Goal: Task Accomplishment & Management: Manage account settings

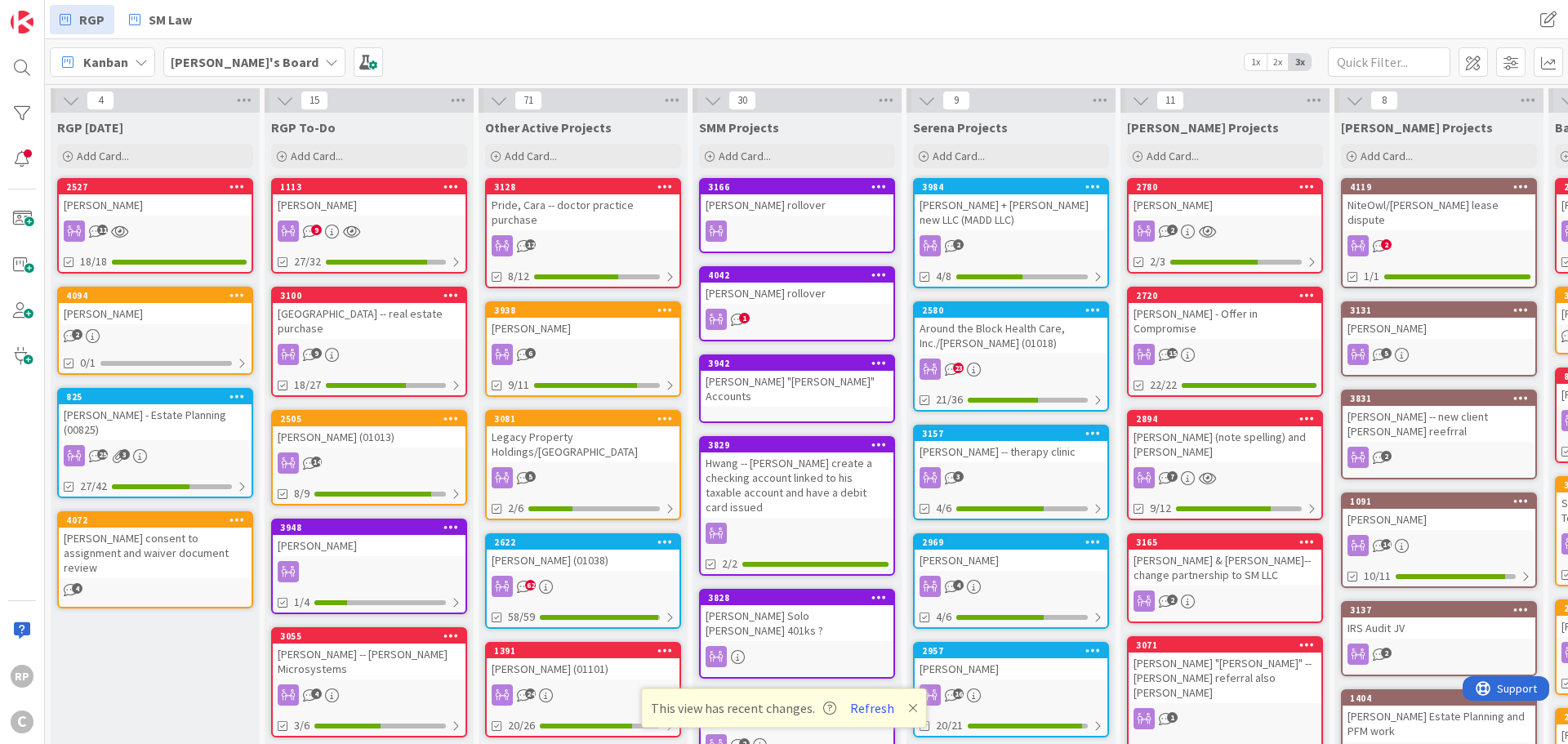
scroll to position [0, 508]
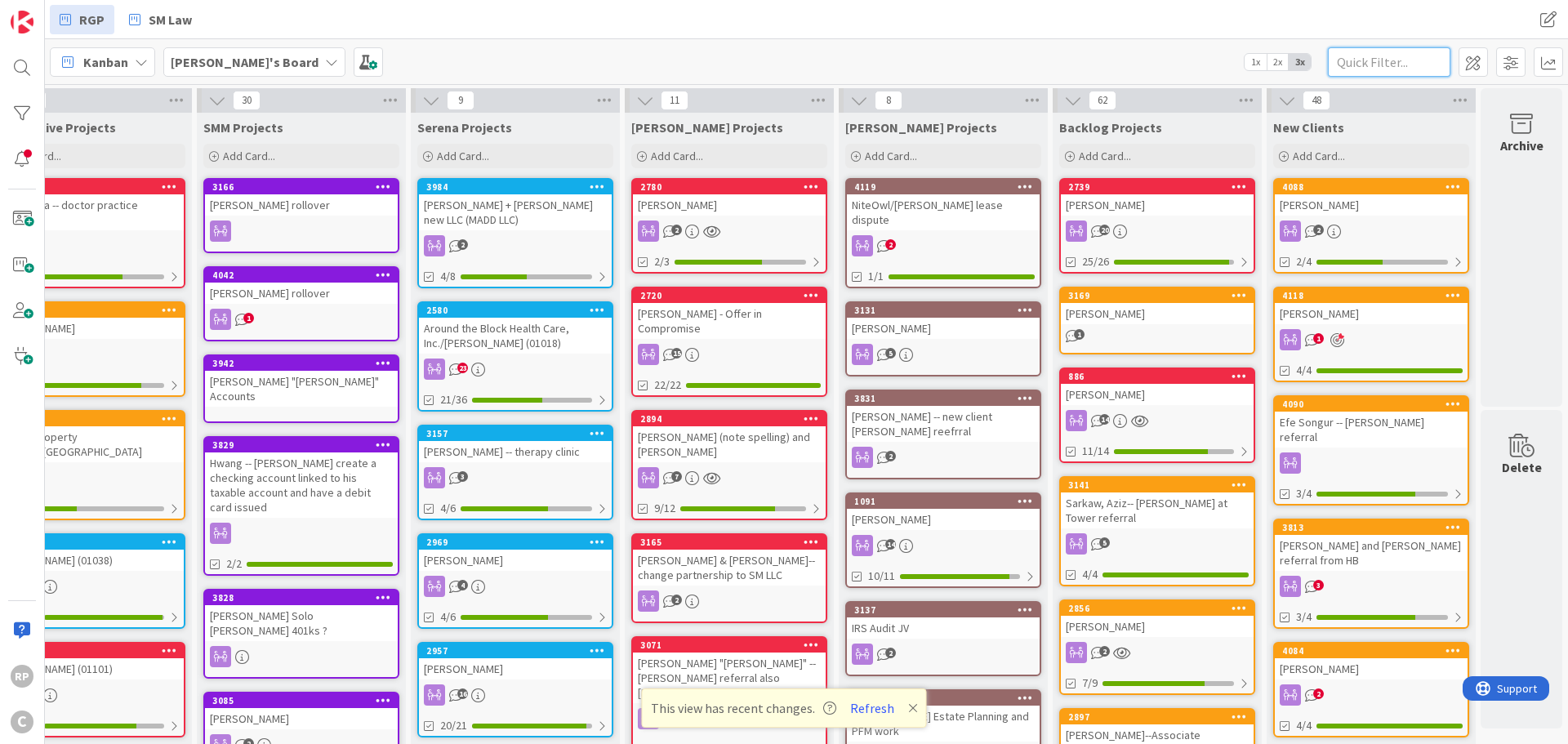
click at [1407, 50] on input "text" at bounding box center [1389, 62] width 122 height 29
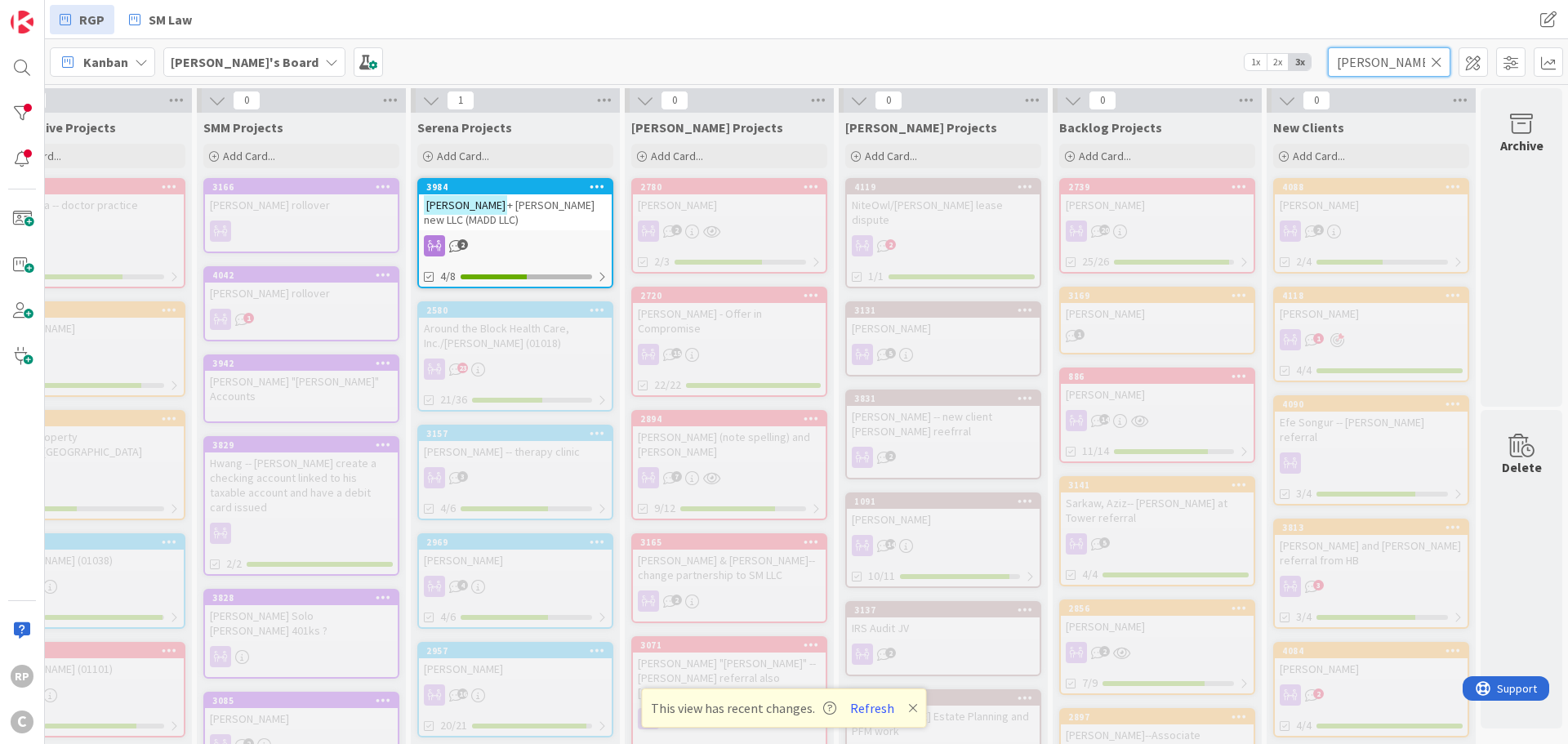
type input "calvert"
click at [469, 197] on div "Calvert + Mills new LLC (MADD LLC)" at bounding box center [515, 212] width 192 height 36
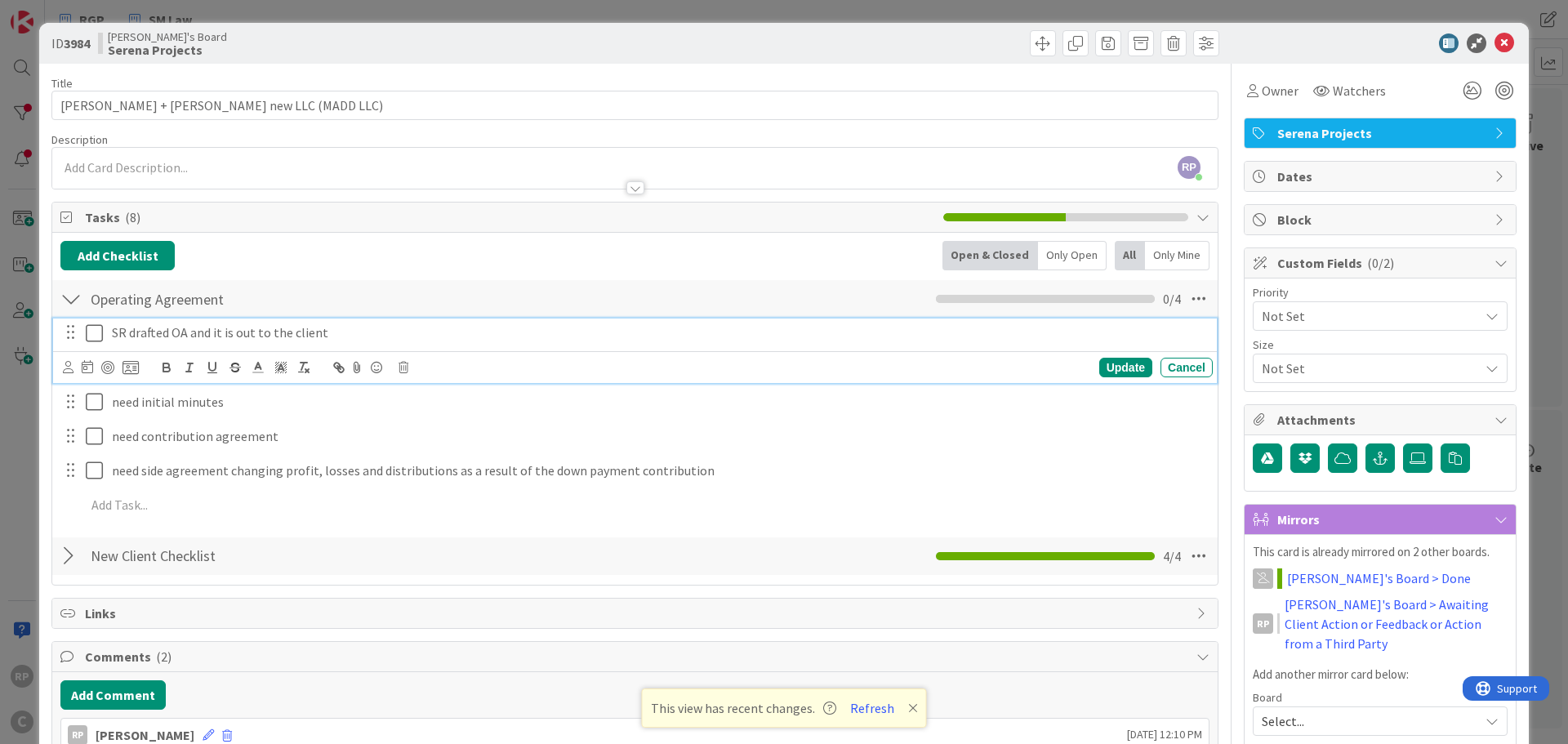
click at [342, 332] on p "SR drafted OA and it is out to the client" at bounding box center [659, 332] width 1094 height 18
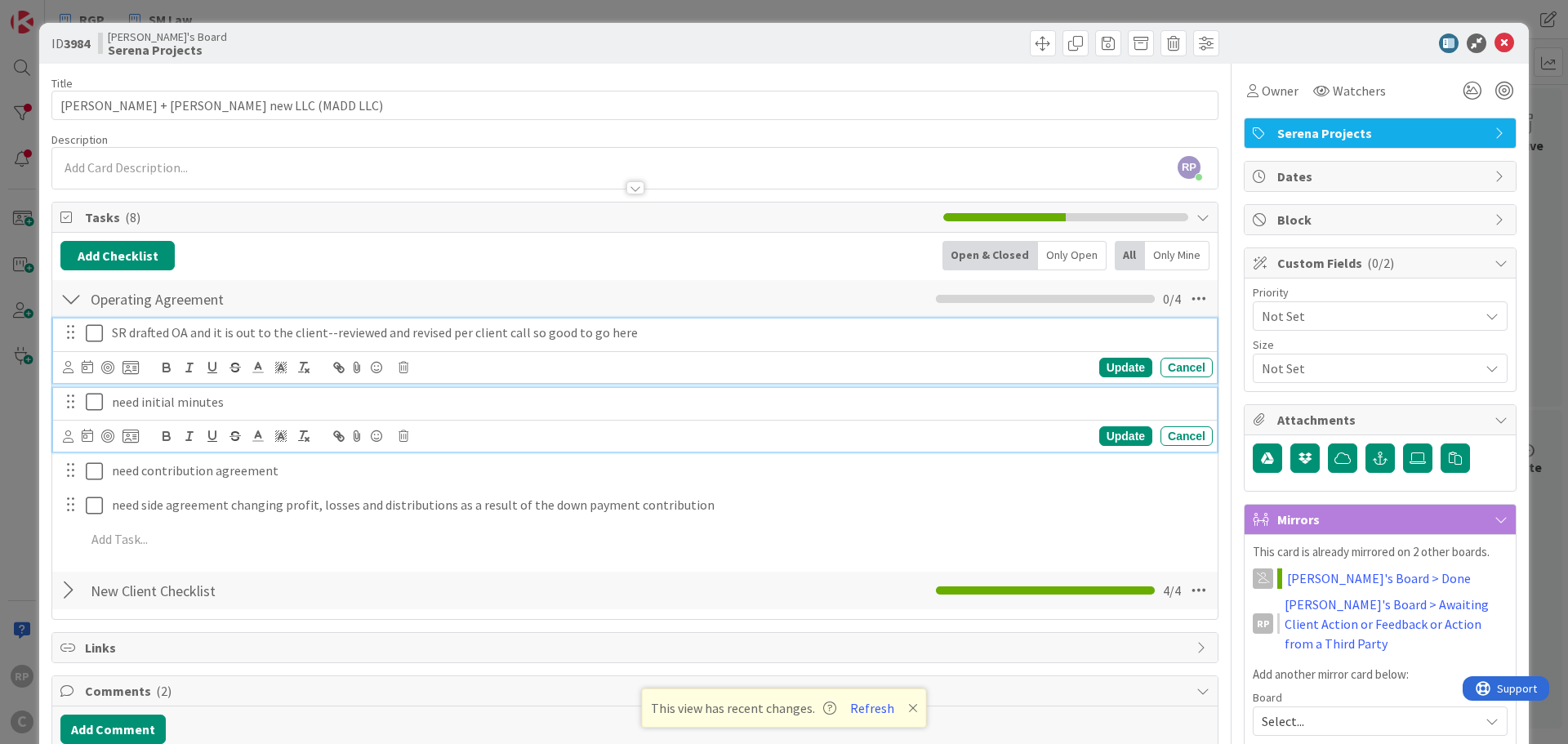
click at [255, 414] on div "need initial minutes" at bounding box center [658, 403] width 1107 height 28
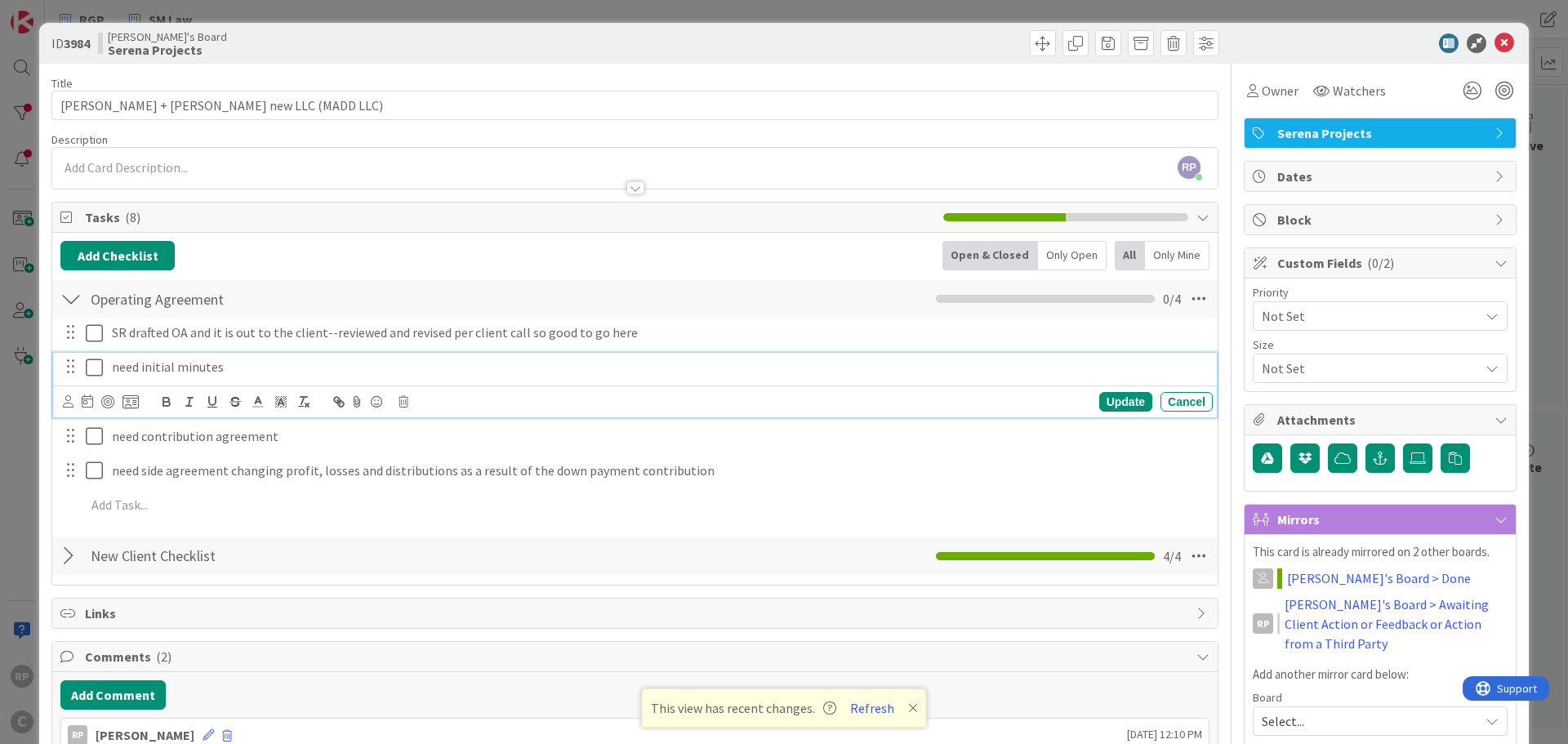
click at [131, 370] on p "need initial minutes" at bounding box center [659, 367] width 1094 height 18
click at [73, 401] on icon at bounding box center [68, 401] width 11 height 13
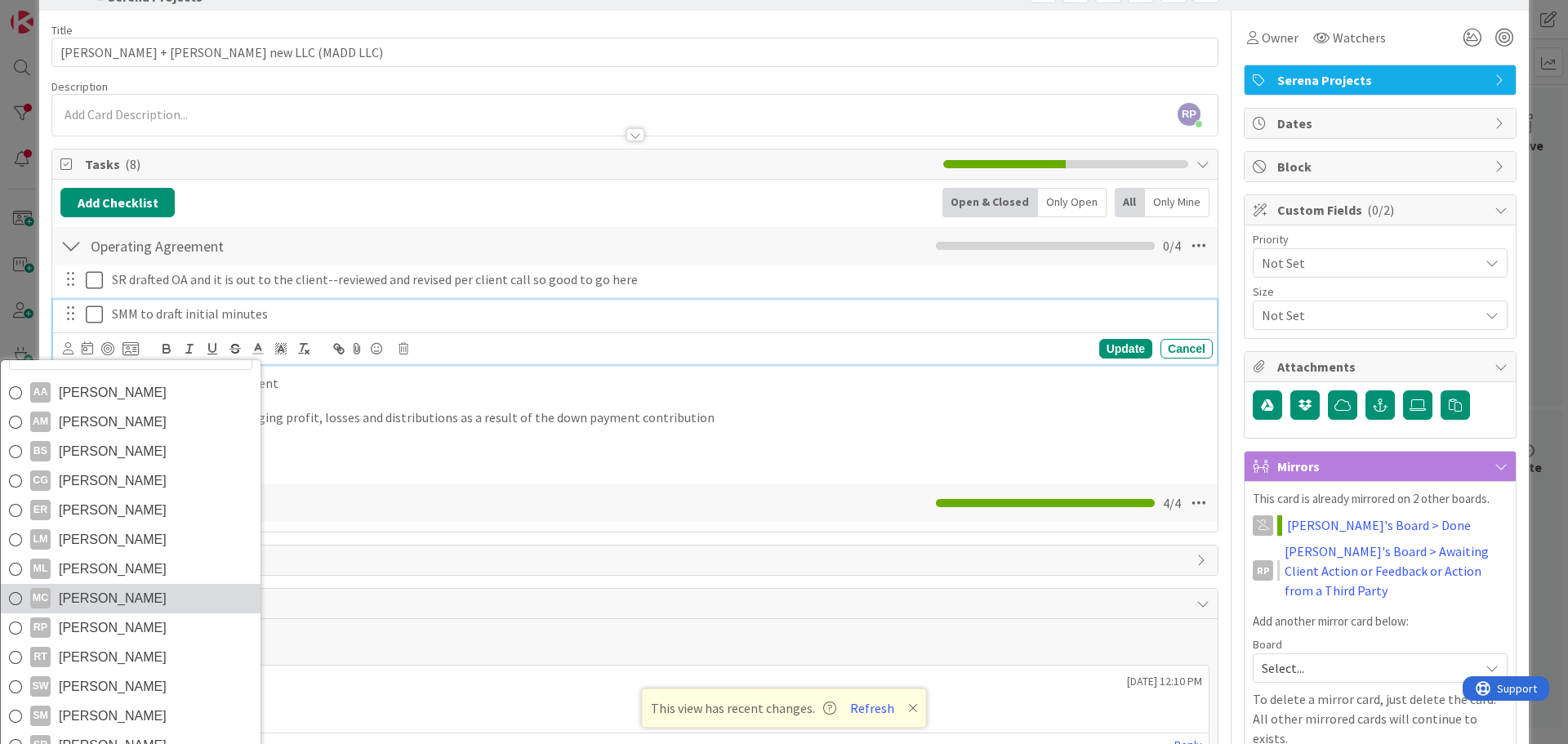
scroll to position [82, 0]
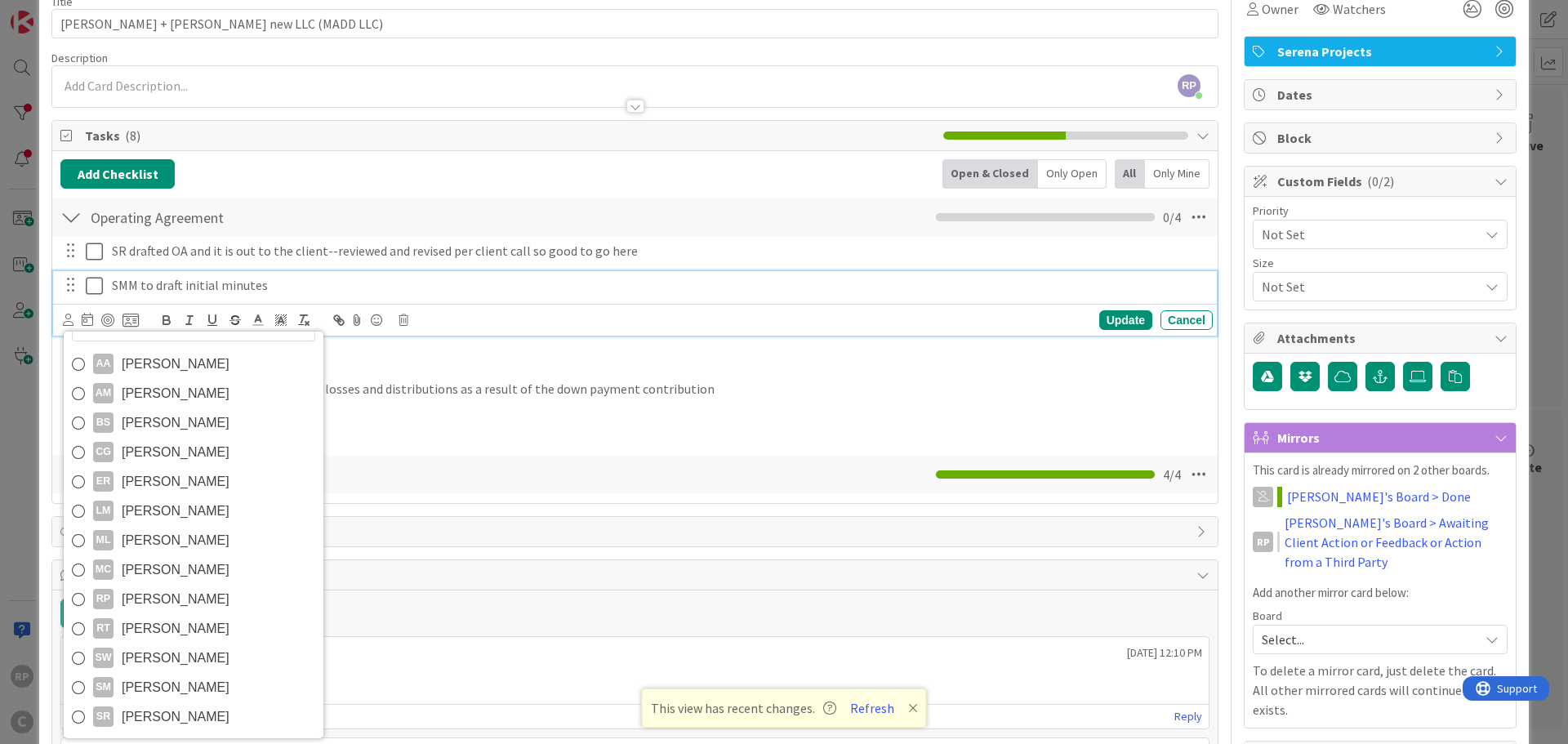
click at [159, 691] on span "[PERSON_NAME]" at bounding box center [175, 687] width 108 height 24
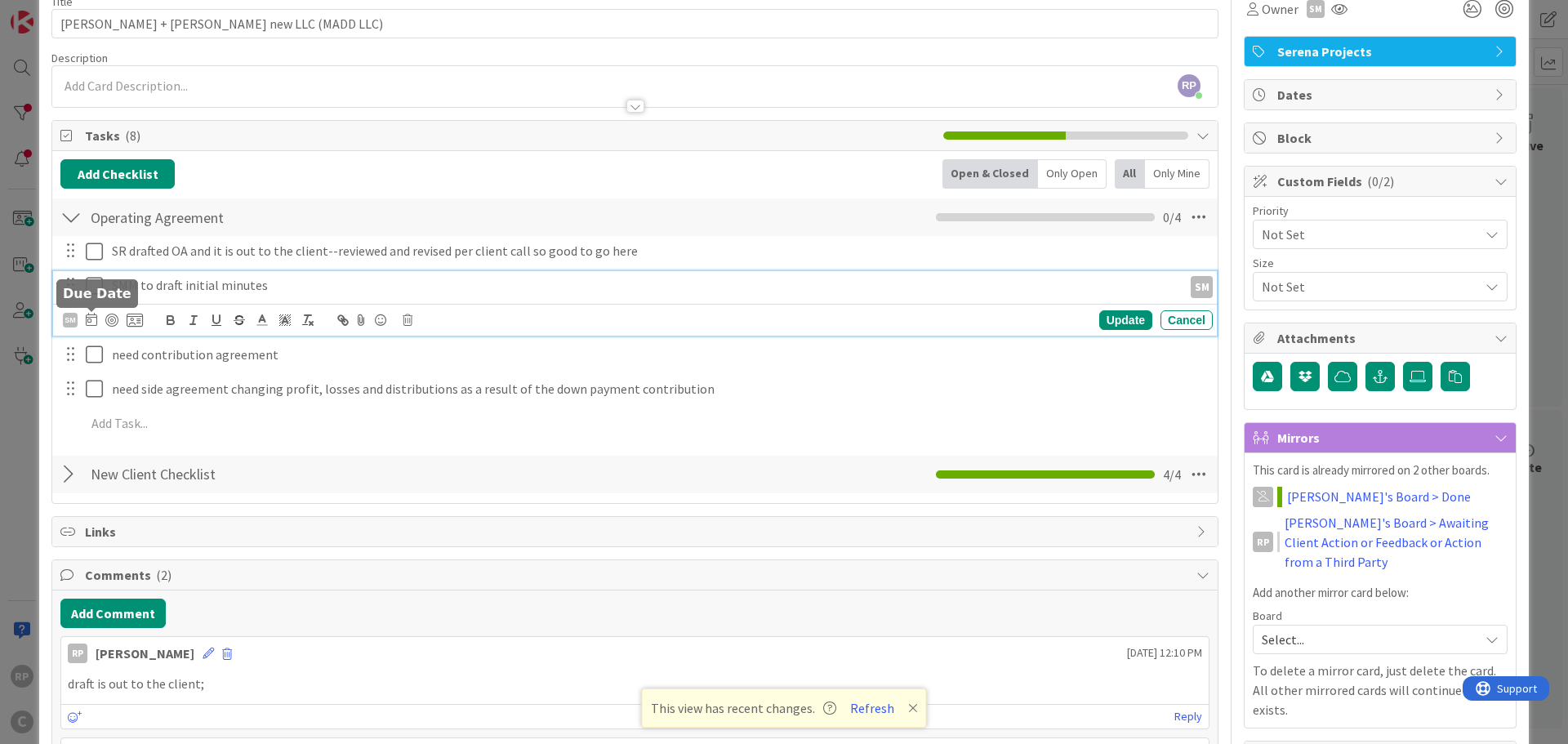
click at [90, 317] on icon at bounding box center [91, 320] width 12 height 13
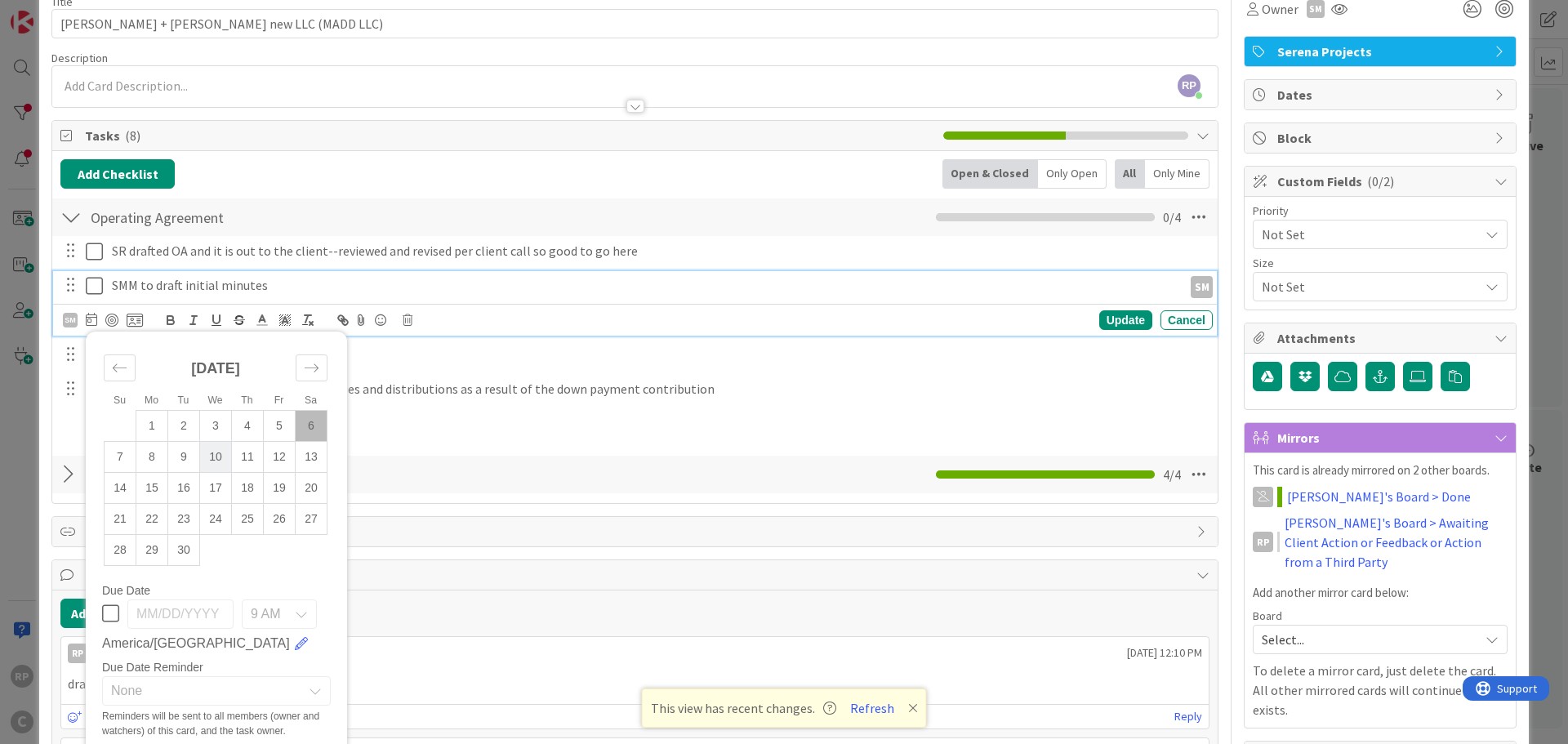
click at [207, 459] on td "10" at bounding box center [216, 456] width 32 height 31
type input "[DATE]"
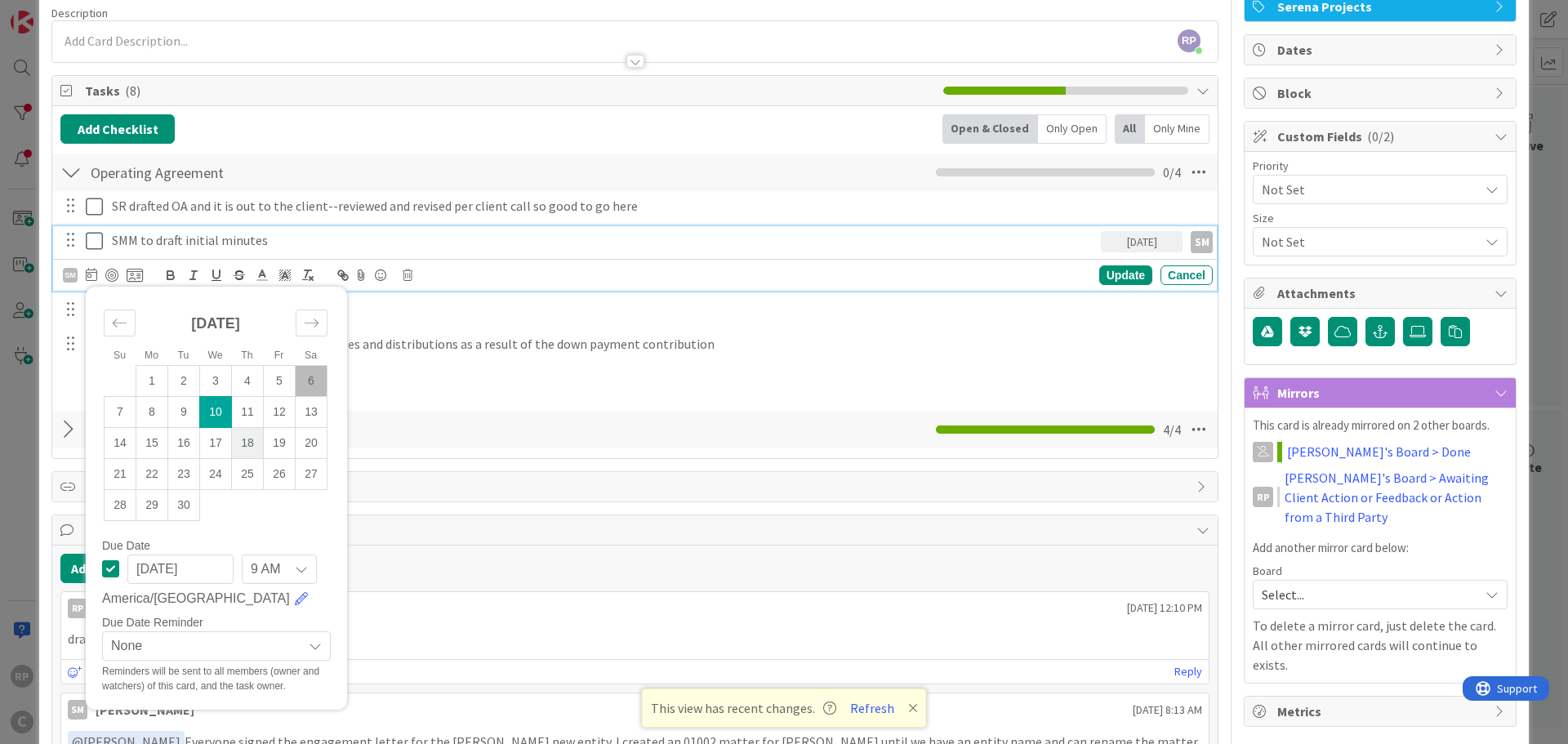
scroll to position [163, 0]
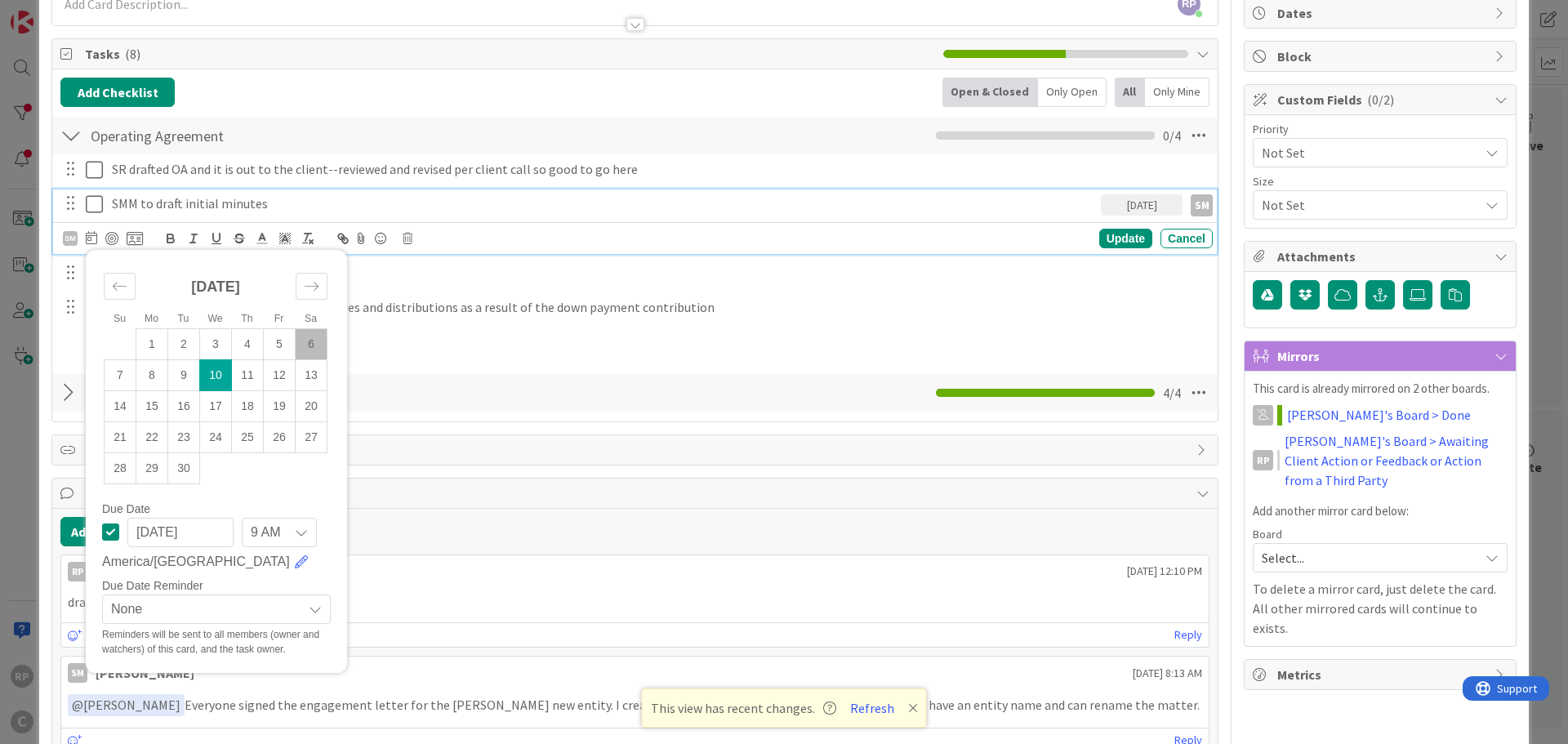
click at [161, 612] on span "None" at bounding box center [202, 608] width 183 height 23
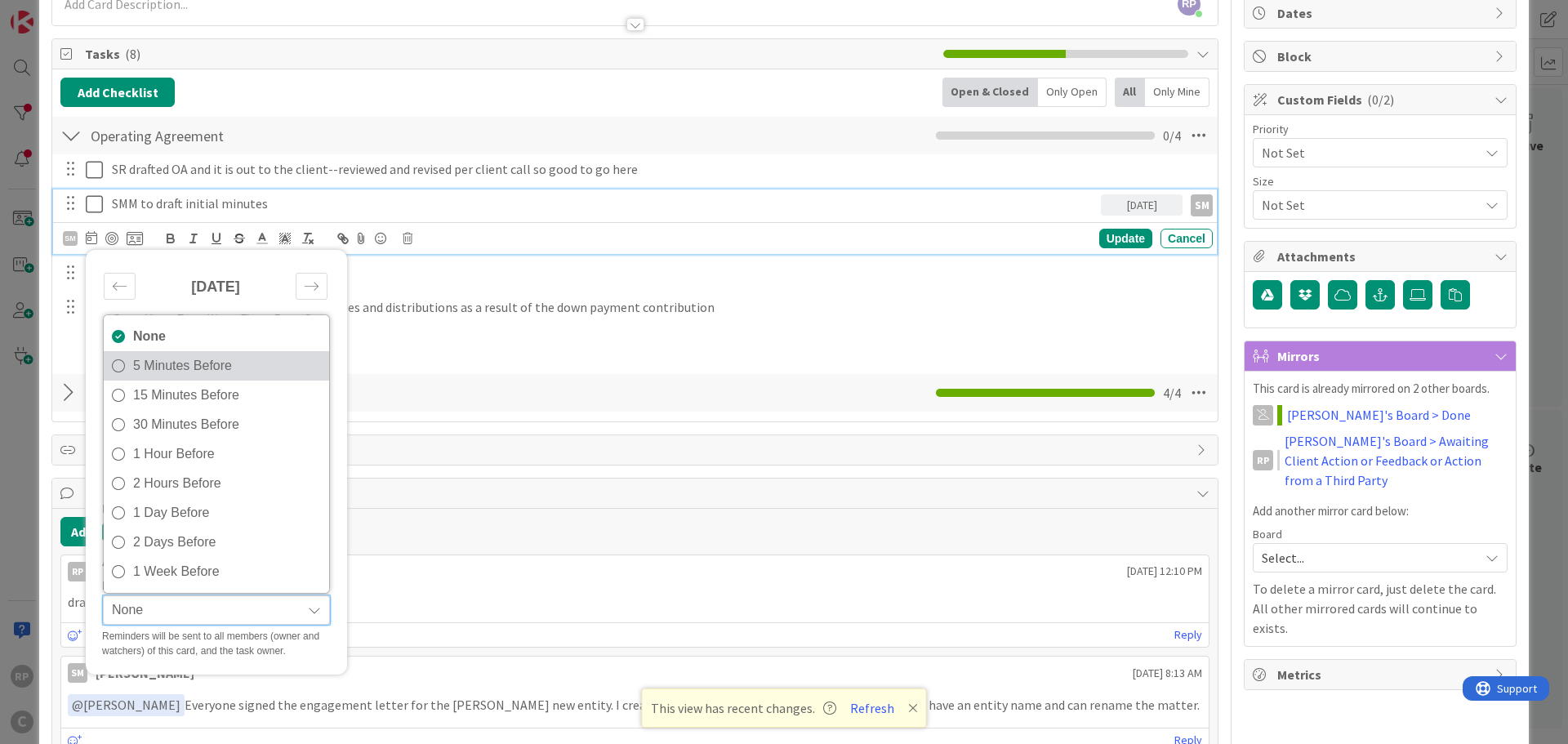
click at [187, 375] on span "5 Minutes Before" at bounding box center [227, 366] width 187 height 24
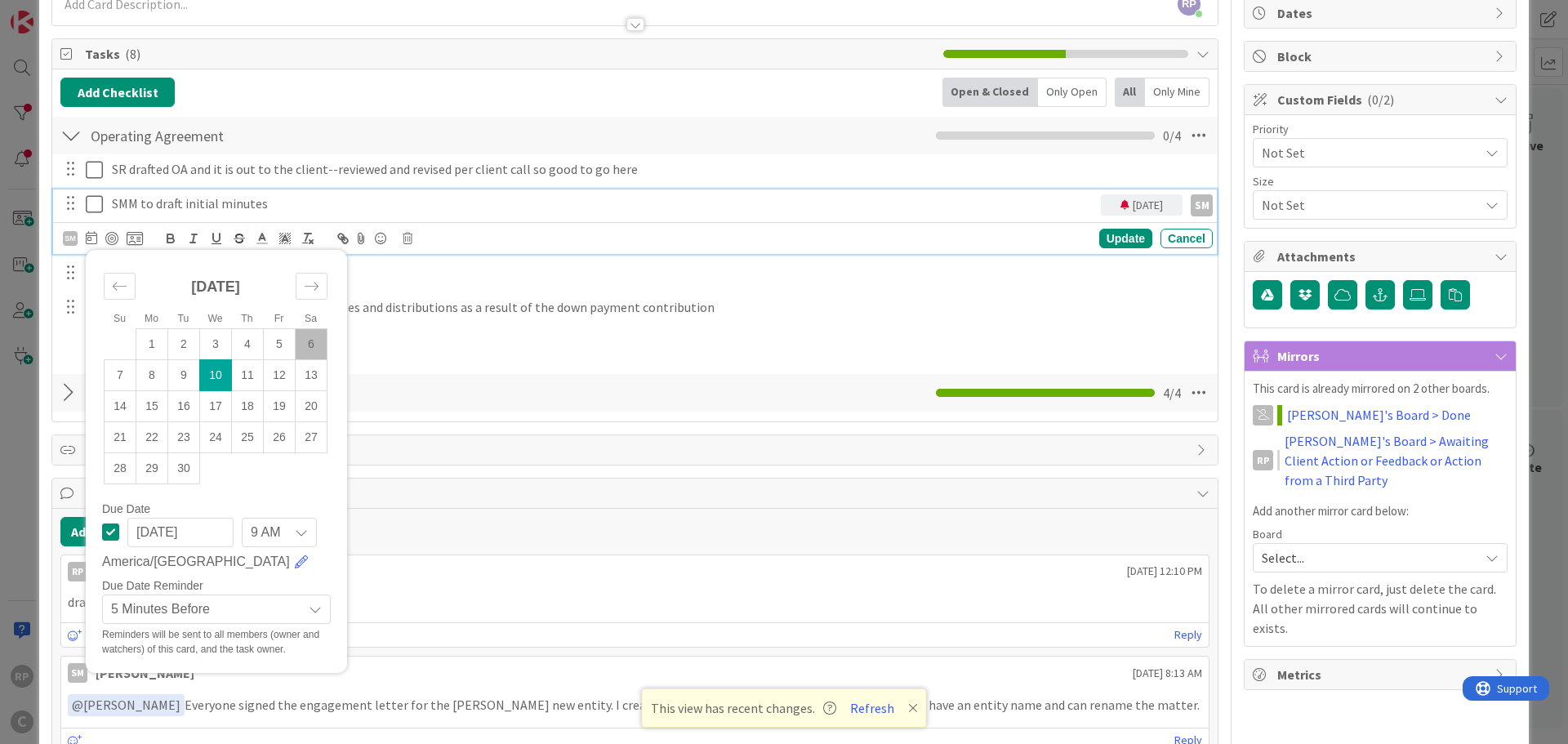
click at [297, 529] on icon at bounding box center [301, 533] width 13 height 13
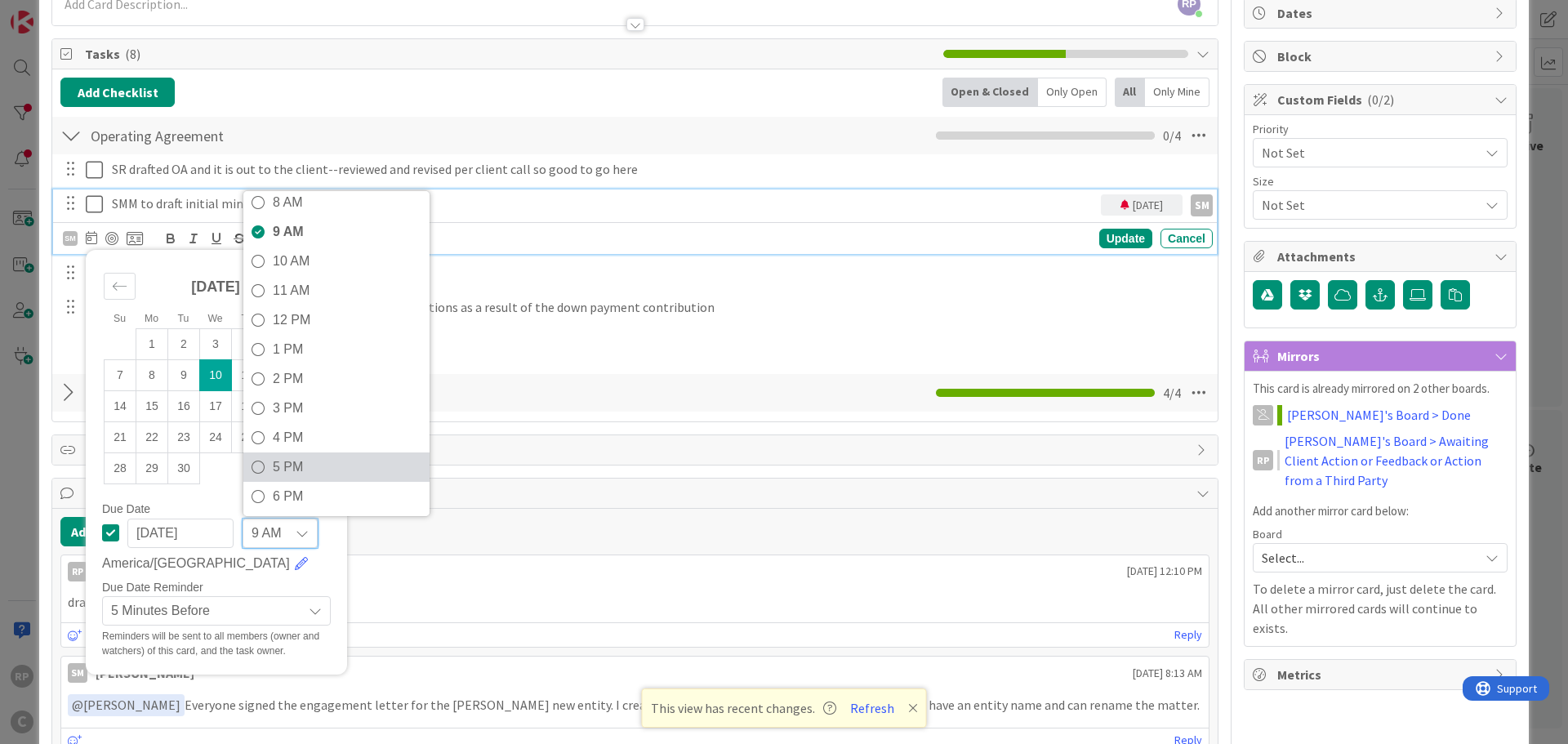
click at [296, 475] on span "5 PM" at bounding box center [347, 467] width 149 height 24
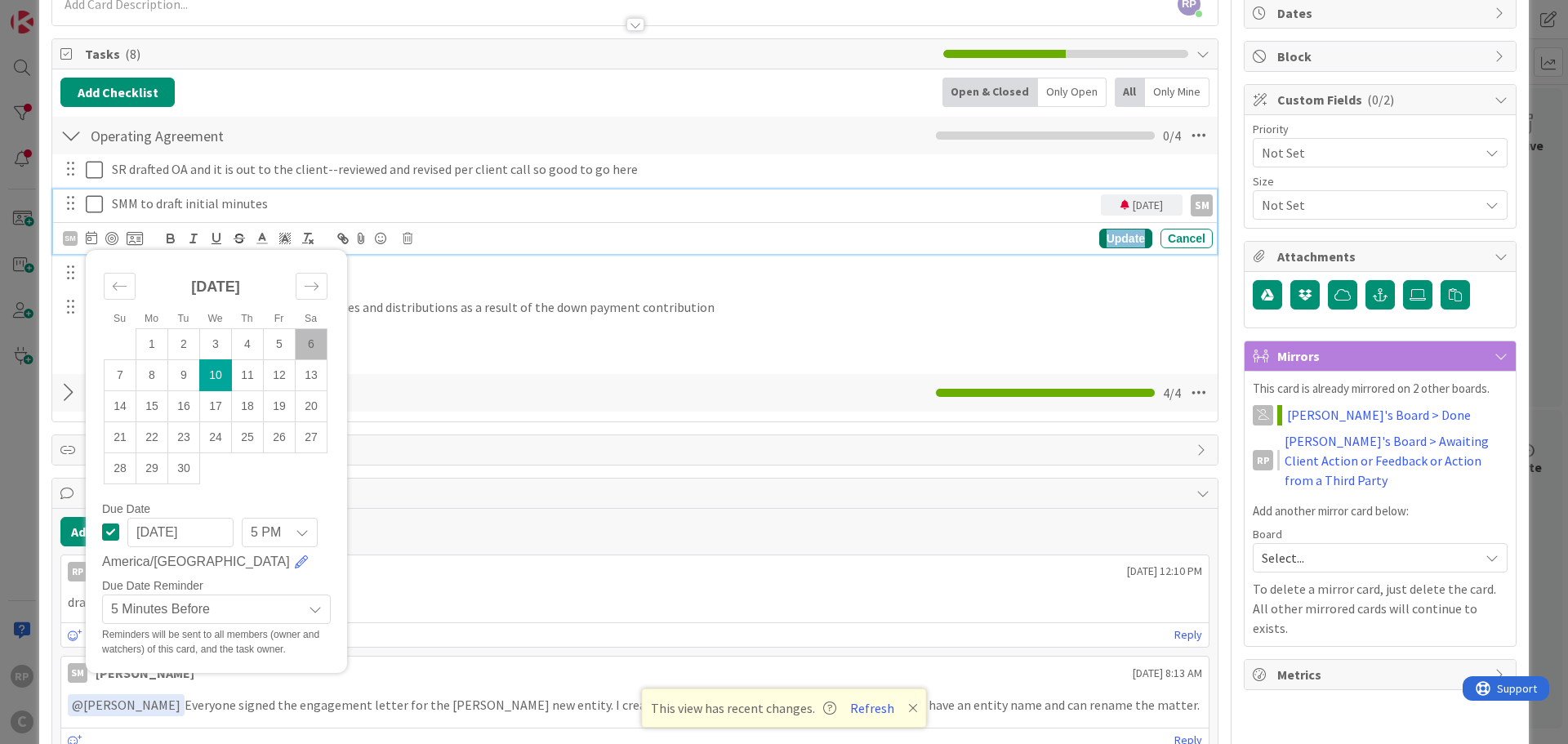
click at [1104, 243] on div "Update" at bounding box center [1125, 238] width 53 height 19
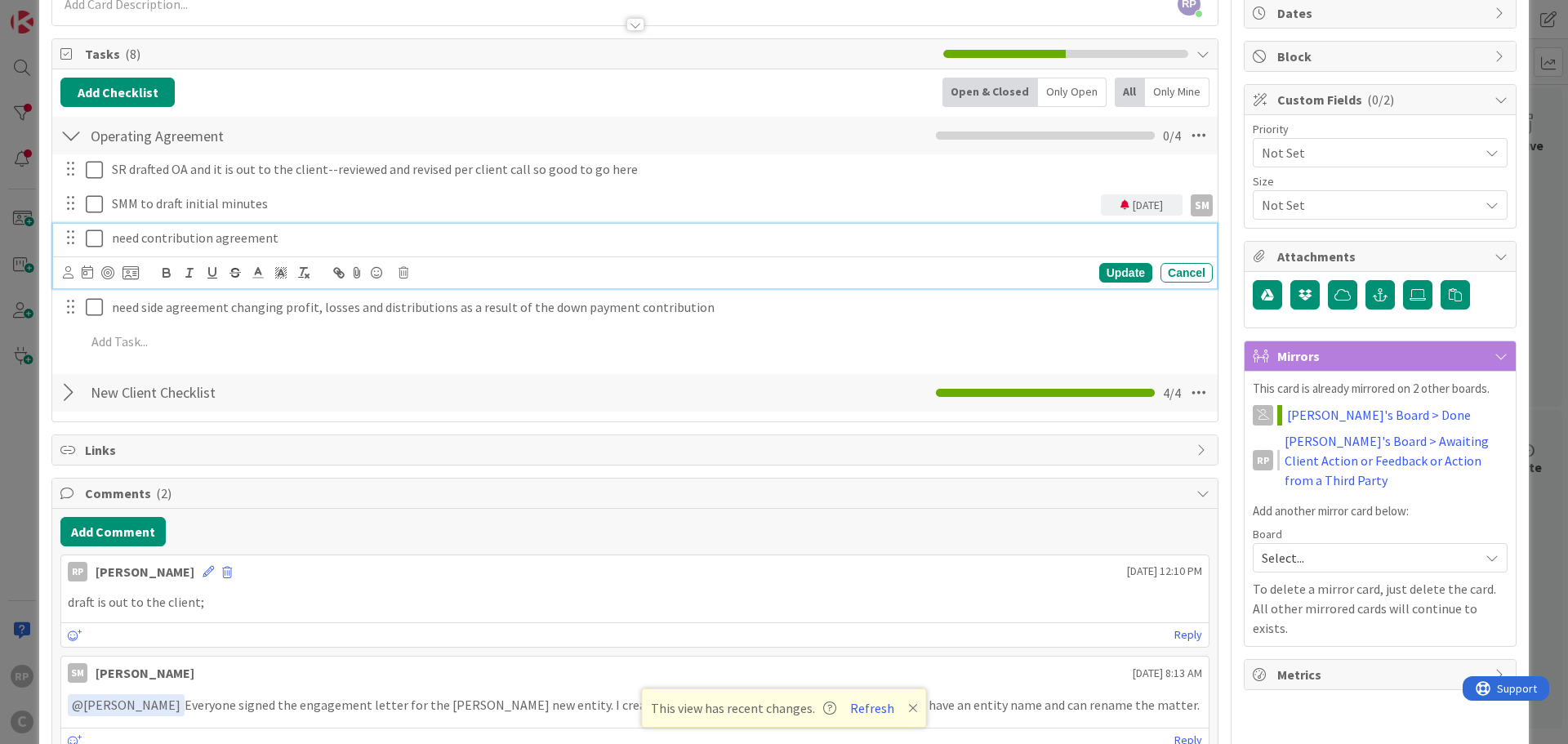
click at [293, 238] on p "need contribution agreement" at bounding box center [659, 238] width 1094 height 18
click at [143, 237] on p "need contribution agreement" at bounding box center [659, 238] width 1094 height 18
click at [69, 268] on icon at bounding box center [68, 272] width 11 height 13
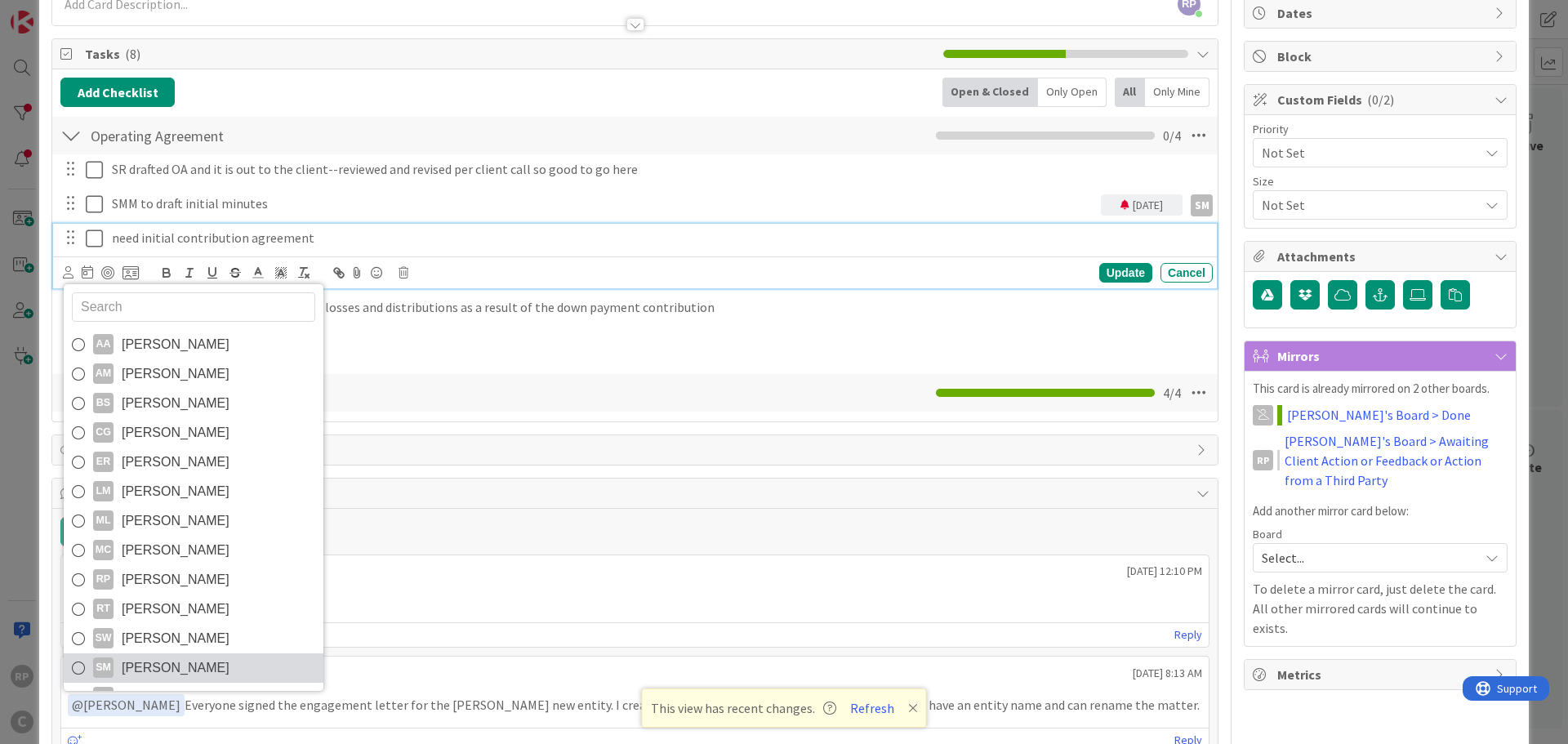
click at [167, 654] on link "SM Samantha Moffitt" at bounding box center [193, 668] width 259 height 29
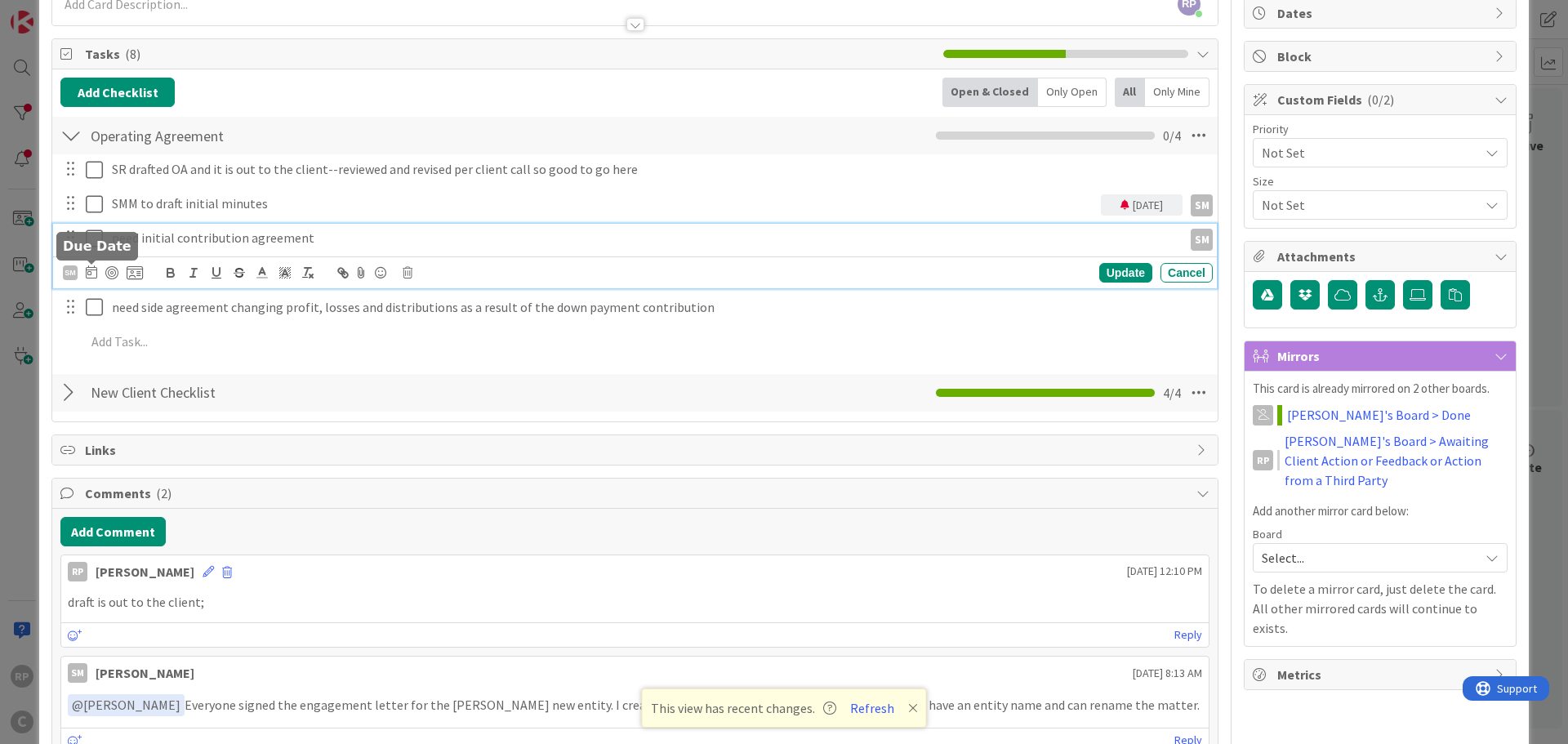
click at [90, 275] on icon at bounding box center [91, 272] width 12 height 13
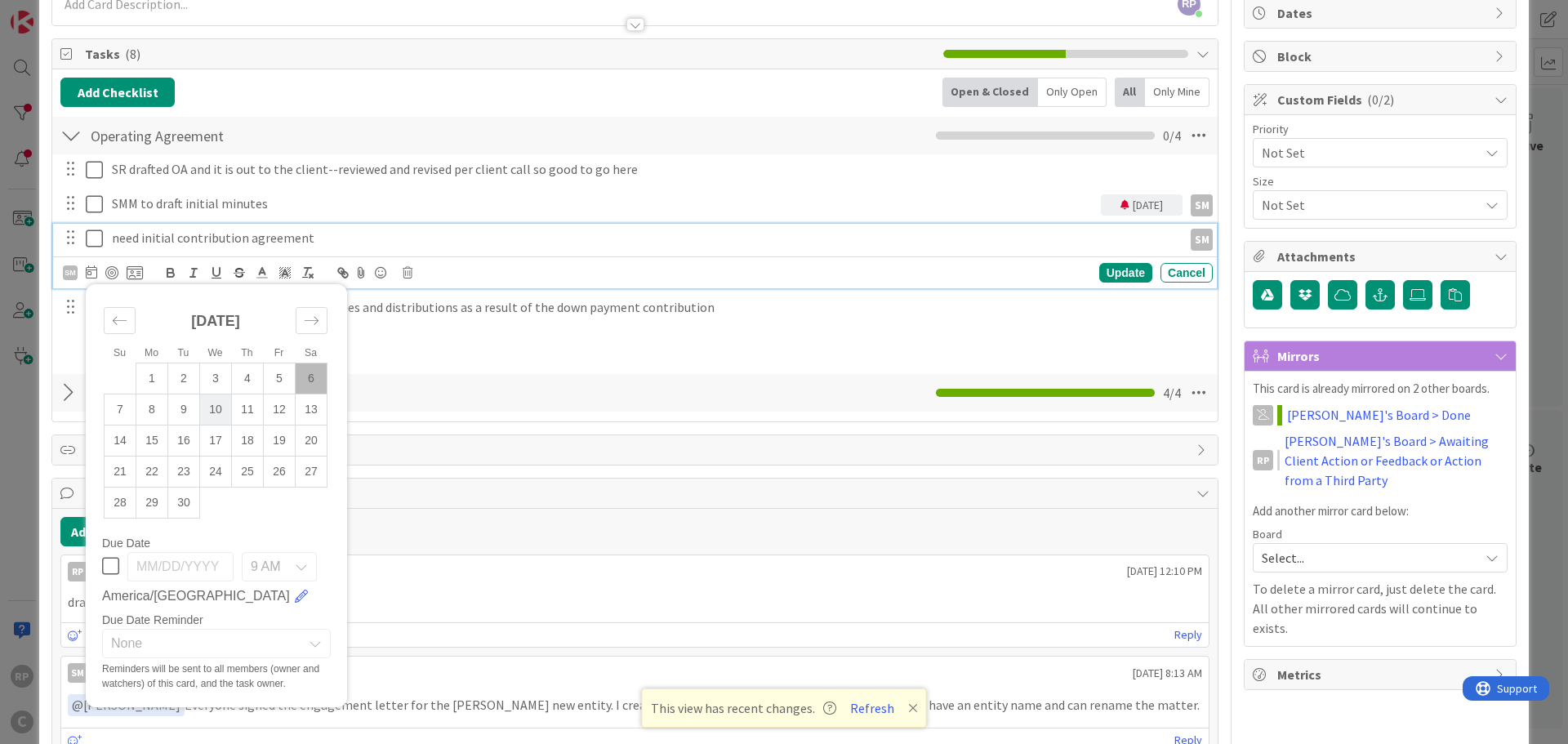
click at [215, 403] on td "10" at bounding box center [216, 408] width 32 height 31
type input "[DATE]"
click at [292, 569] on div "9 AM" at bounding box center [279, 567] width 75 height 29
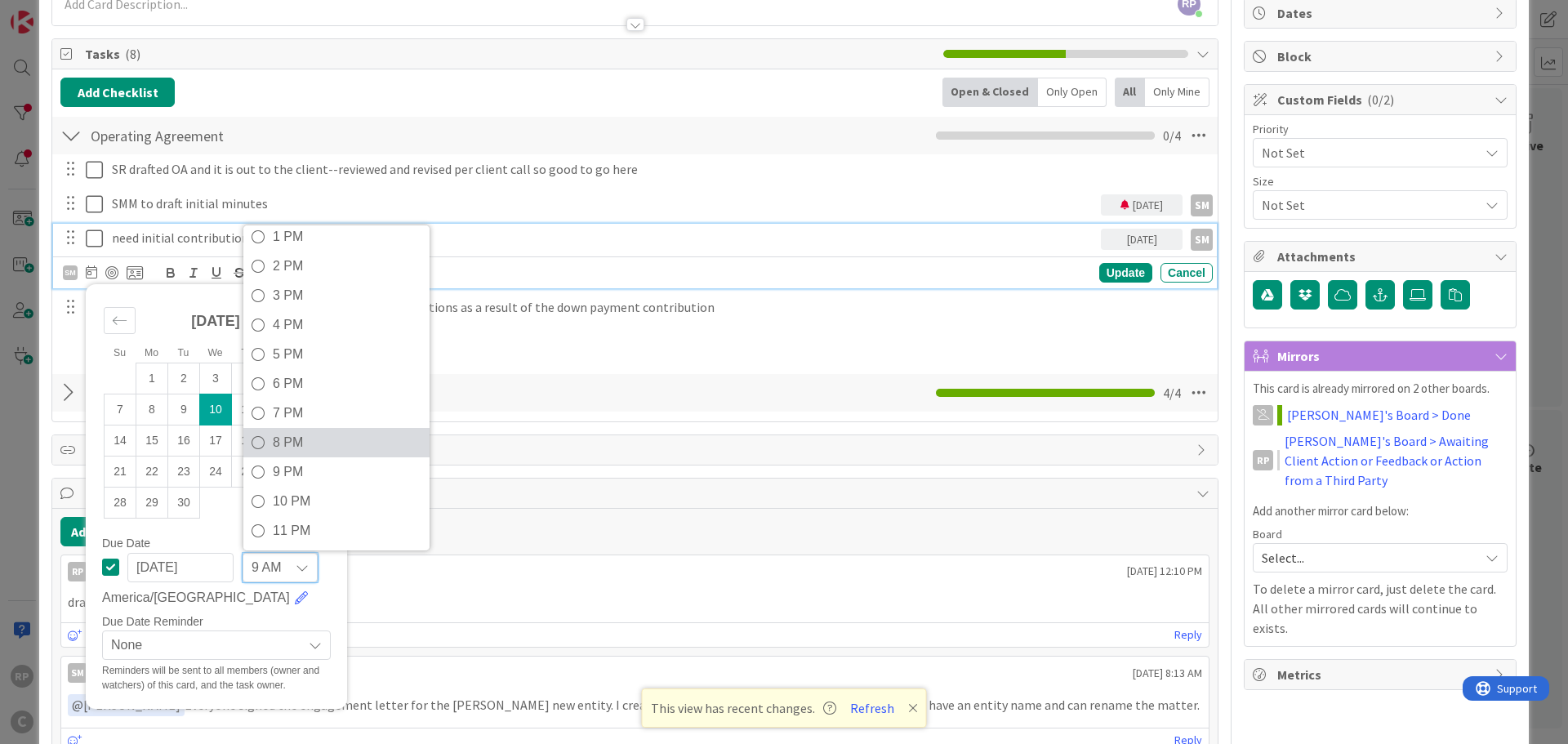
scroll to position [393, 0]
click at [294, 349] on span "5 PM" at bounding box center [347, 352] width 149 height 24
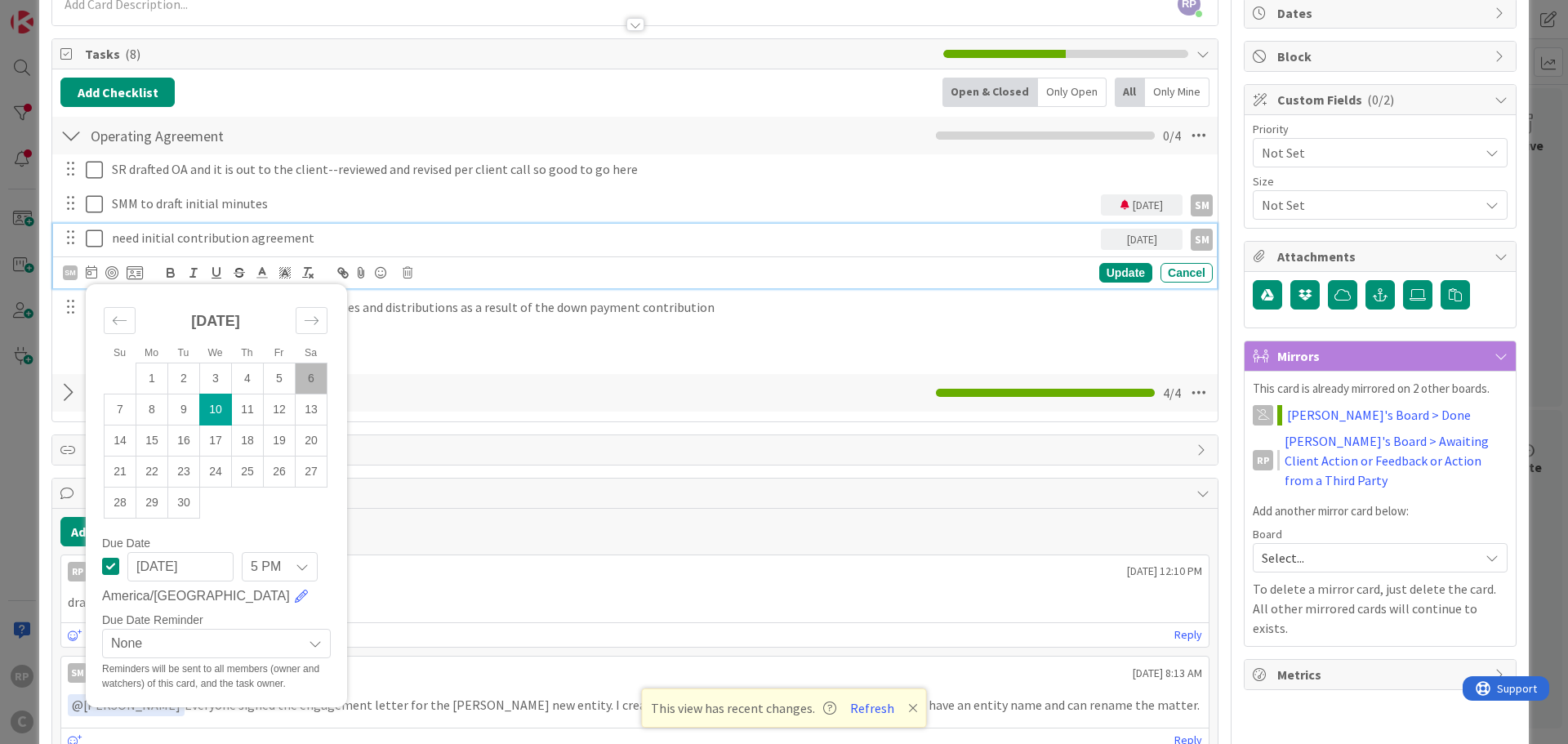
click at [259, 562] on span "5 PM" at bounding box center [266, 567] width 30 height 23
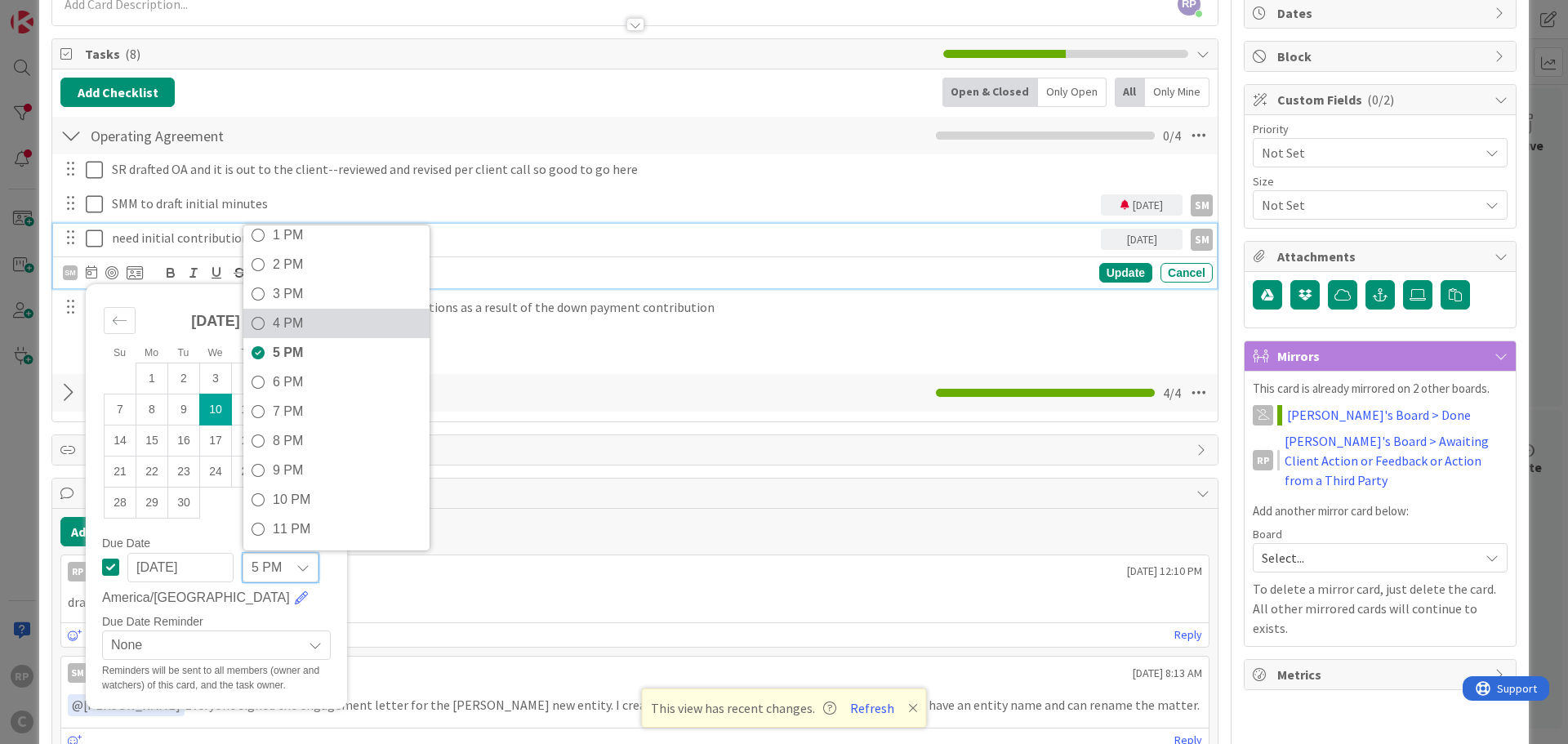
click at [278, 322] on span "4 PM" at bounding box center [347, 323] width 149 height 24
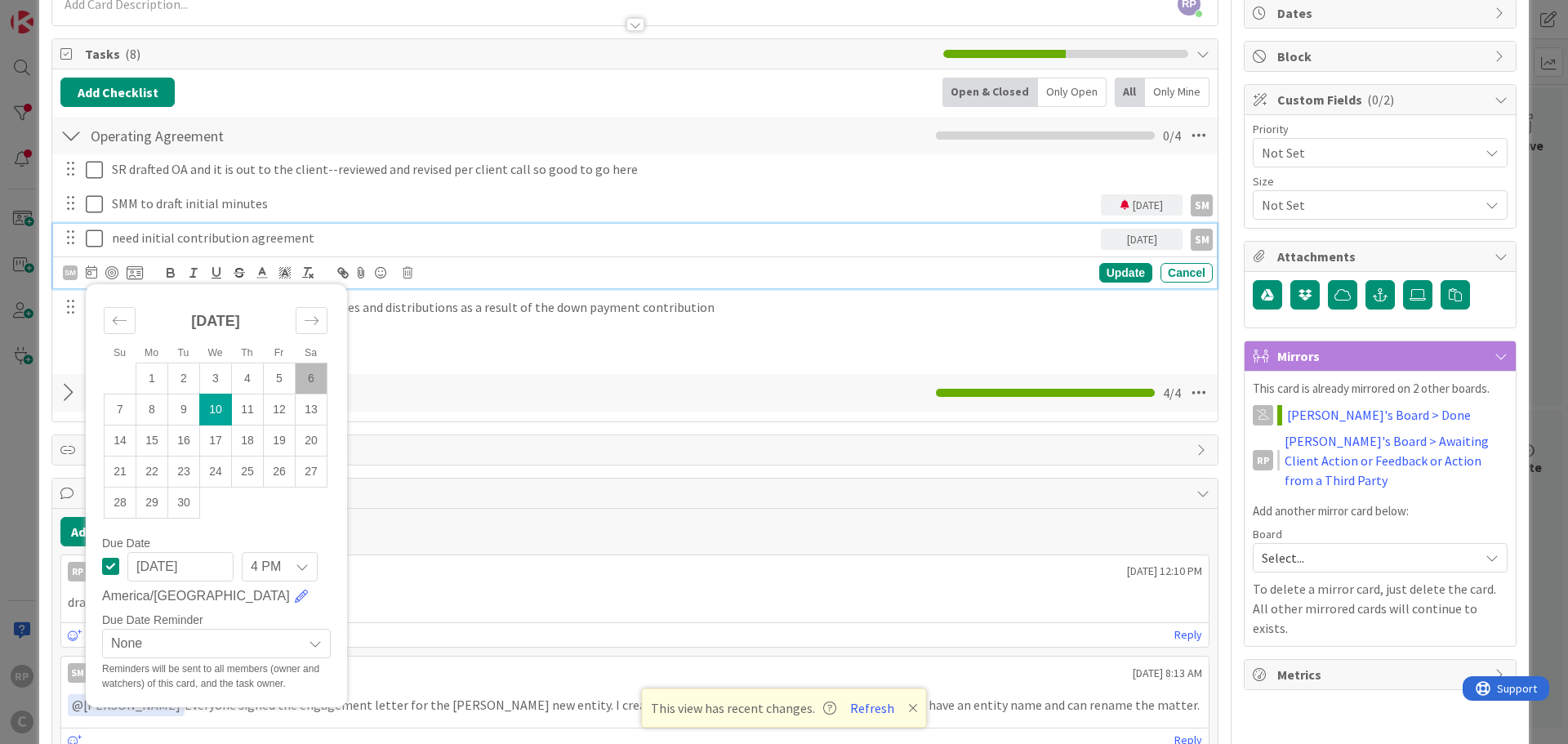
click at [165, 642] on span "None" at bounding box center [202, 643] width 183 height 23
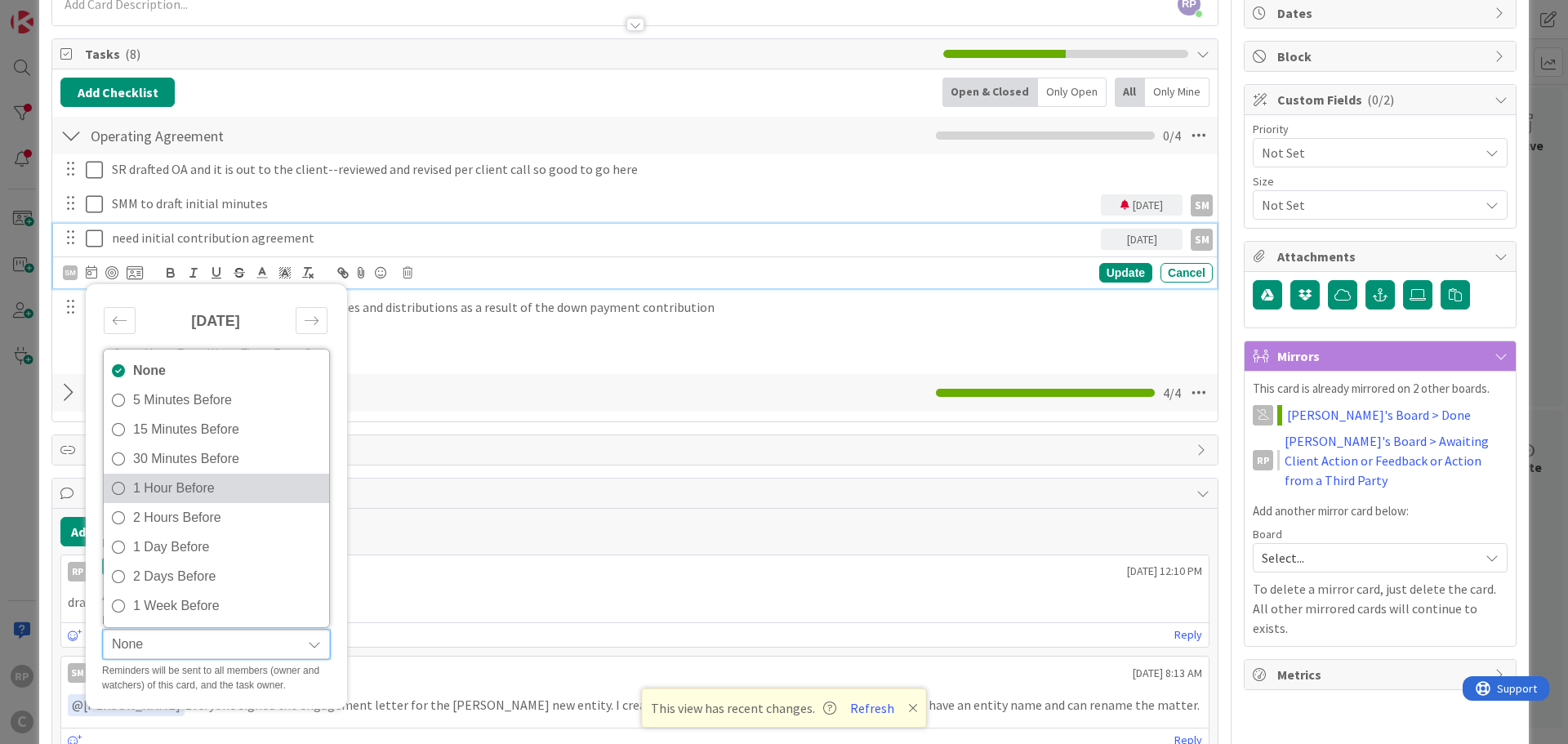
click at [175, 495] on span "1 Hour Before" at bounding box center [227, 488] width 187 height 24
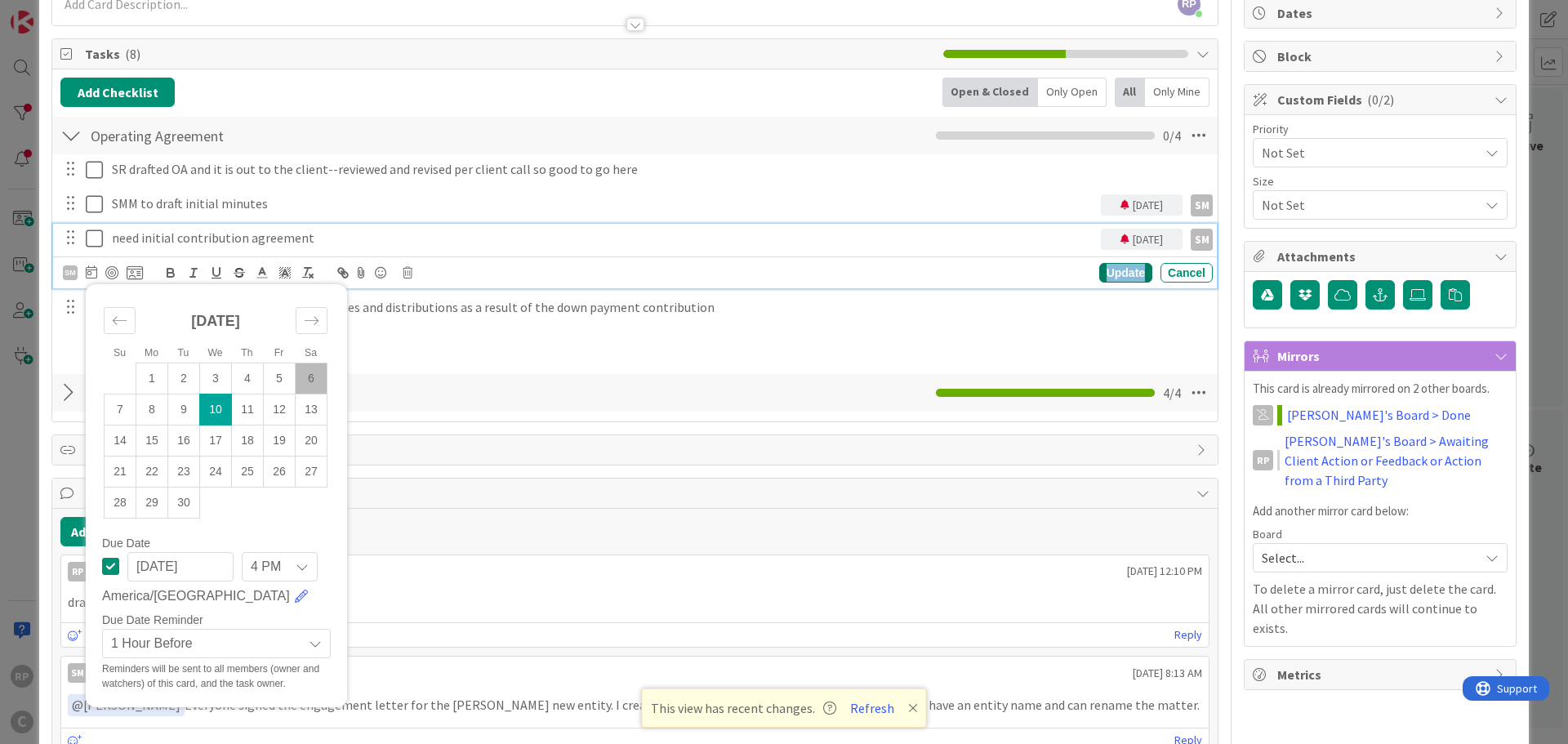
click at [1110, 269] on div "Update" at bounding box center [1125, 272] width 53 height 19
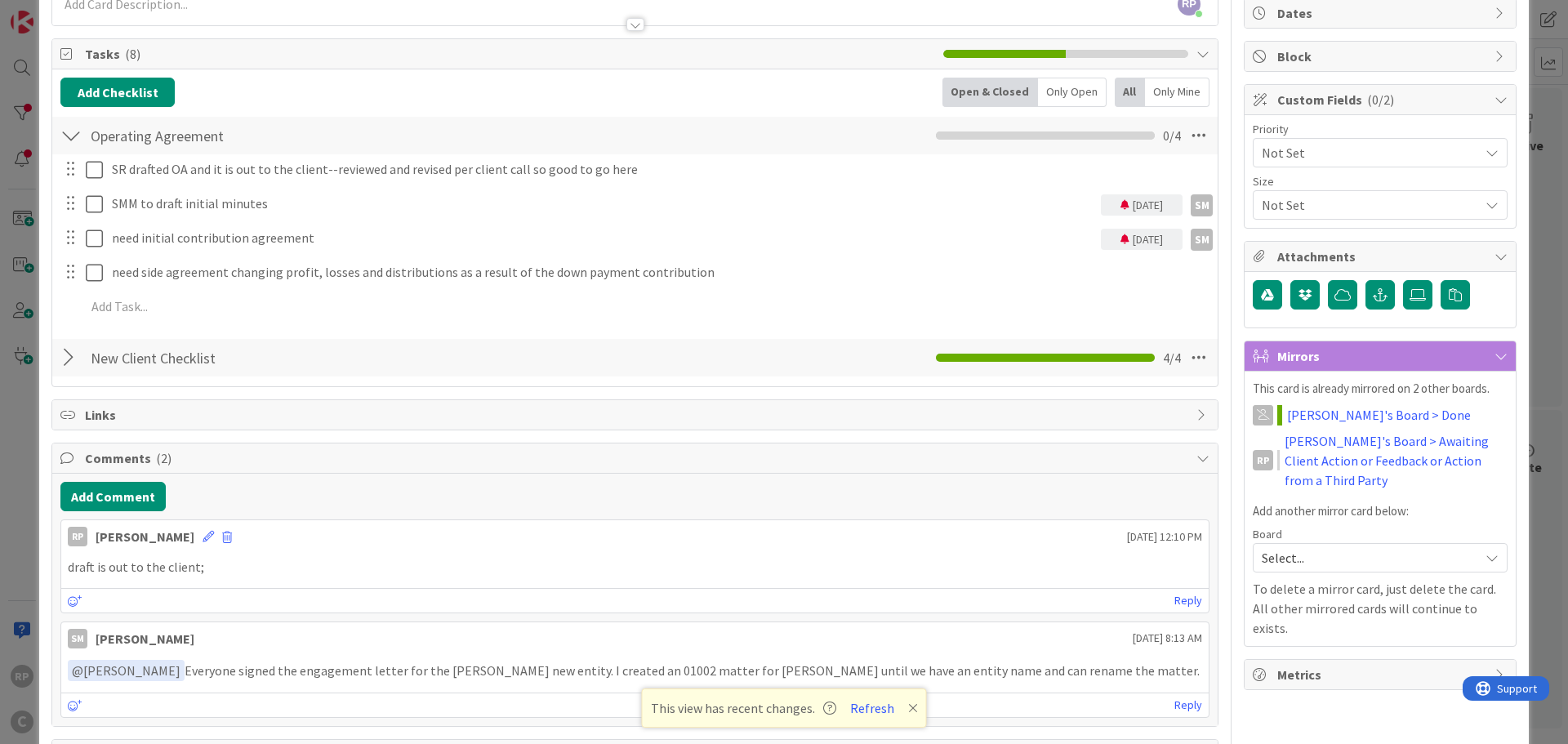
click at [1120, 208] on icon at bounding box center [1125, 205] width 9 height 10
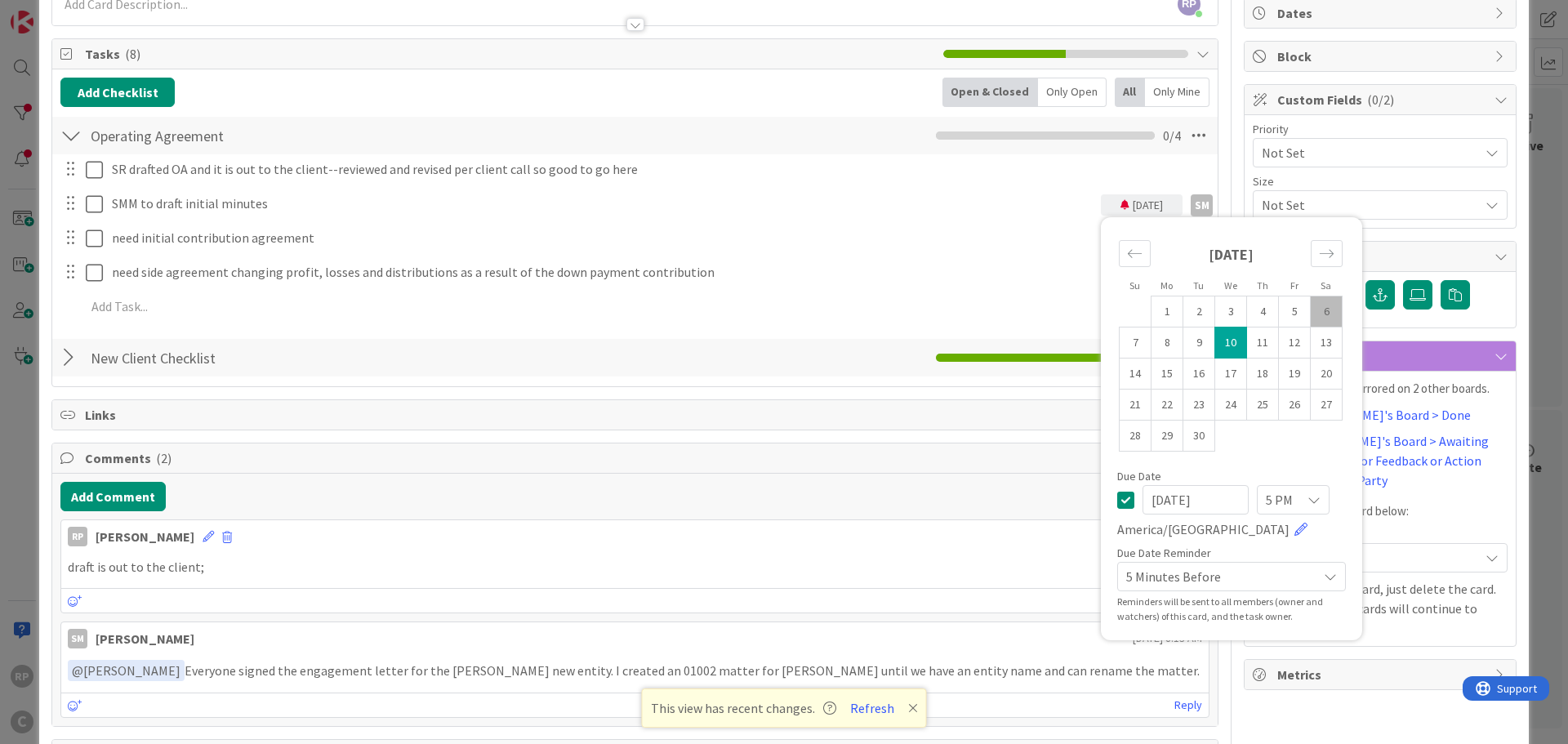
click at [1266, 505] on span "5 PM" at bounding box center [1279, 500] width 27 height 23
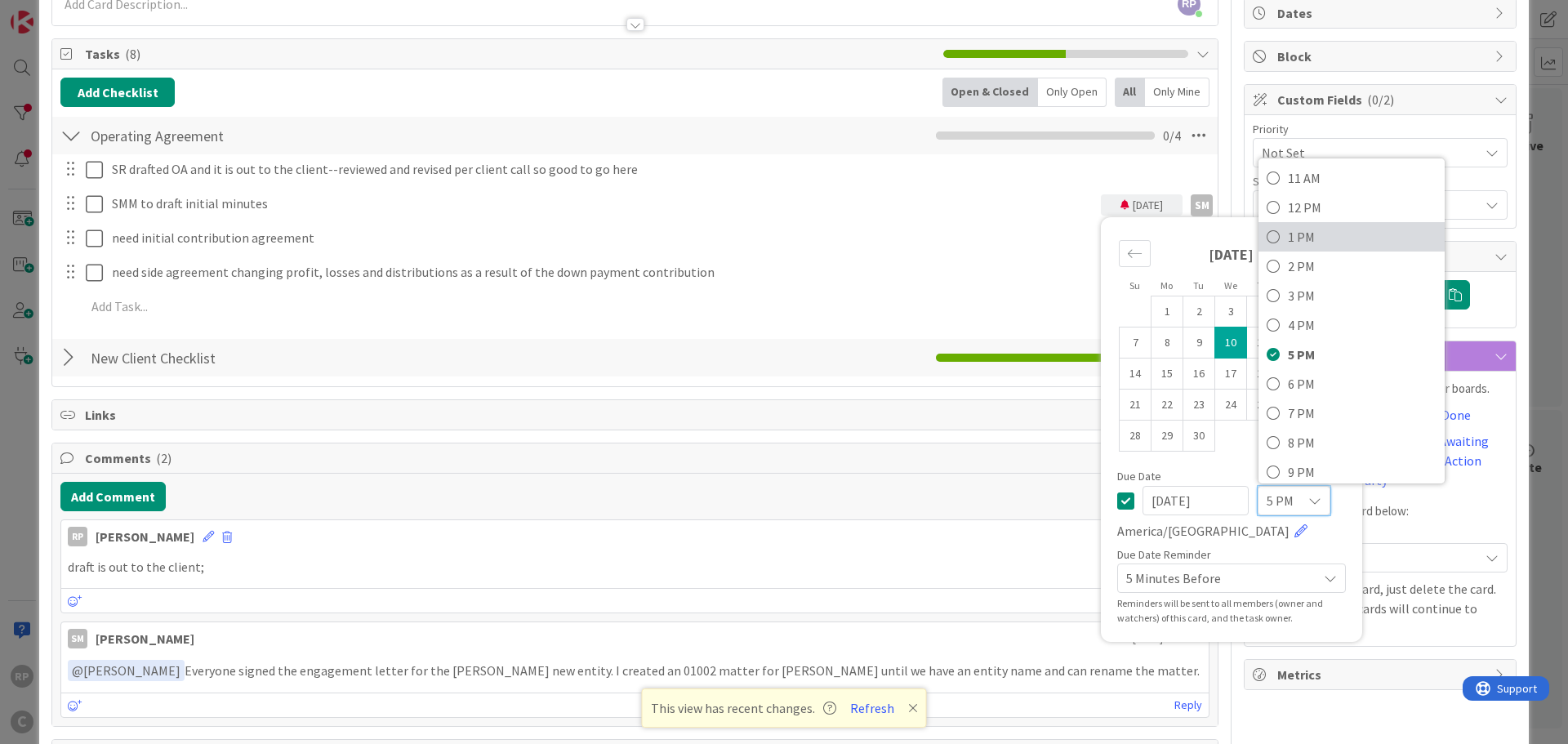
scroll to position [326, 0]
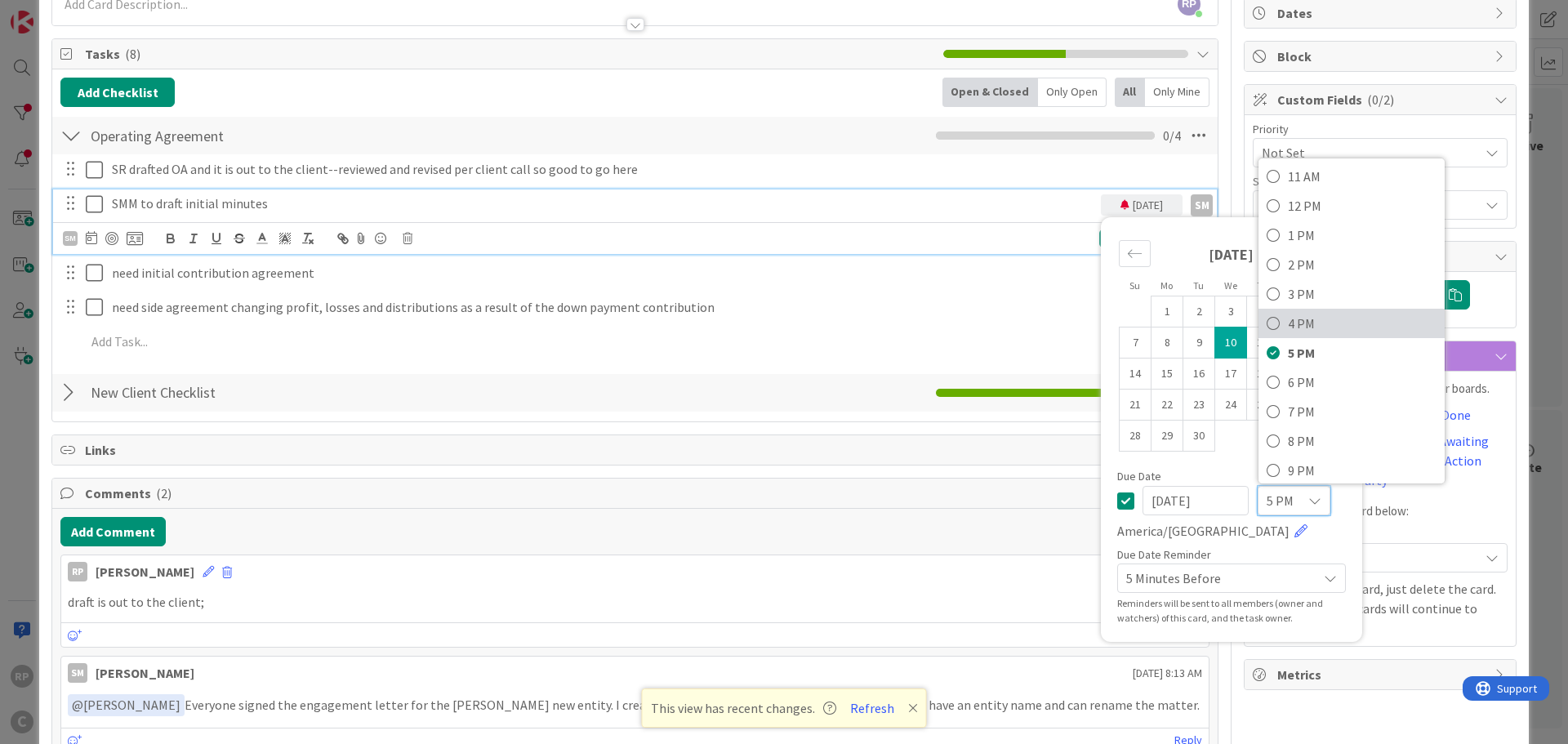
click at [1288, 327] on span "4 PM" at bounding box center [1362, 323] width 149 height 24
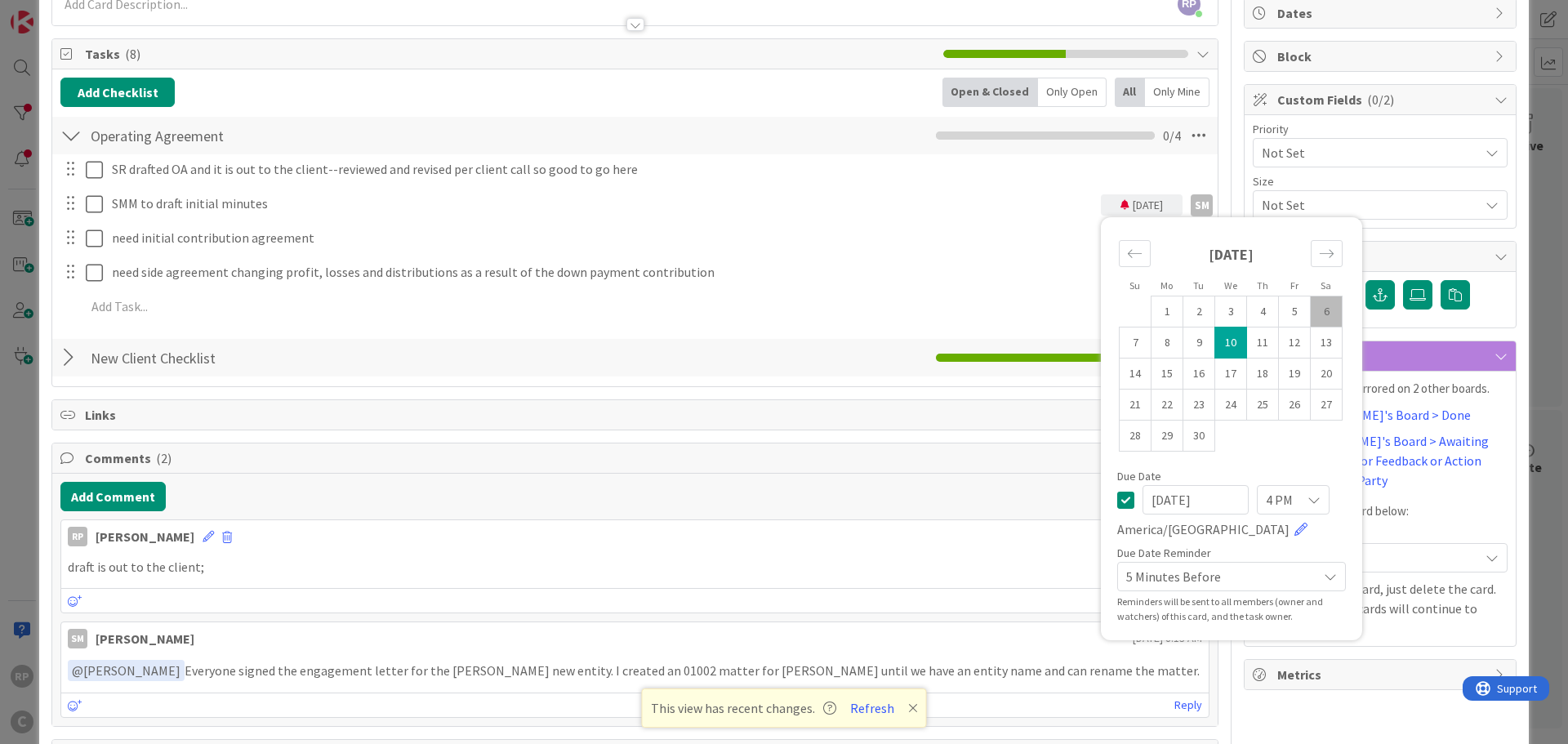
click at [1169, 586] on span "5 Minutes Before" at bounding box center [1217, 576] width 183 height 23
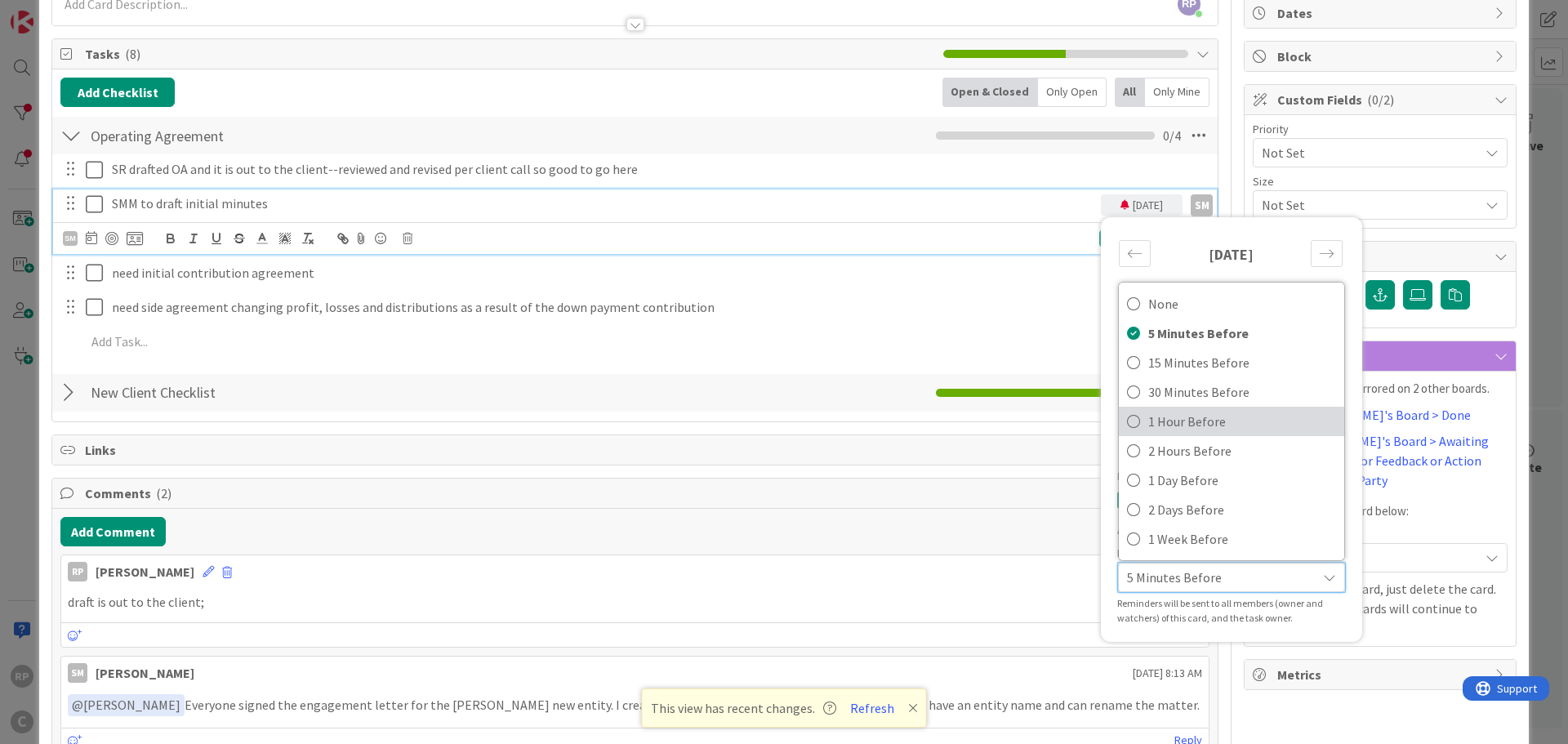
click at [1168, 422] on span "1 Hour Before" at bounding box center [1242, 421] width 187 height 24
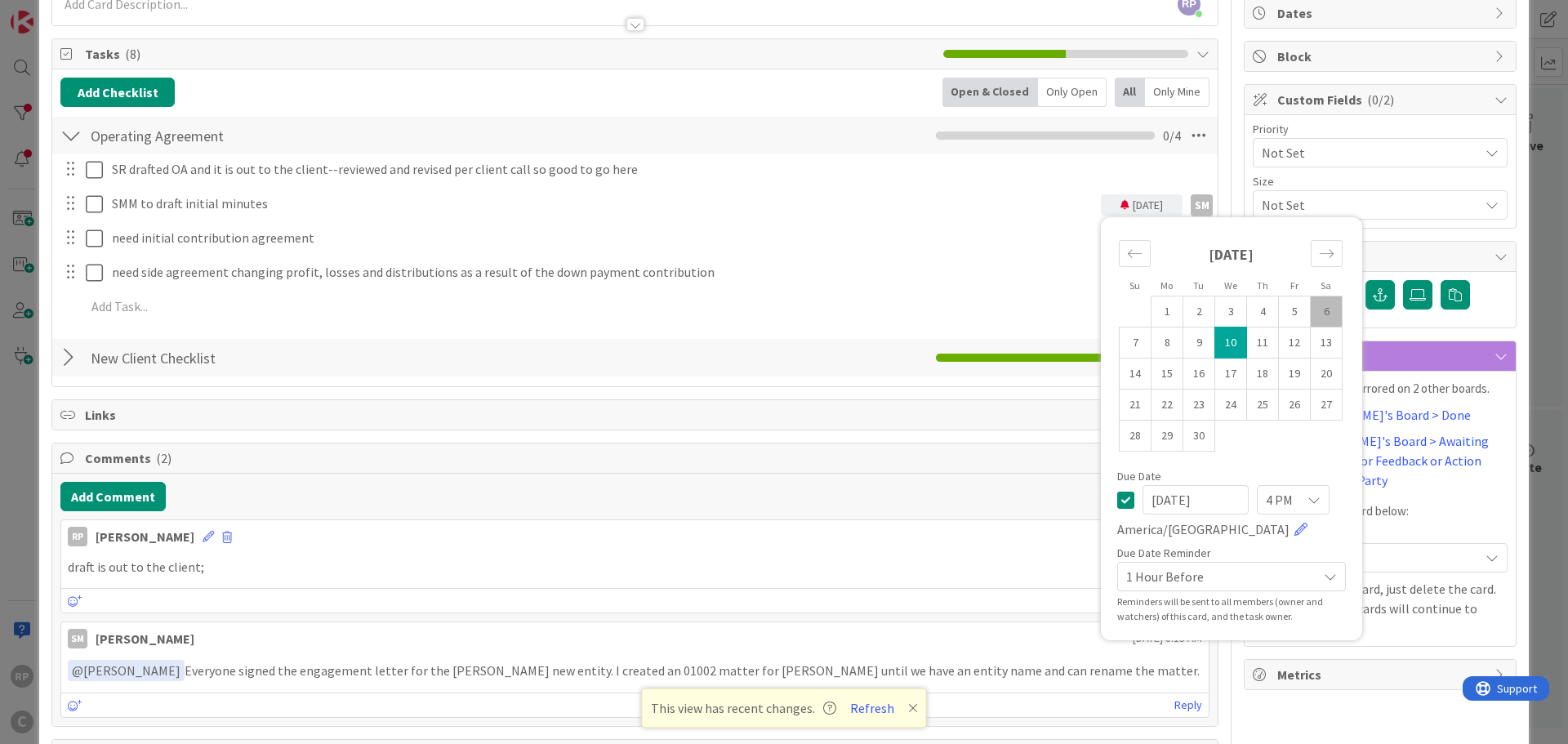
click at [803, 220] on div "SR drafted OA and it is out to the client--reviewed and revised per client call…" at bounding box center [634, 240] width 1149 height 173
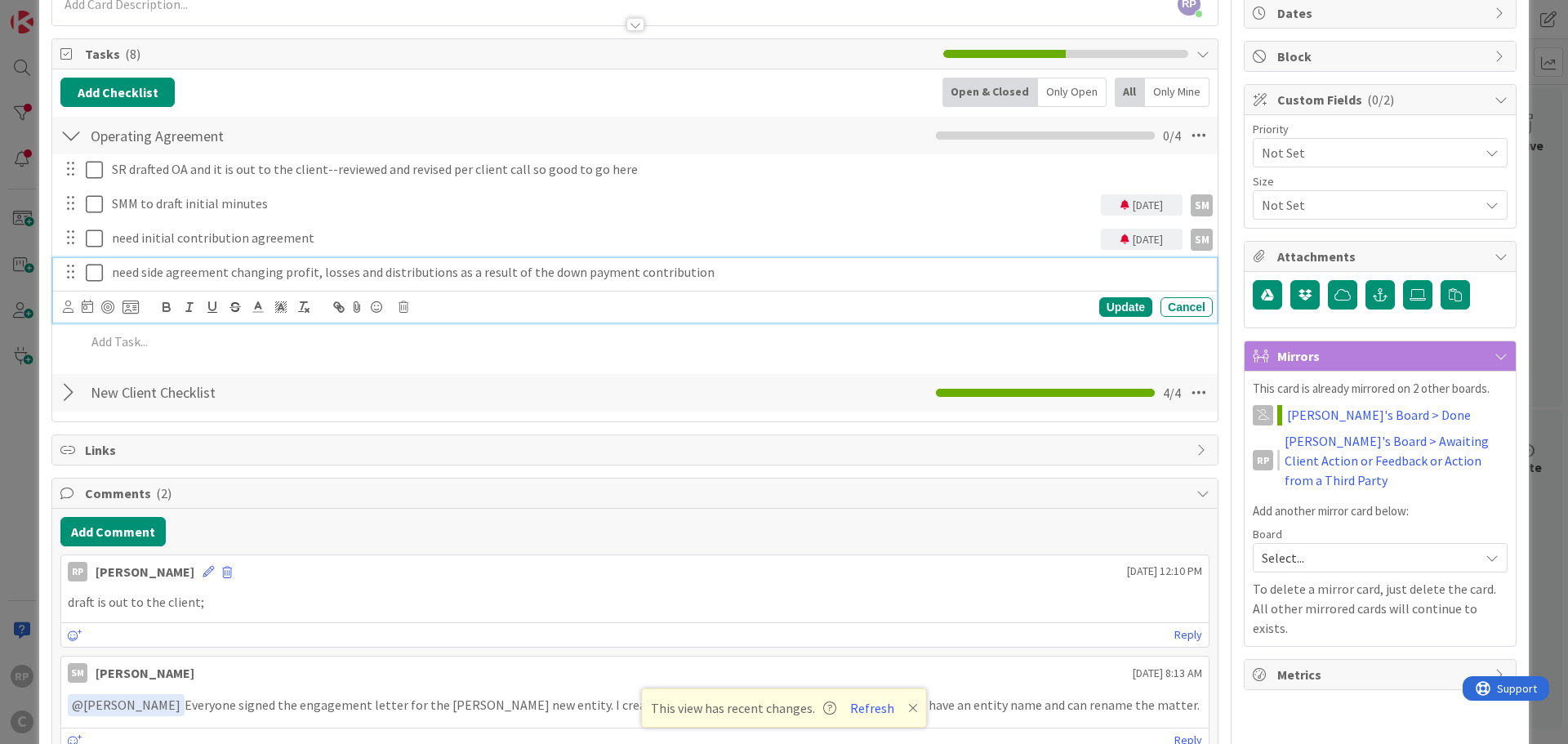
click at [477, 280] on p "need side agreement changing profit, losses and distributions as a result of th…" at bounding box center [659, 272] width 1094 height 18
drag, startPoint x: 647, startPoint y: 274, endPoint x: 709, endPoint y: 277, distance: 62.1
click at [648, 273] on p "need side agreement changing profit, losses and distributions as a result of th…" at bounding box center [659, 272] width 1094 height 18
click at [711, 277] on p "need side agreement changing profit, losses and distributions as a result of th…" at bounding box center [659, 272] width 1094 height 18
click at [111, 526] on button "Add Comment" at bounding box center [113, 531] width 105 height 29
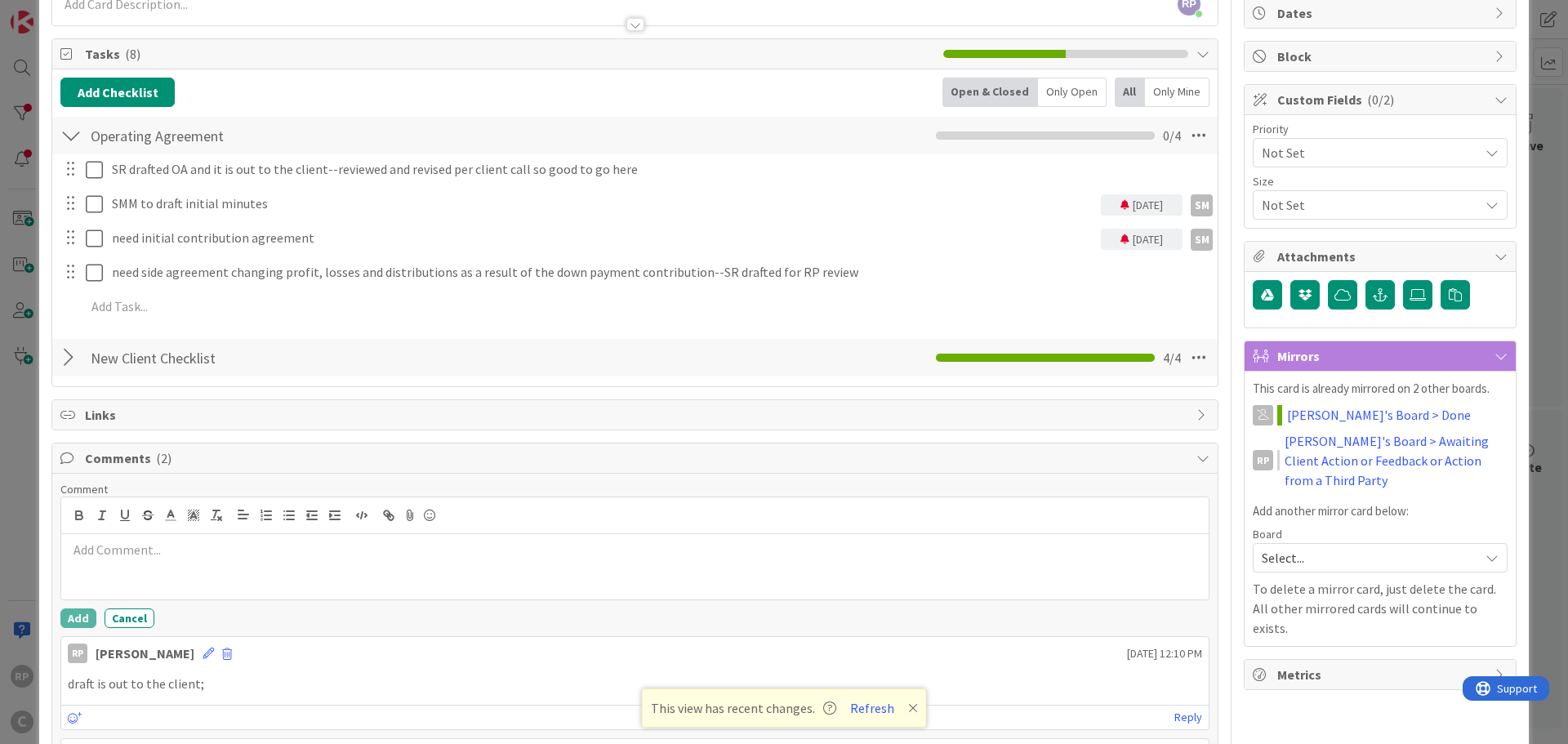
click at [127, 568] on div at bounding box center [634, 567] width 1147 height 65
click at [90, 608] on button "Add" at bounding box center [78, 618] width 36 height 19
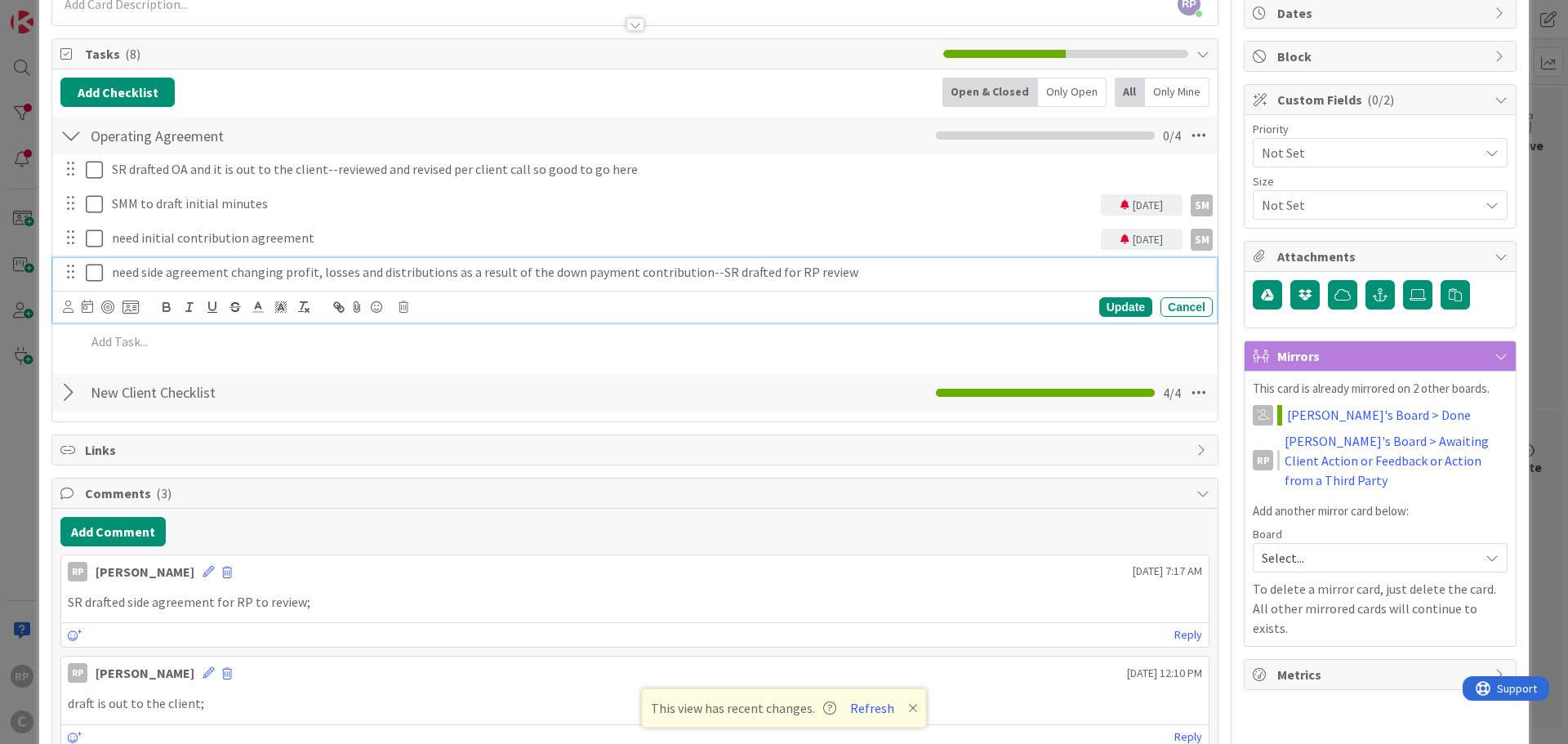
click at [187, 274] on p "need side agreement changing profit, losses and distributions as a result of th…" at bounding box center [659, 272] width 1094 height 18
click at [69, 310] on icon at bounding box center [68, 306] width 11 height 13
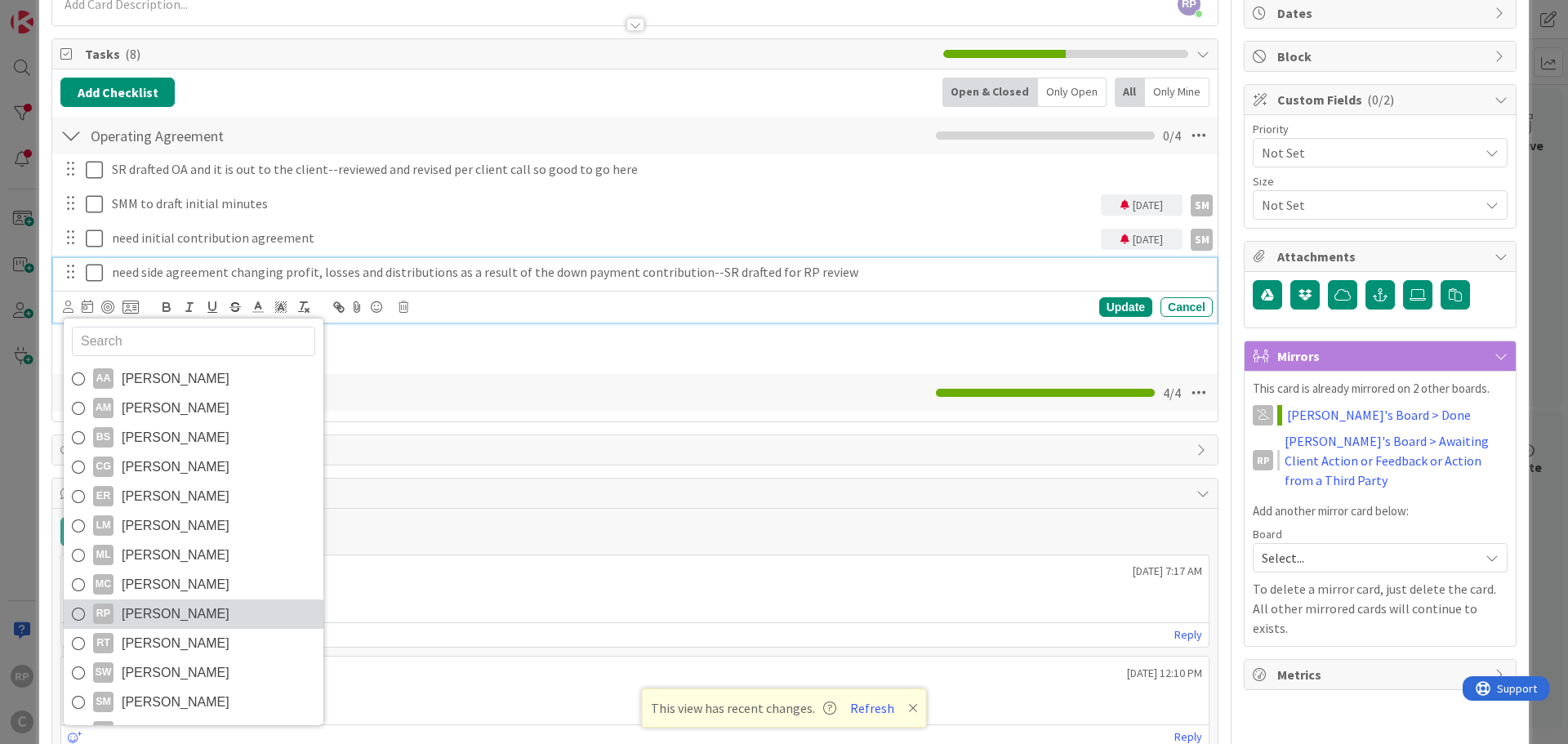
click at [187, 608] on span "[PERSON_NAME]" at bounding box center [175, 613] width 108 height 24
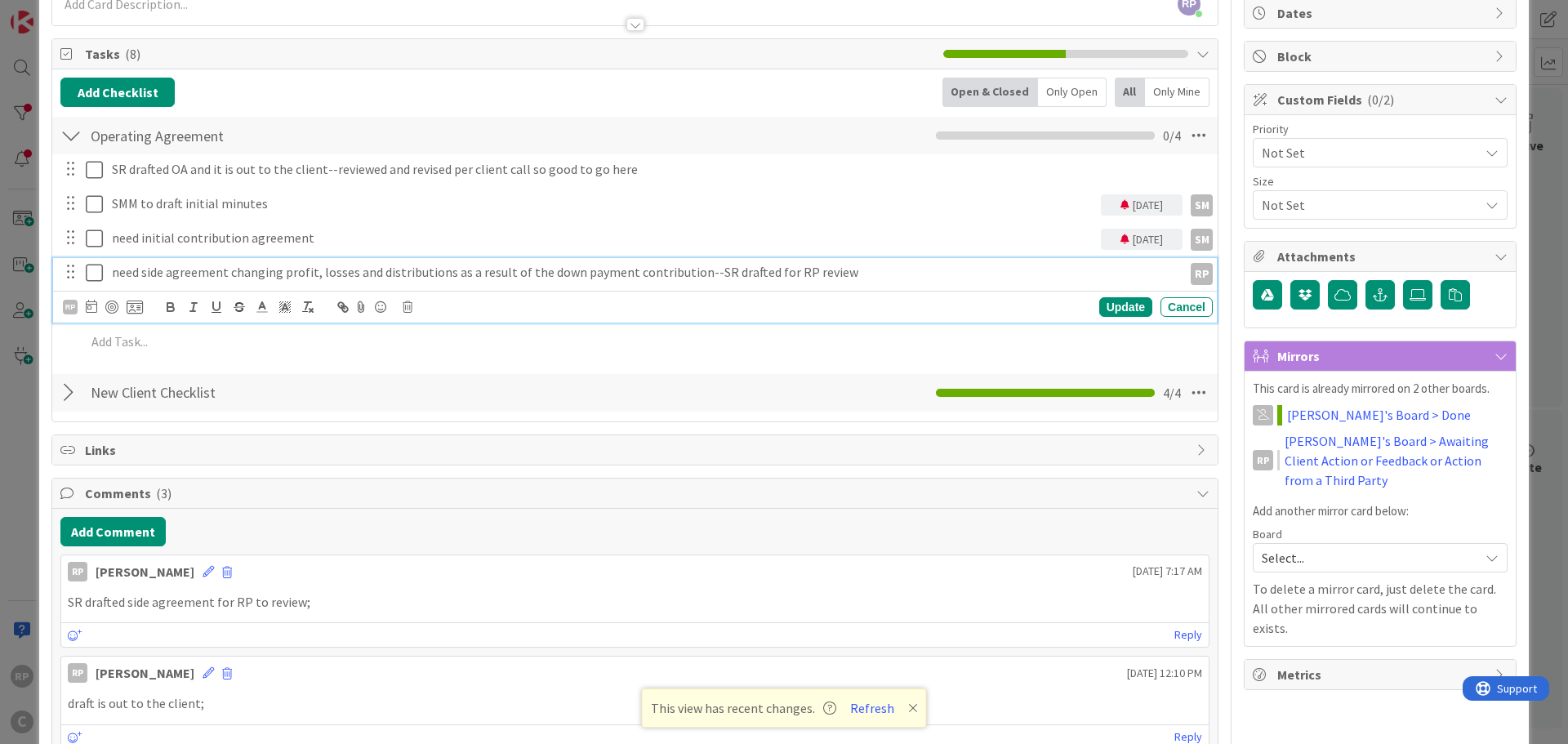
click at [98, 308] on div "RP AA Adrianna Auerhamer AM Amber McGhee BS Brooke Smith CG Chris Gant ER Ethan…" at bounding box center [103, 306] width 80 height 19
click at [96, 308] on icon at bounding box center [91, 306] width 12 height 13
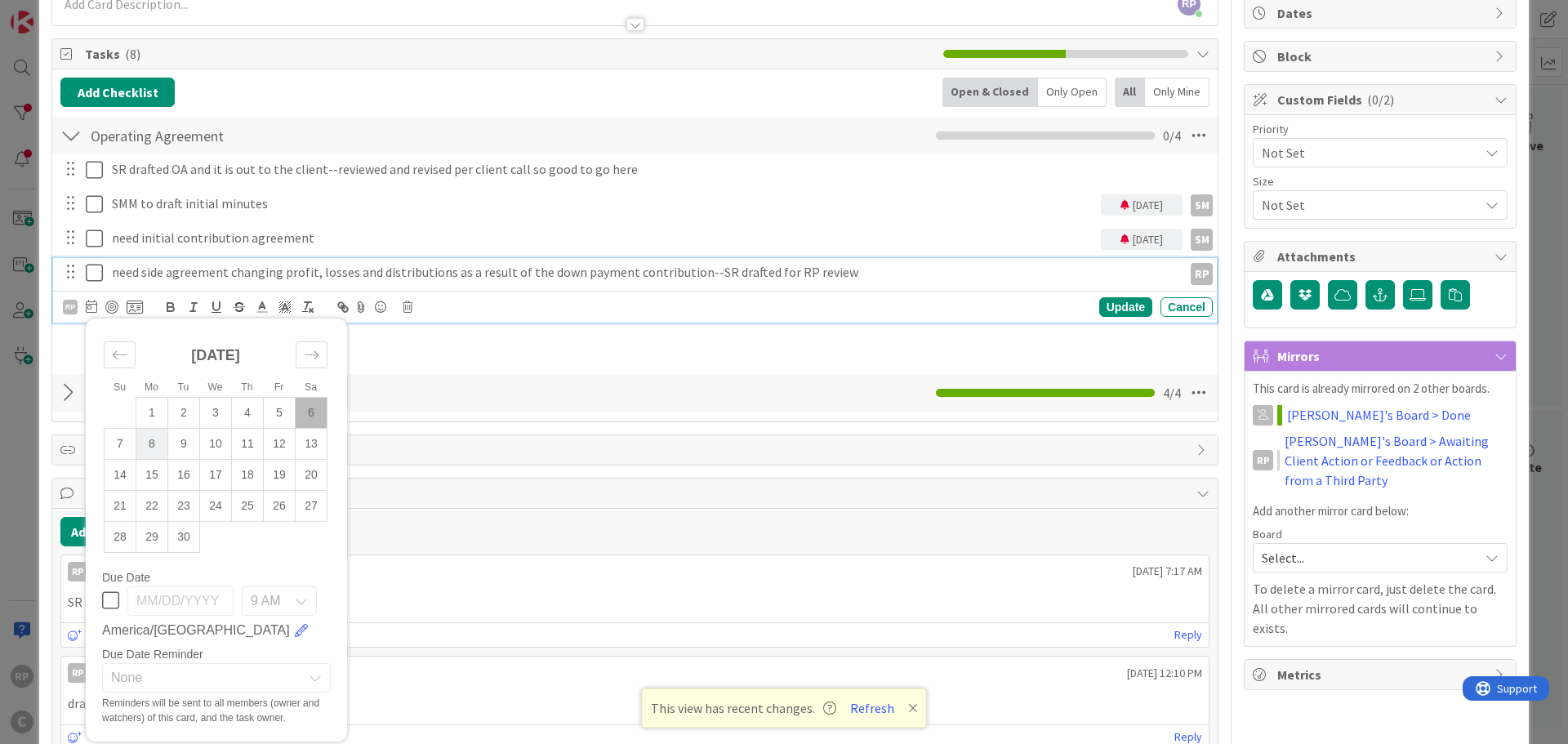
click at [156, 439] on td "8" at bounding box center [152, 443] width 32 height 31
type input "[DATE]"
click at [1115, 305] on div "Update" at bounding box center [1125, 306] width 53 height 19
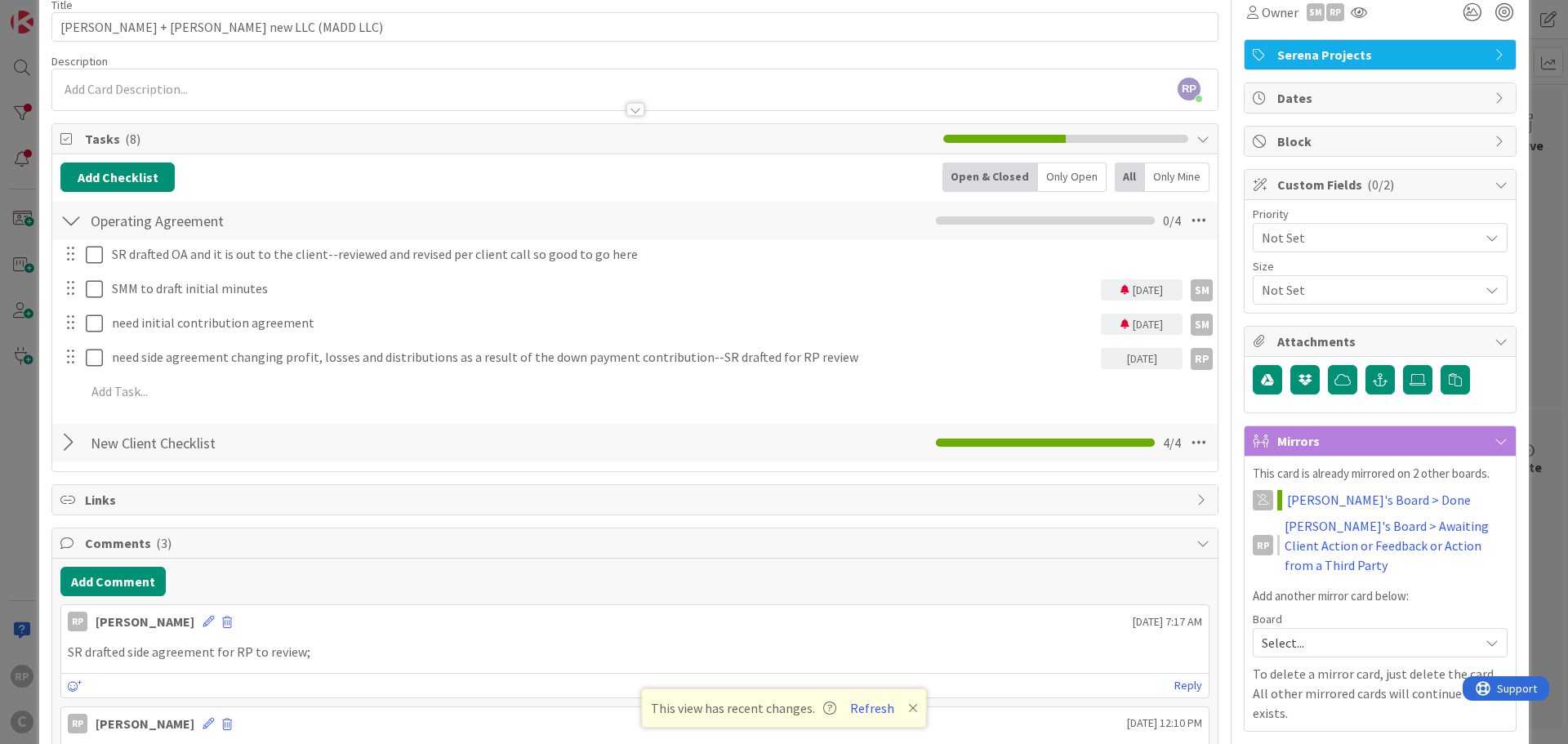
scroll to position [0, 0]
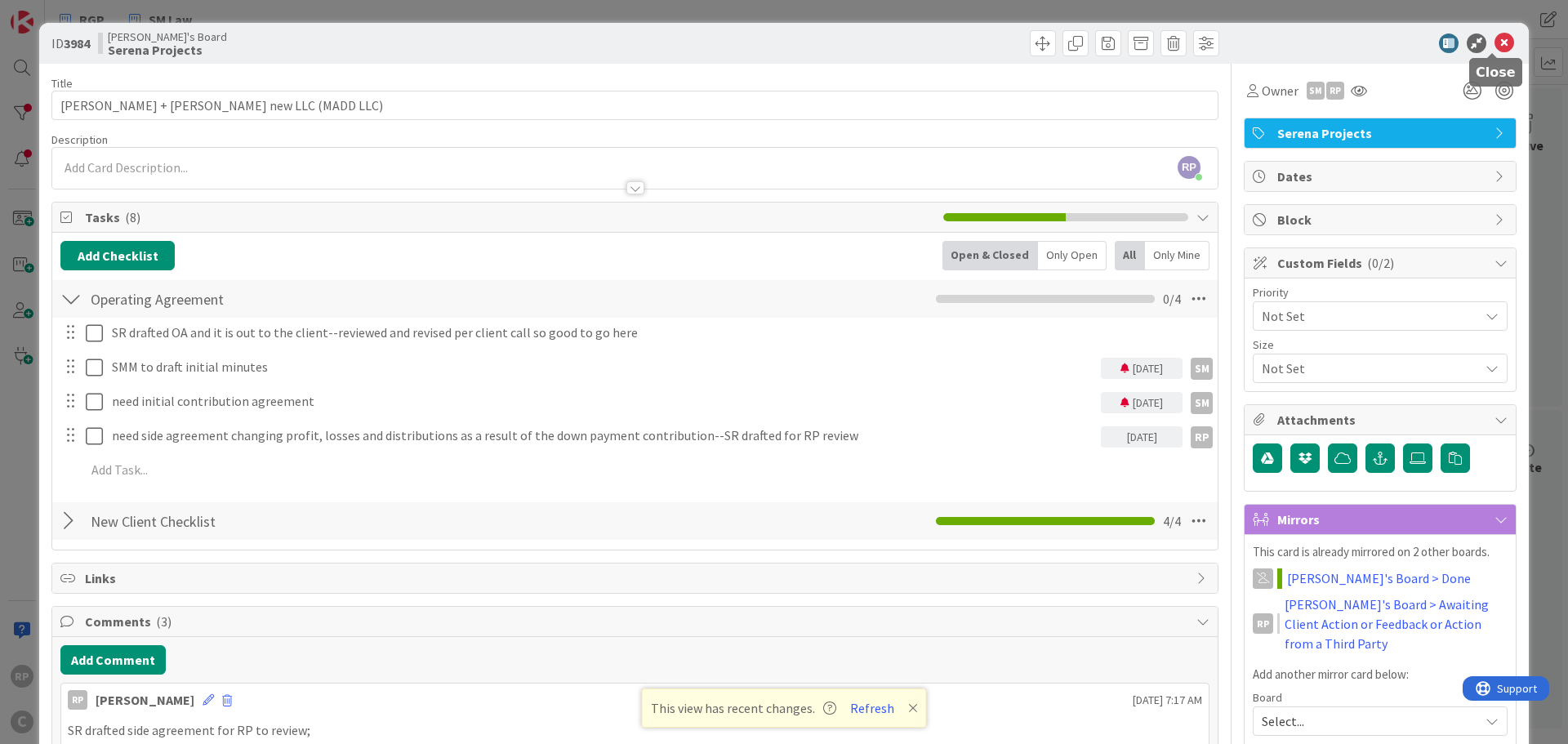
click at [1494, 44] on icon at bounding box center [1504, 43] width 19 height 19
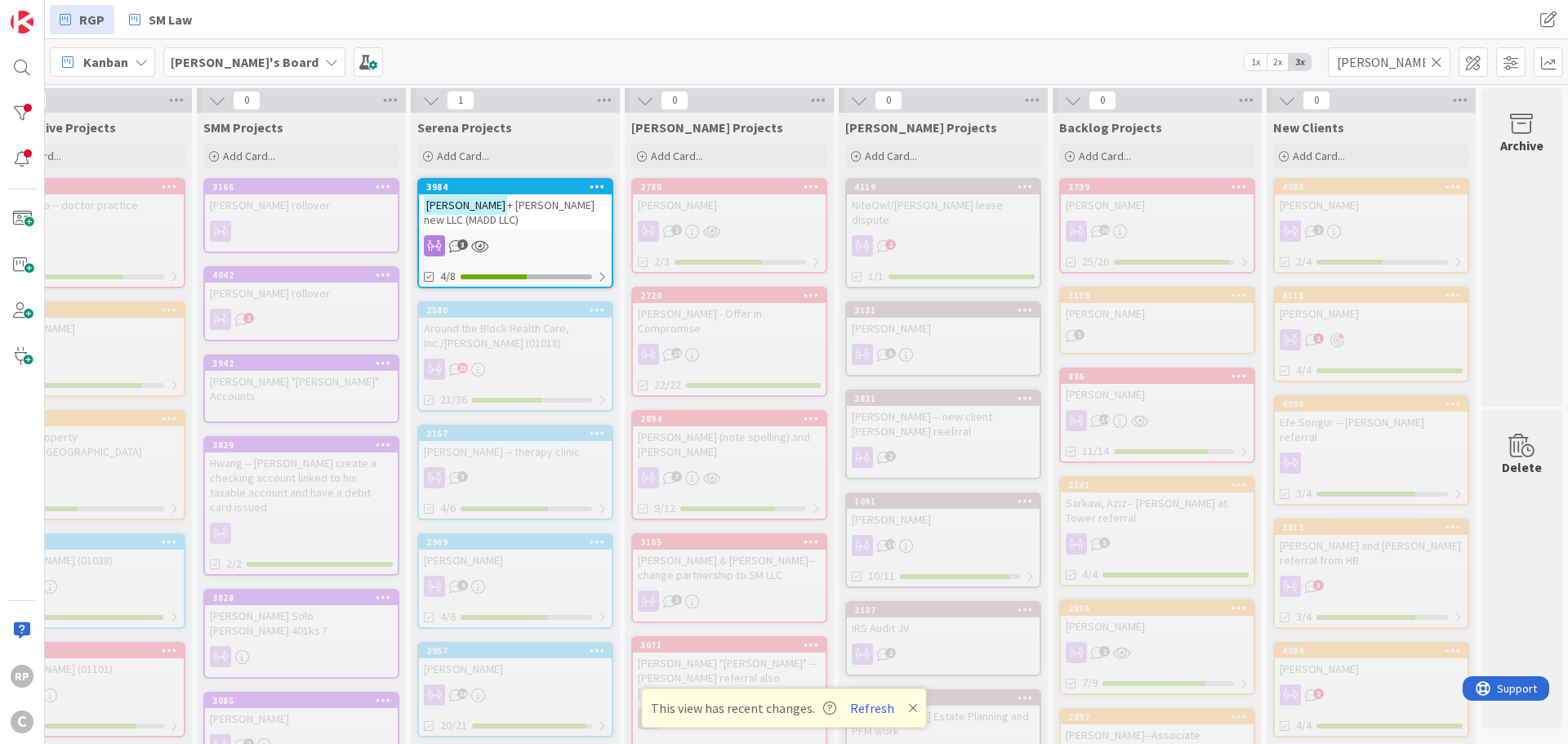
click at [1439, 62] on icon at bounding box center [1437, 62] width 12 height 15
click at [776, 78] on div "Kanban Richard's Board 1x 2x 3x" at bounding box center [807, 62] width 1523 height 45
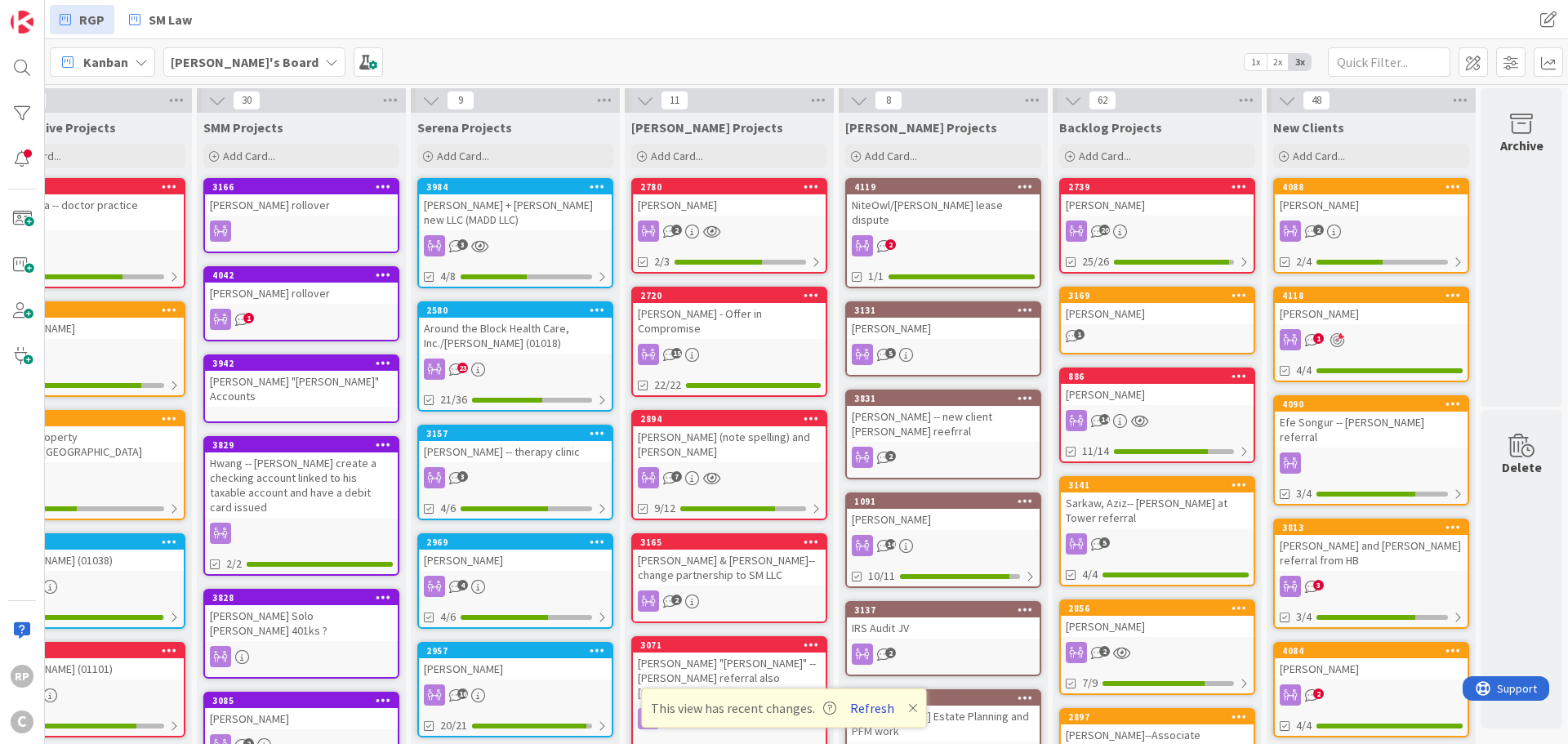
click at [871, 705] on button "Refresh" at bounding box center [872, 708] width 55 height 21
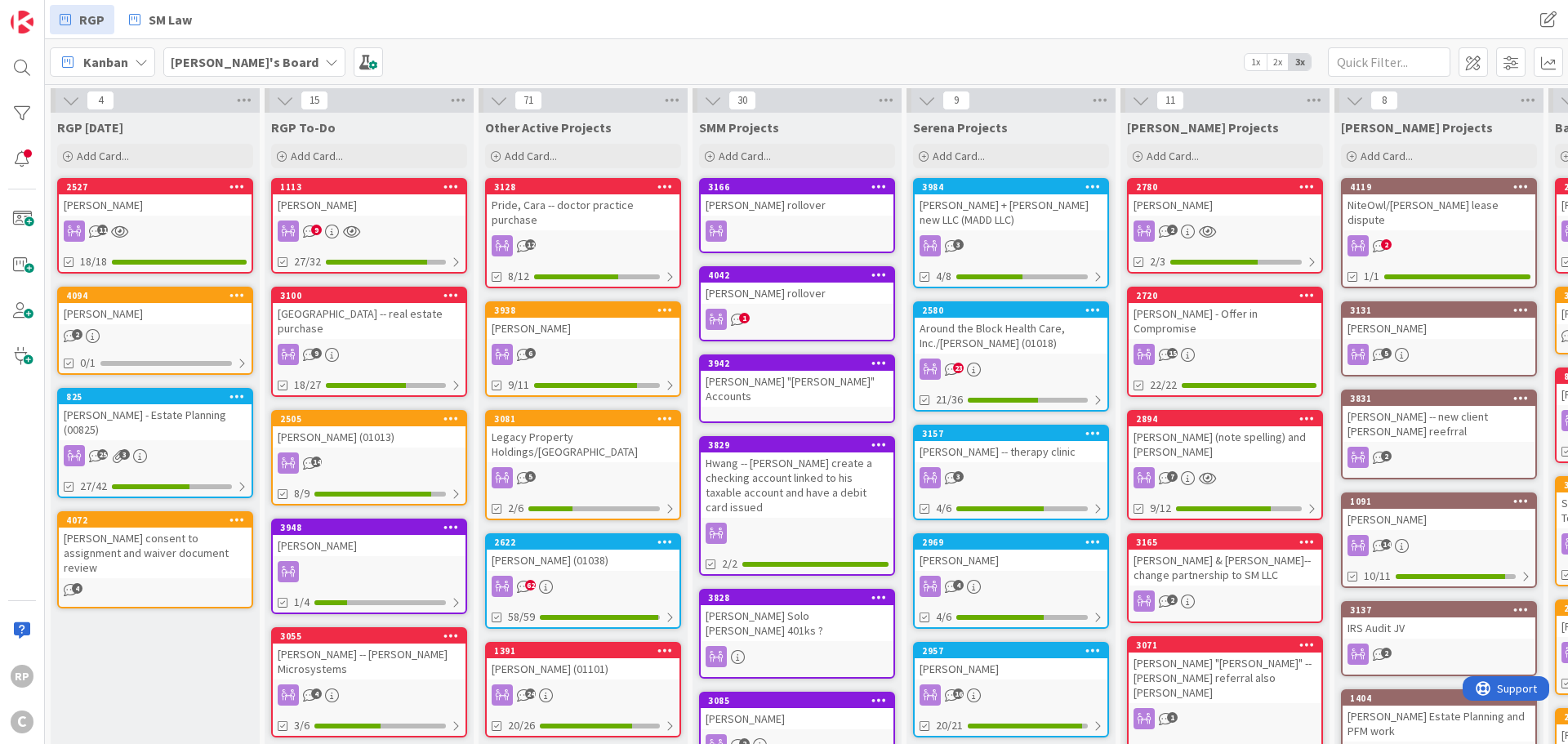
click at [990, 198] on div "[PERSON_NAME] + [PERSON_NAME] new LLC (MADD LLC)" at bounding box center [1011, 212] width 192 height 36
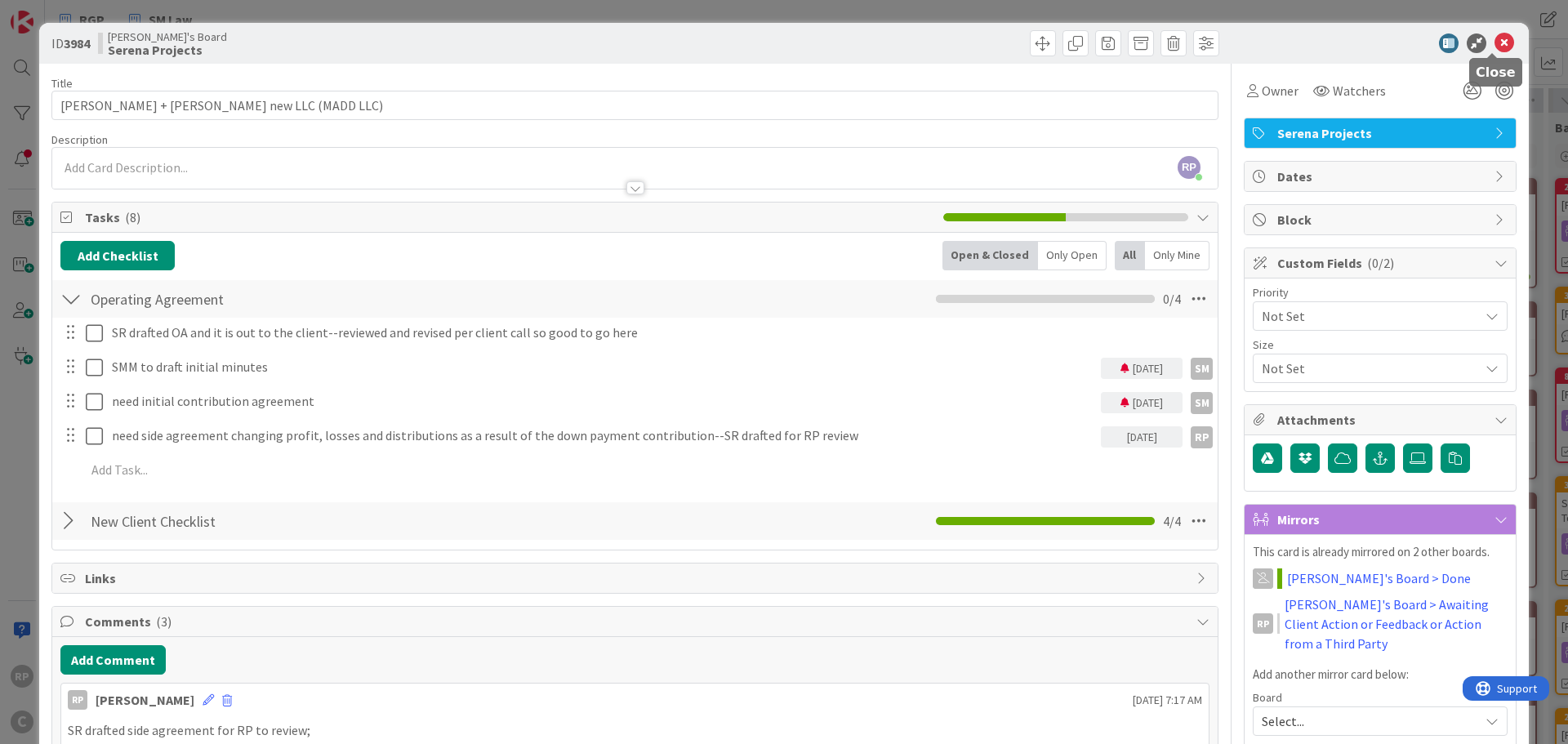
click at [1494, 43] on icon at bounding box center [1504, 43] width 19 height 19
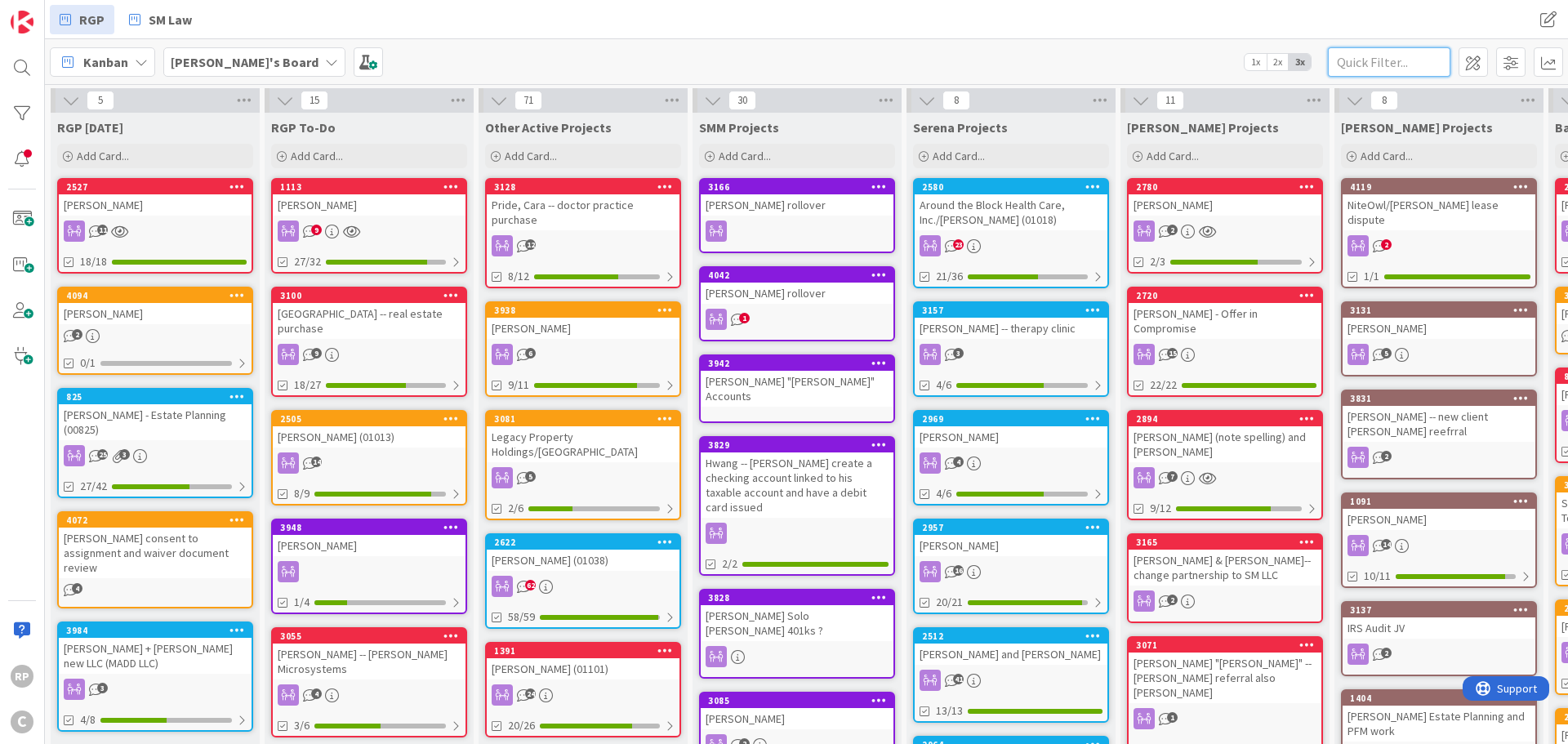
click at [1408, 59] on input "text" at bounding box center [1389, 62] width 122 height 29
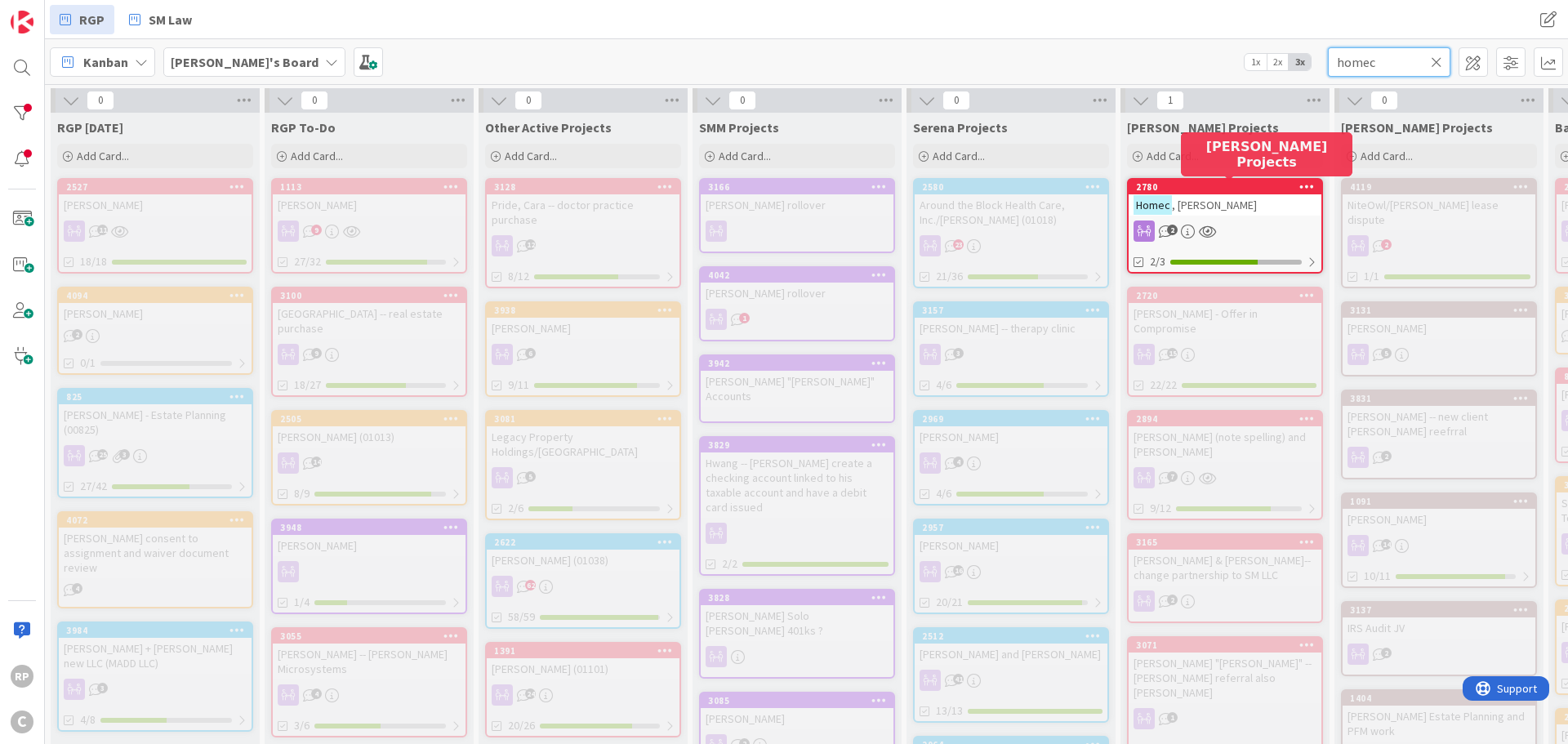
type input "homec"
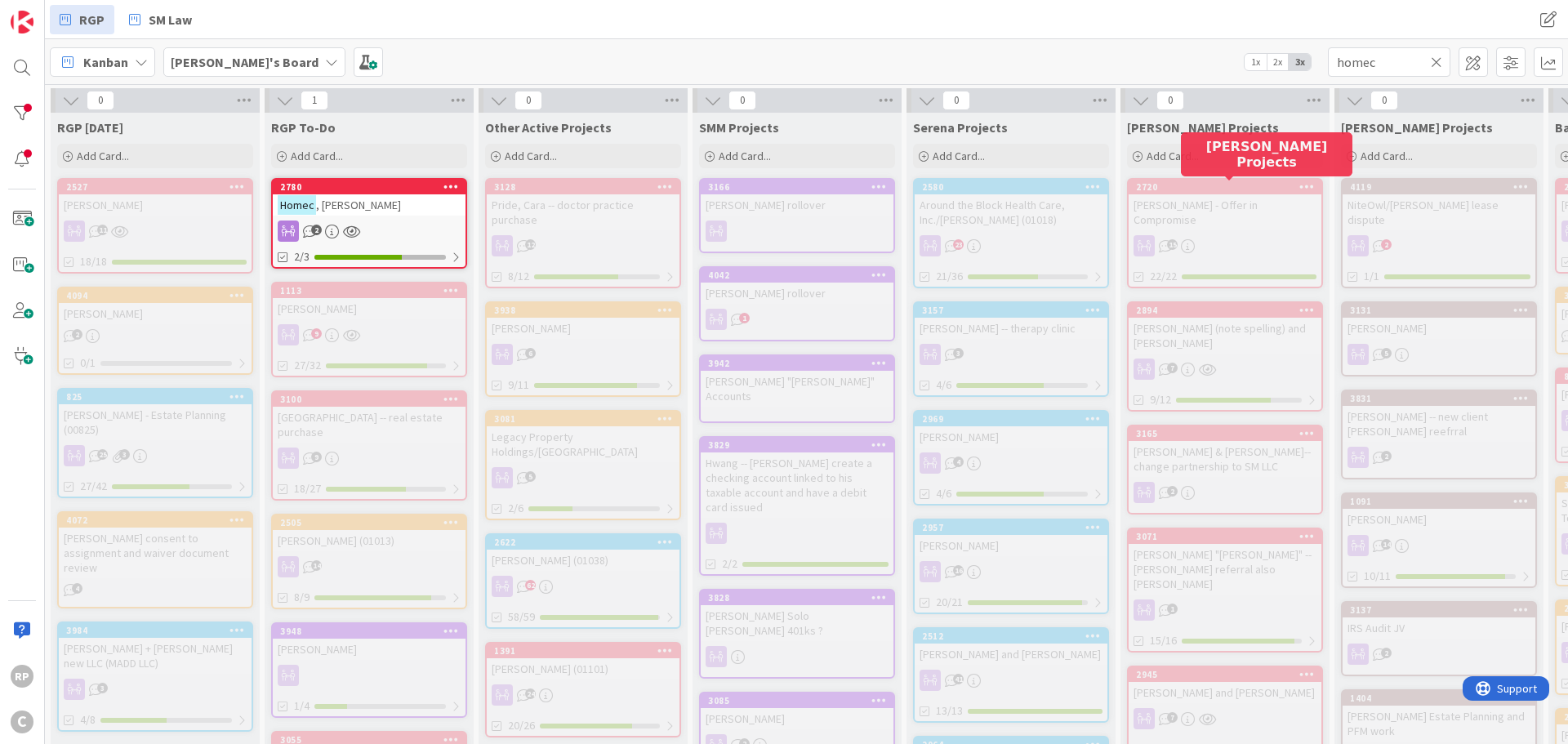
drag, startPoint x: 1230, startPoint y: 191, endPoint x: 366, endPoint y: 201, distance: 864.1
click at [366, 201] on div "[PERSON_NAME]" at bounding box center [369, 204] width 192 height 21
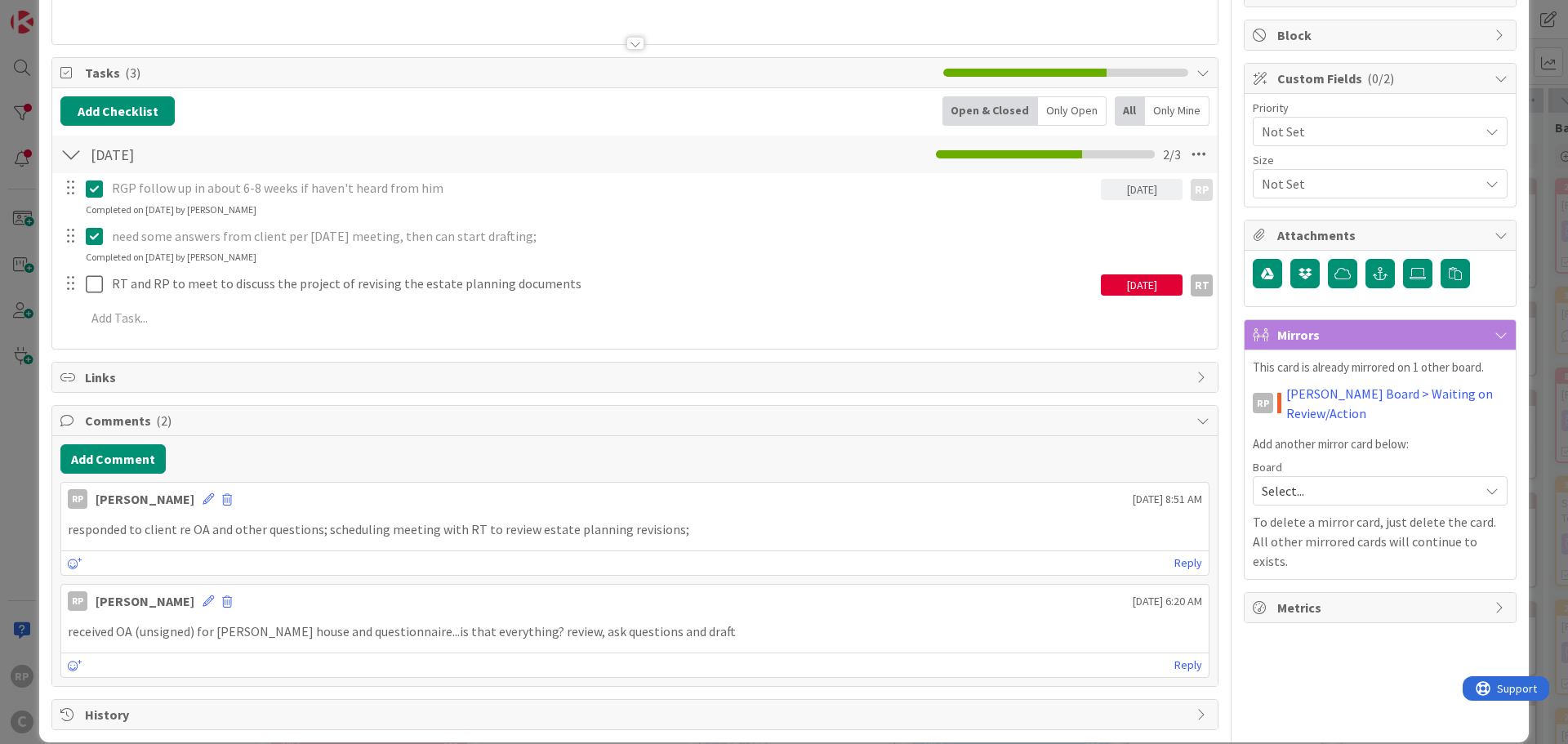
scroll to position [206, 0]
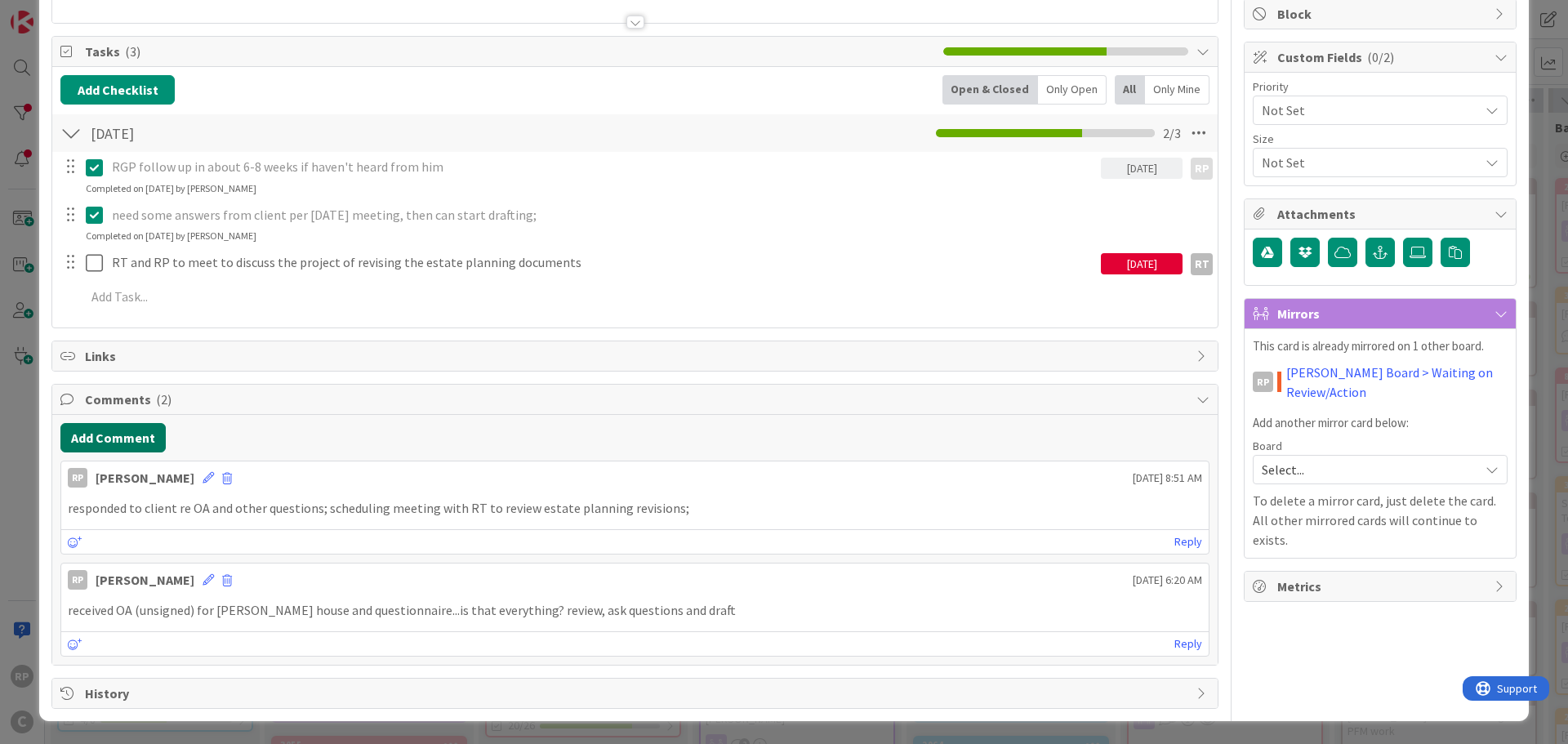
click at [110, 436] on button "Add Comment" at bounding box center [113, 438] width 105 height 29
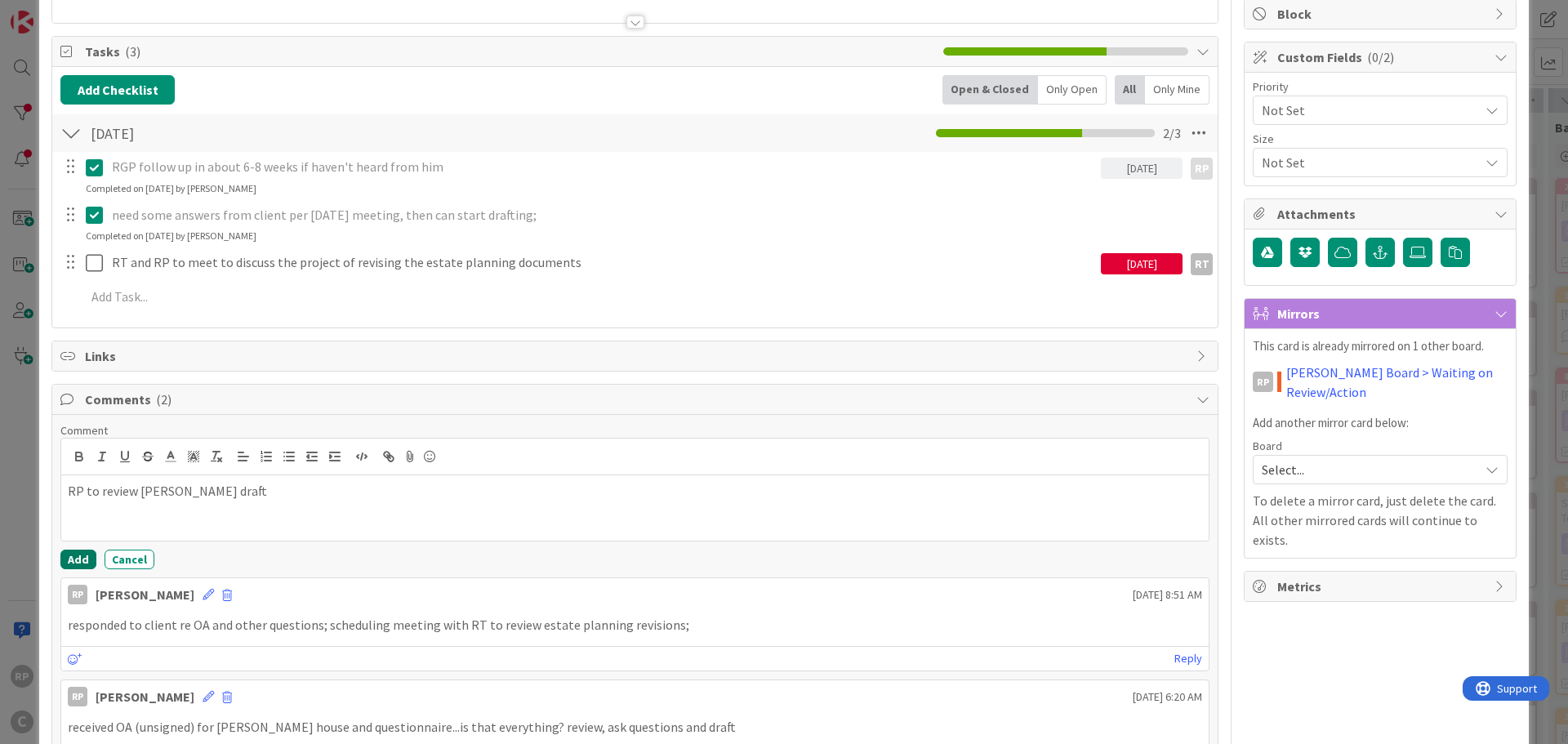
click at [74, 559] on button "Add" at bounding box center [78, 559] width 36 height 19
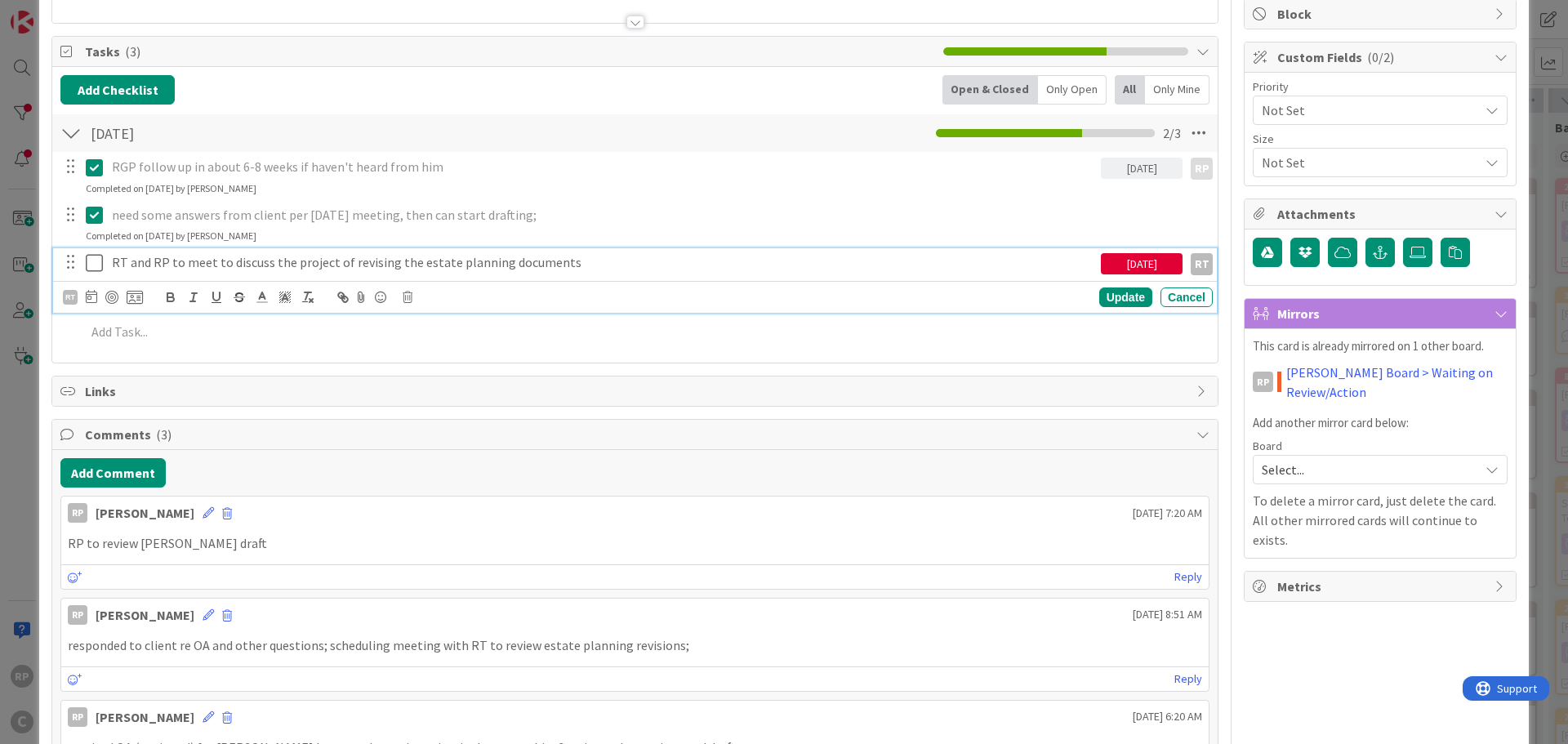
click at [588, 266] on p "RT and RP to meet to discuss the project of revising the estate planning docume…" at bounding box center [603, 263] width 982 height 18
click at [1123, 261] on div "[DATE]" at bounding box center [1142, 264] width 82 height 21
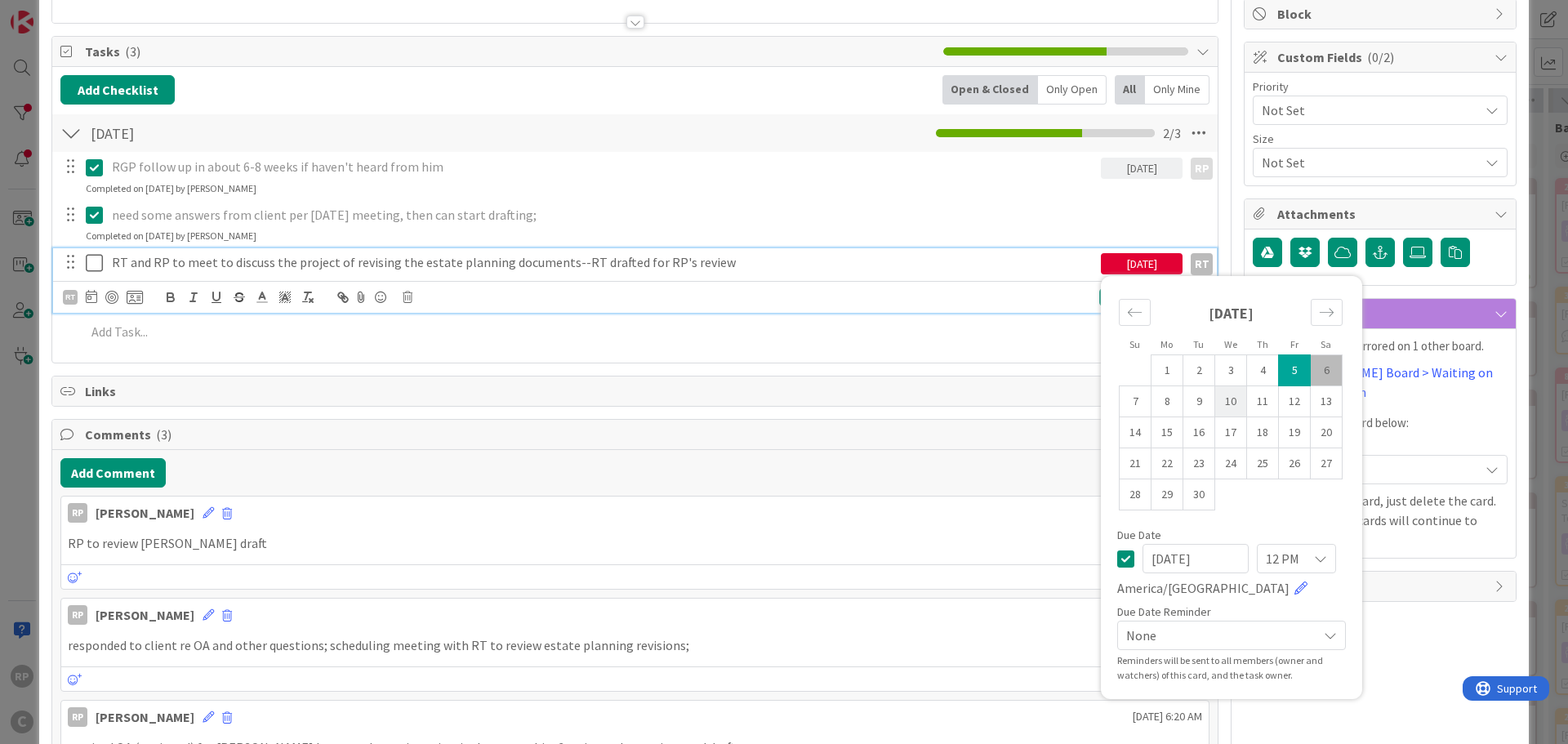
click at [1232, 403] on td "10" at bounding box center [1231, 402] width 32 height 31
type input "[DATE]"
click at [1191, 254] on div "RT" at bounding box center [1202, 264] width 22 height 22
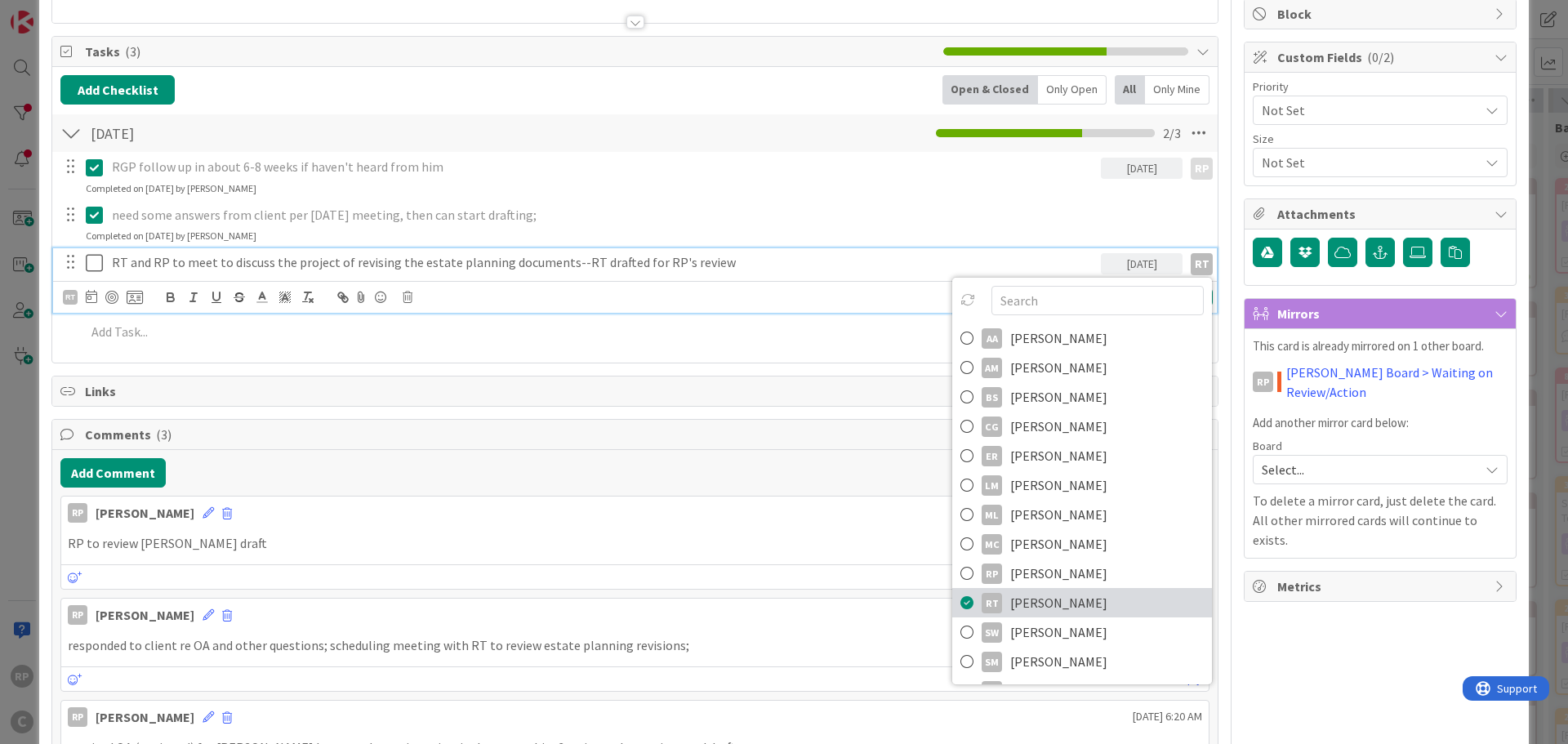
click at [1054, 589] on link "RT [PERSON_NAME]" at bounding box center [1082, 603] width 259 height 29
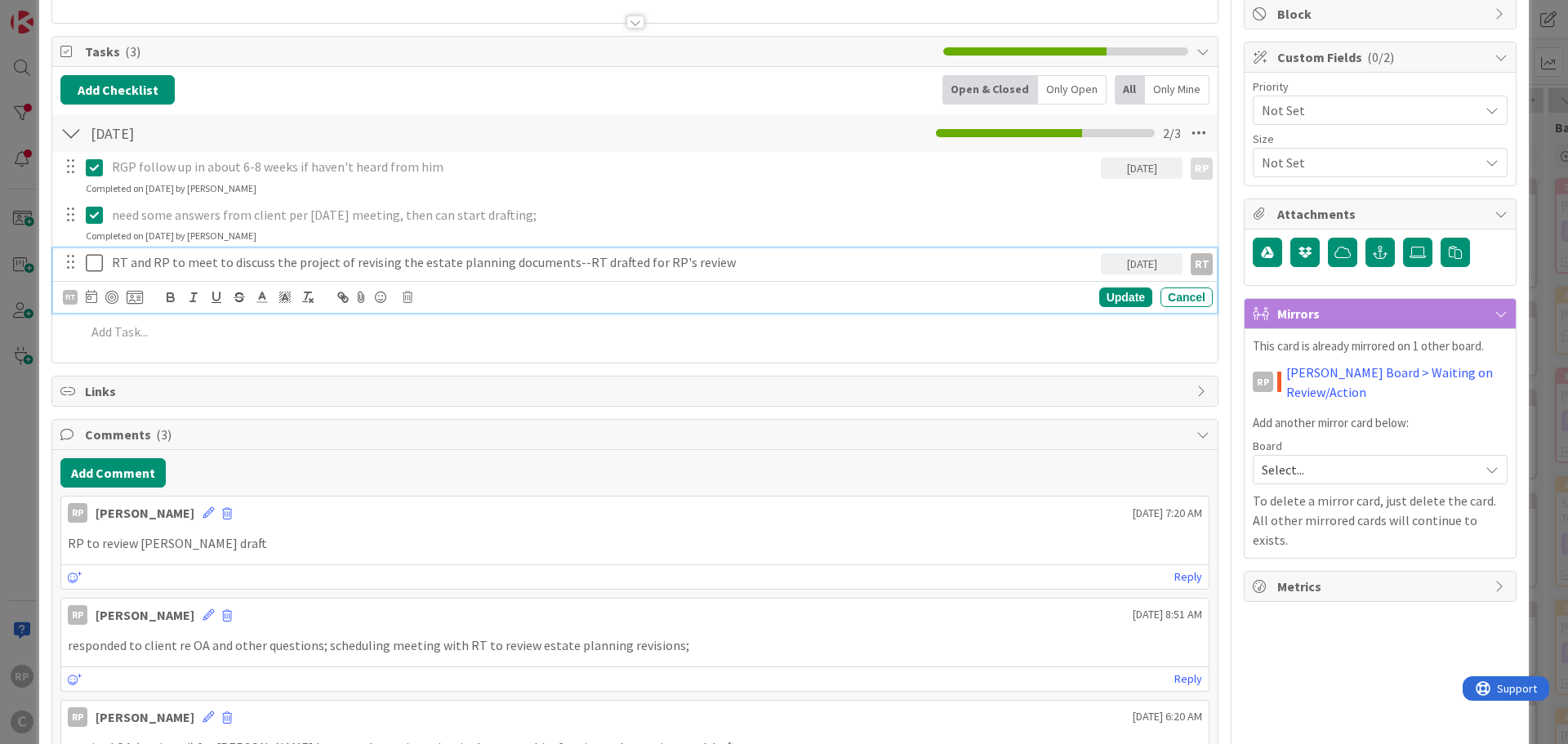
click at [1191, 263] on div "RT" at bounding box center [1202, 264] width 22 height 22
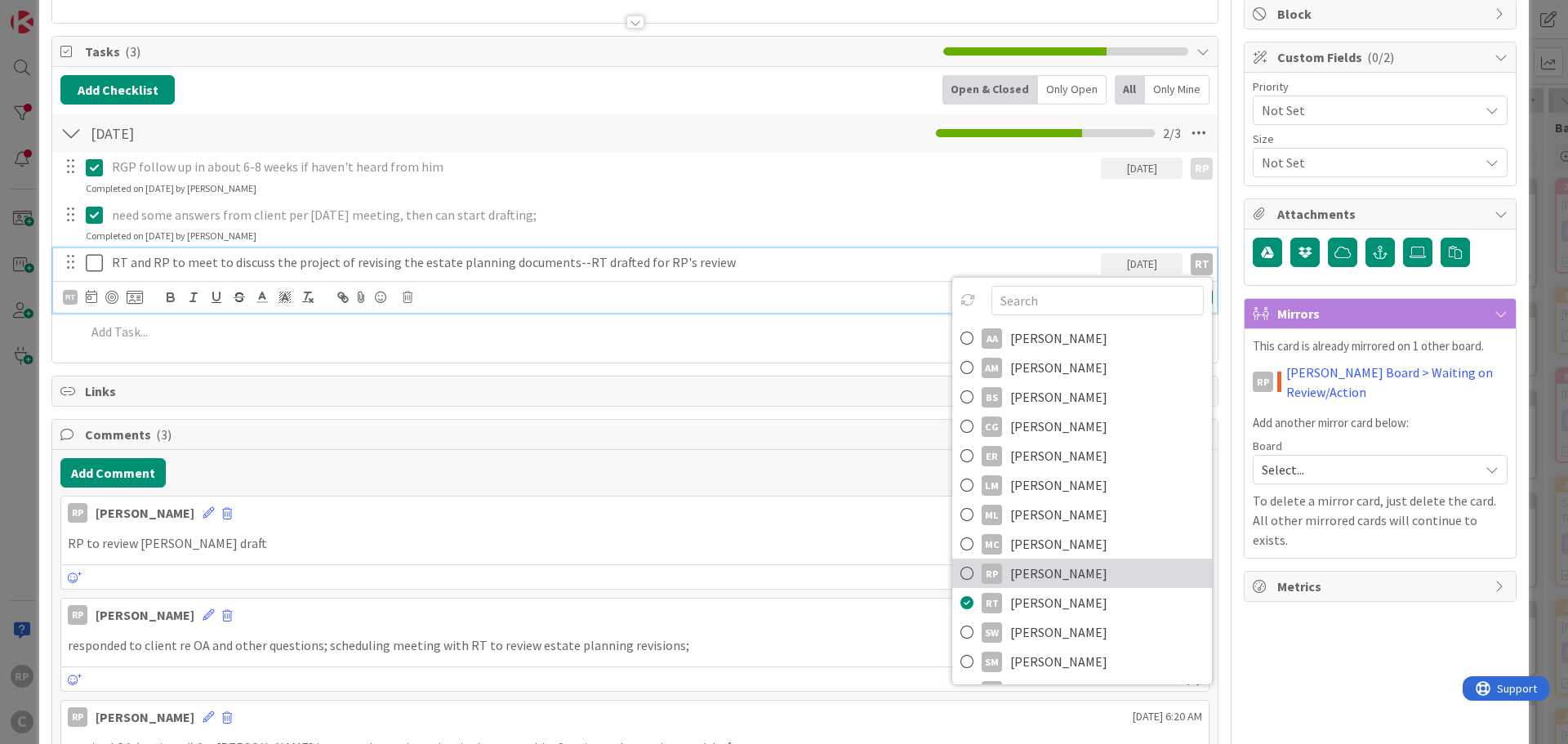
drag, startPoint x: 1045, startPoint y: 574, endPoint x: 986, endPoint y: 439, distance: 147.3
click at [1043, 574] on span "[PERSON_NAME]" at bounding box center [1058, 573] width 97 height 24
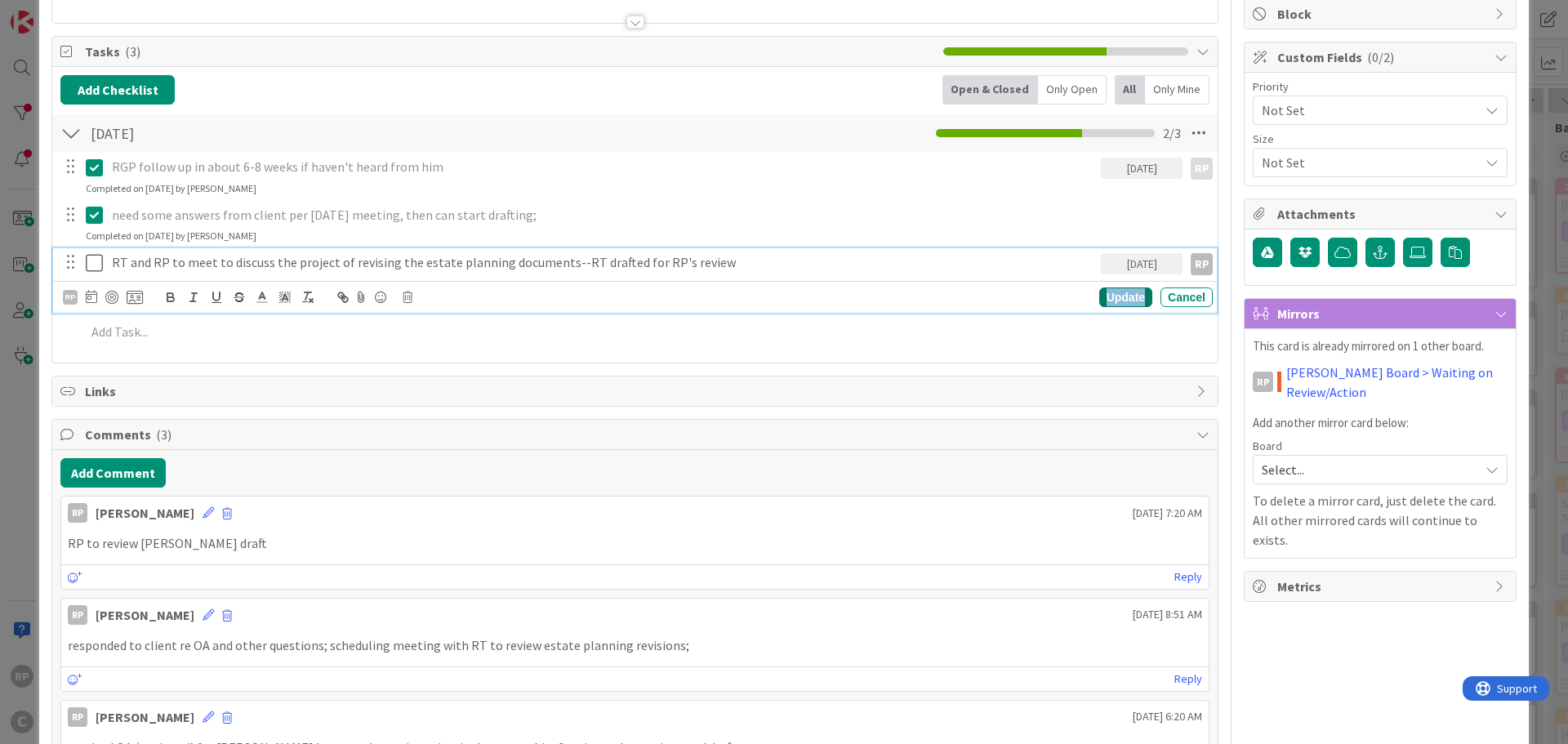
click at [1113, 293] on div "Update" at bounding box center [1125, 297] width 53 height 19
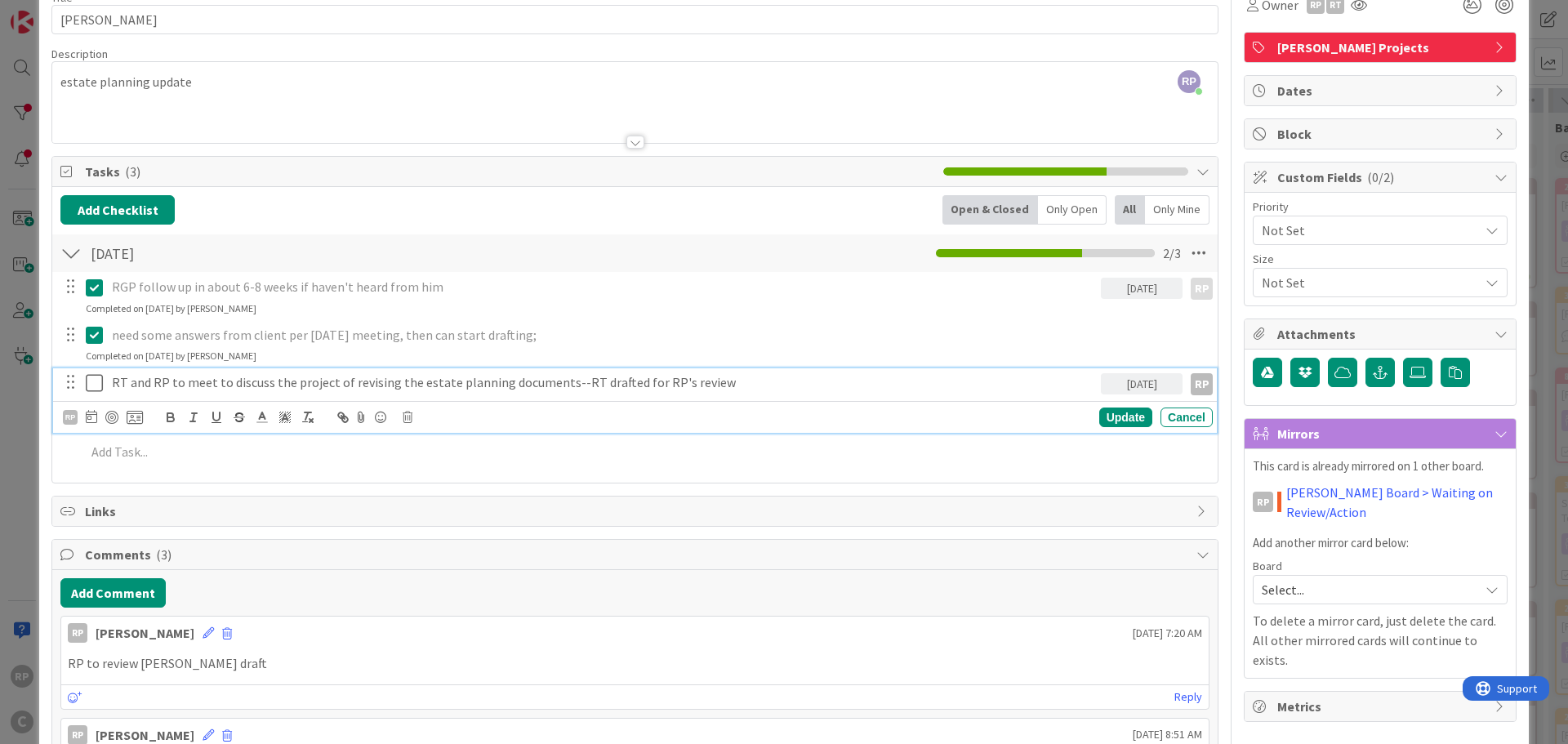
scroll to position [0, 0]
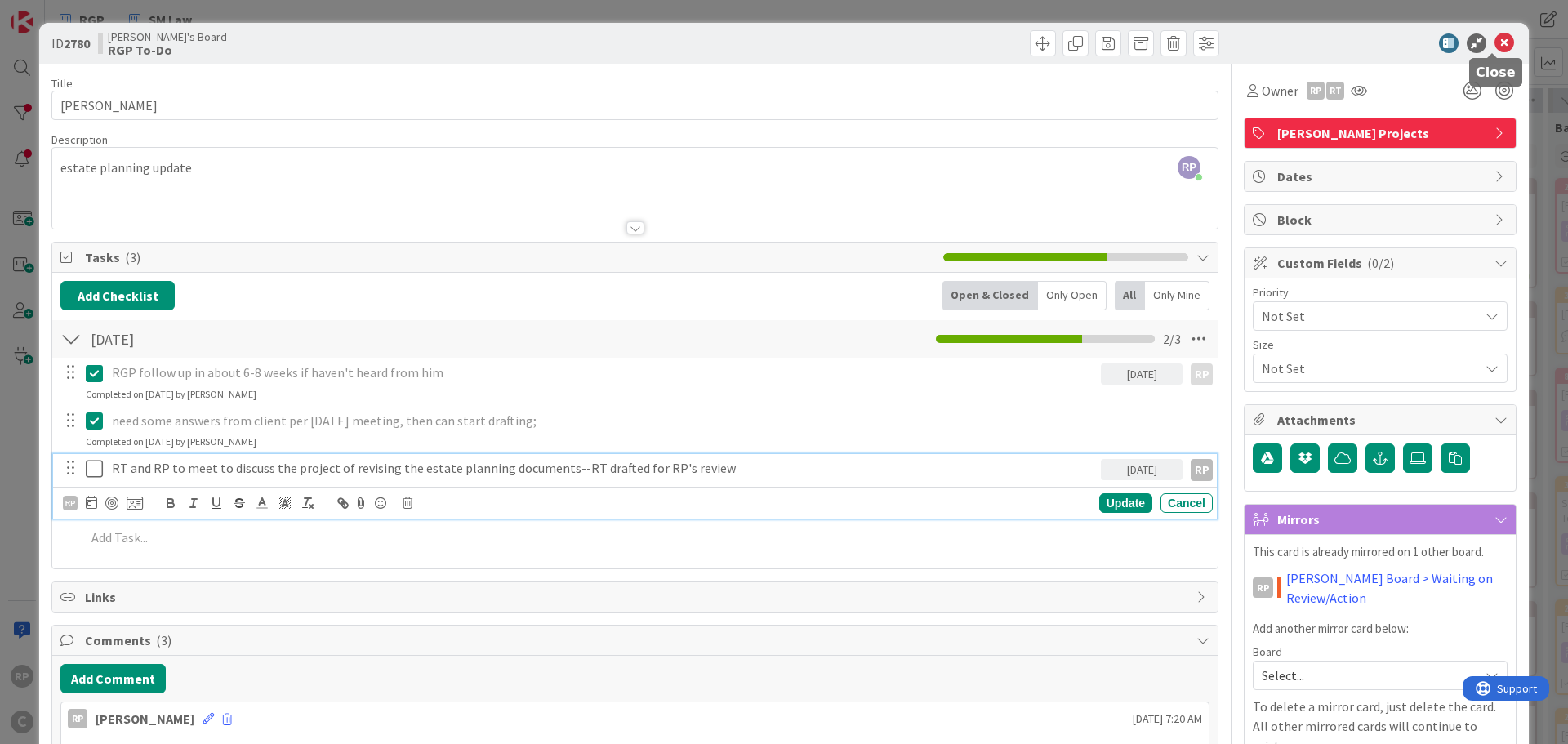
click at [1498, 41] on icon at bounding box center [1504, 43] width 19 height 19
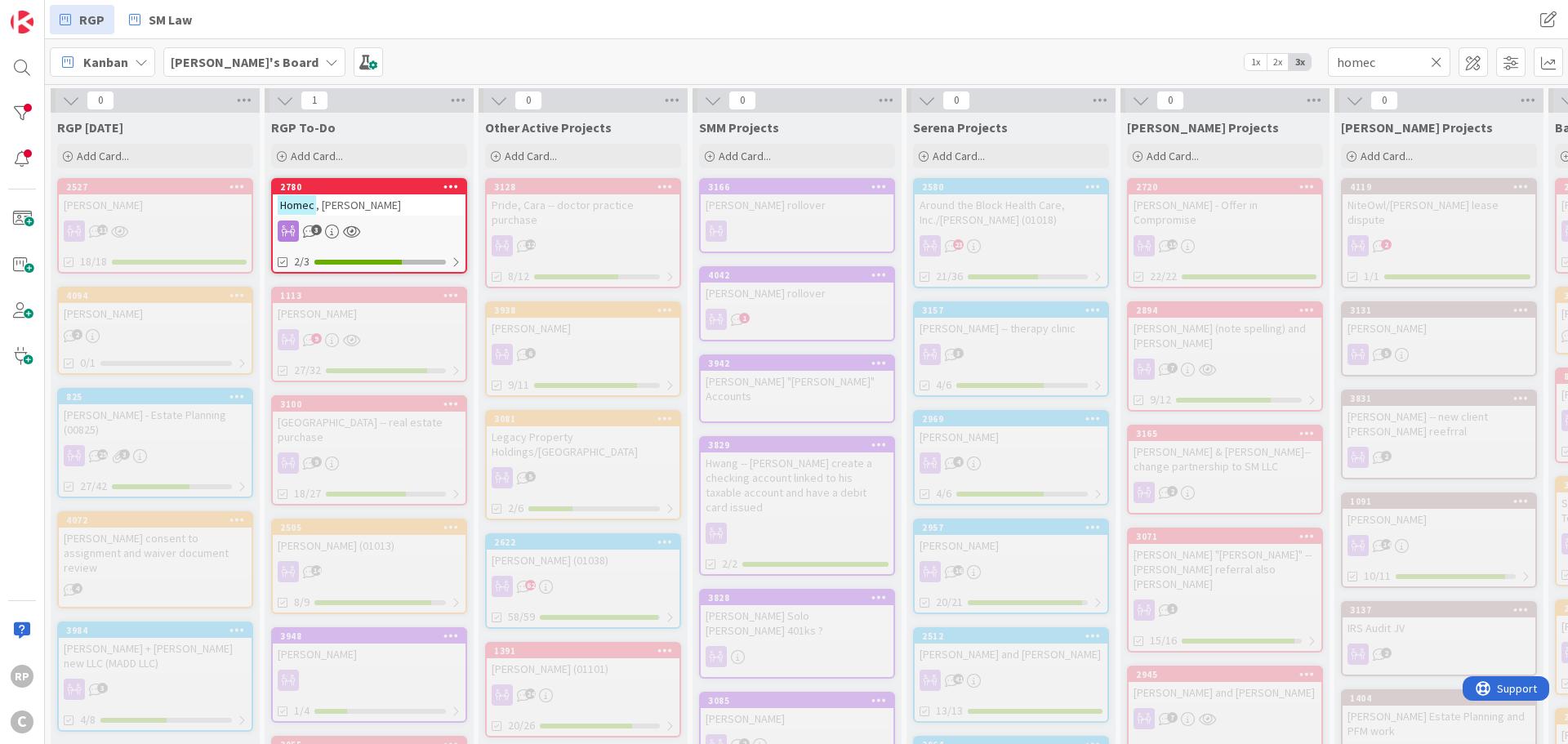
drag, startPoint x: 1440, startPoint y: 57, endPoint x: 1346, endPoint y: 131, distance: 119.6
click at [1440, 57] on icon at bounding box center [1437, 62] width 12 height 15
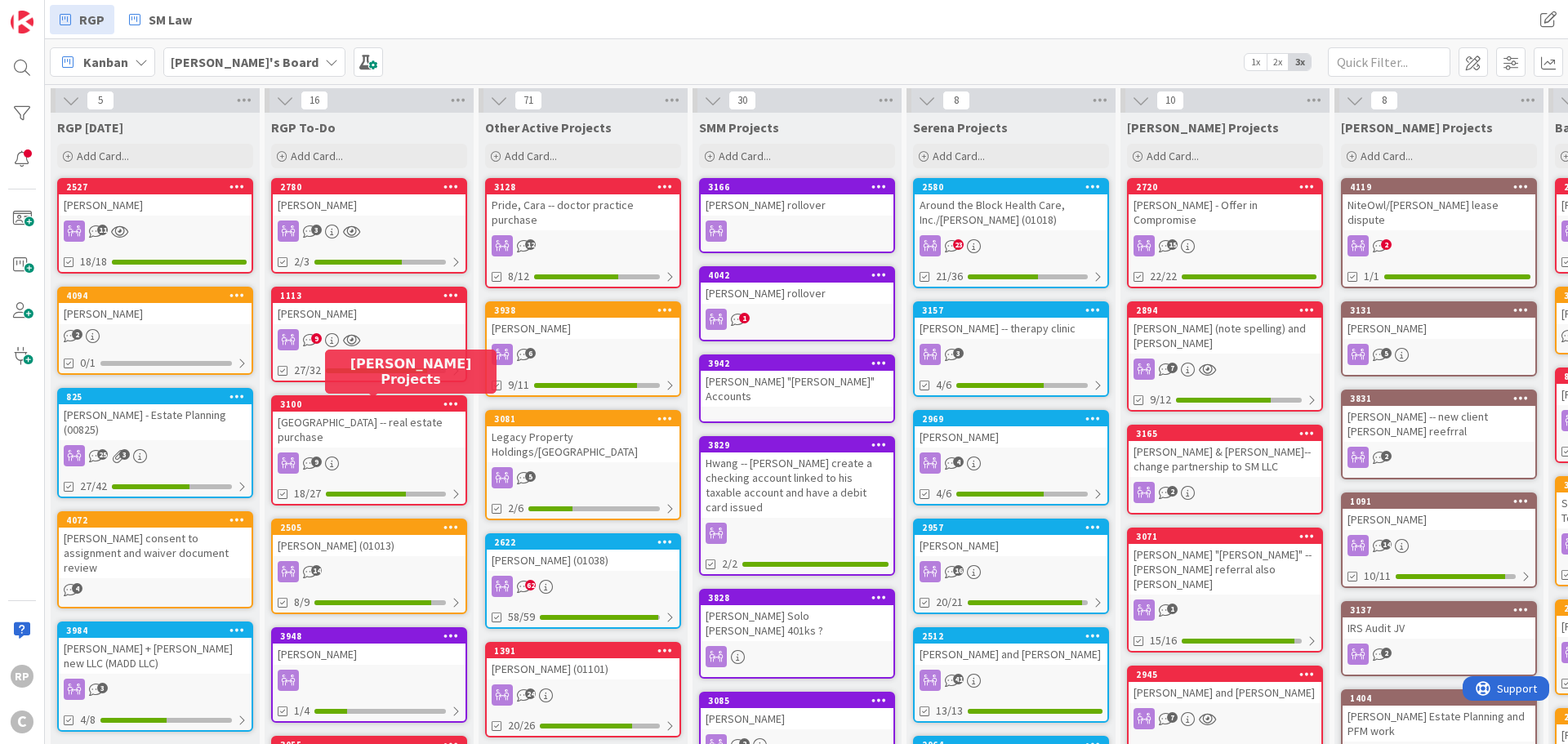
click at [374, 401] on div "3100" at bounding box center [373, 404] width 186 height 12
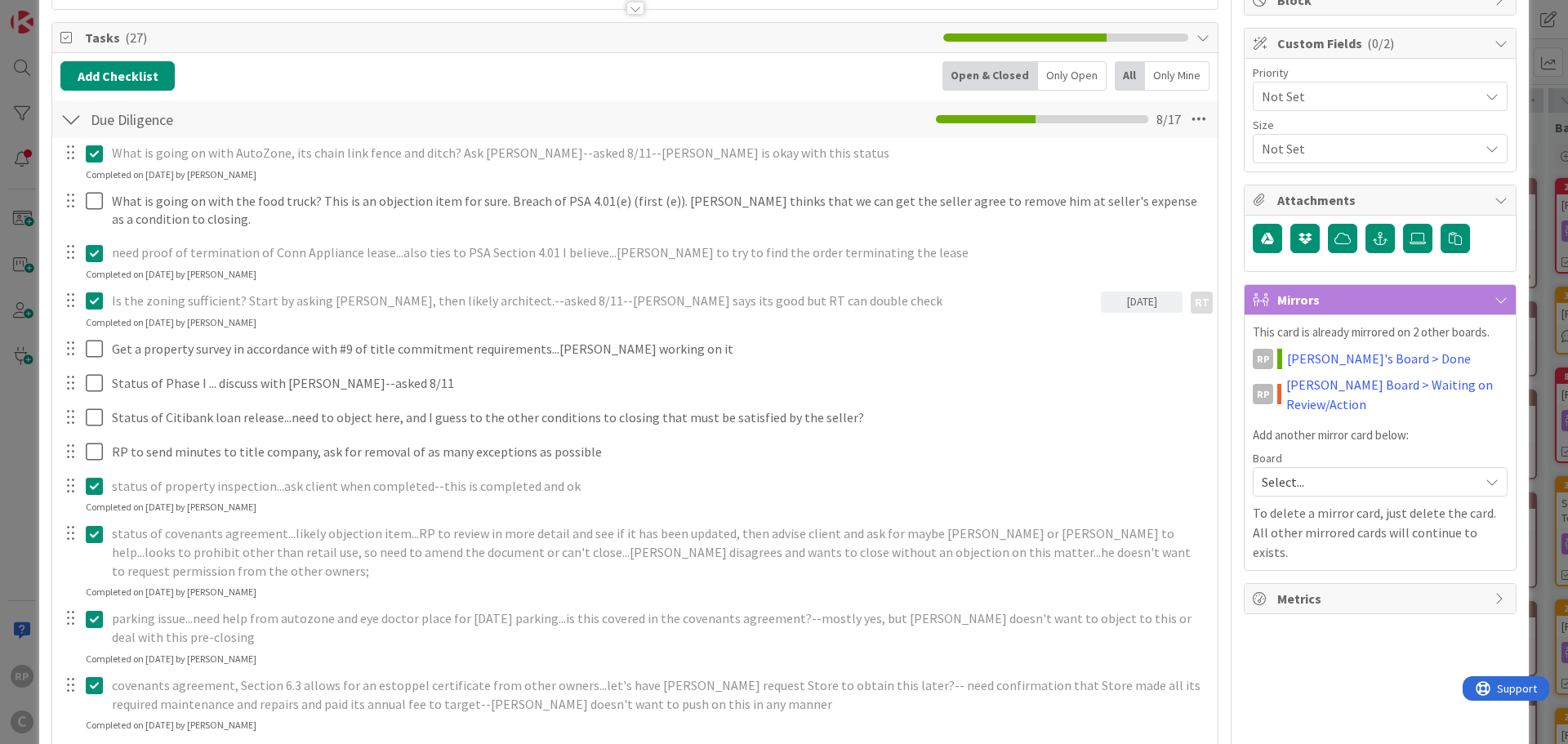
scroll to position [245, 0]
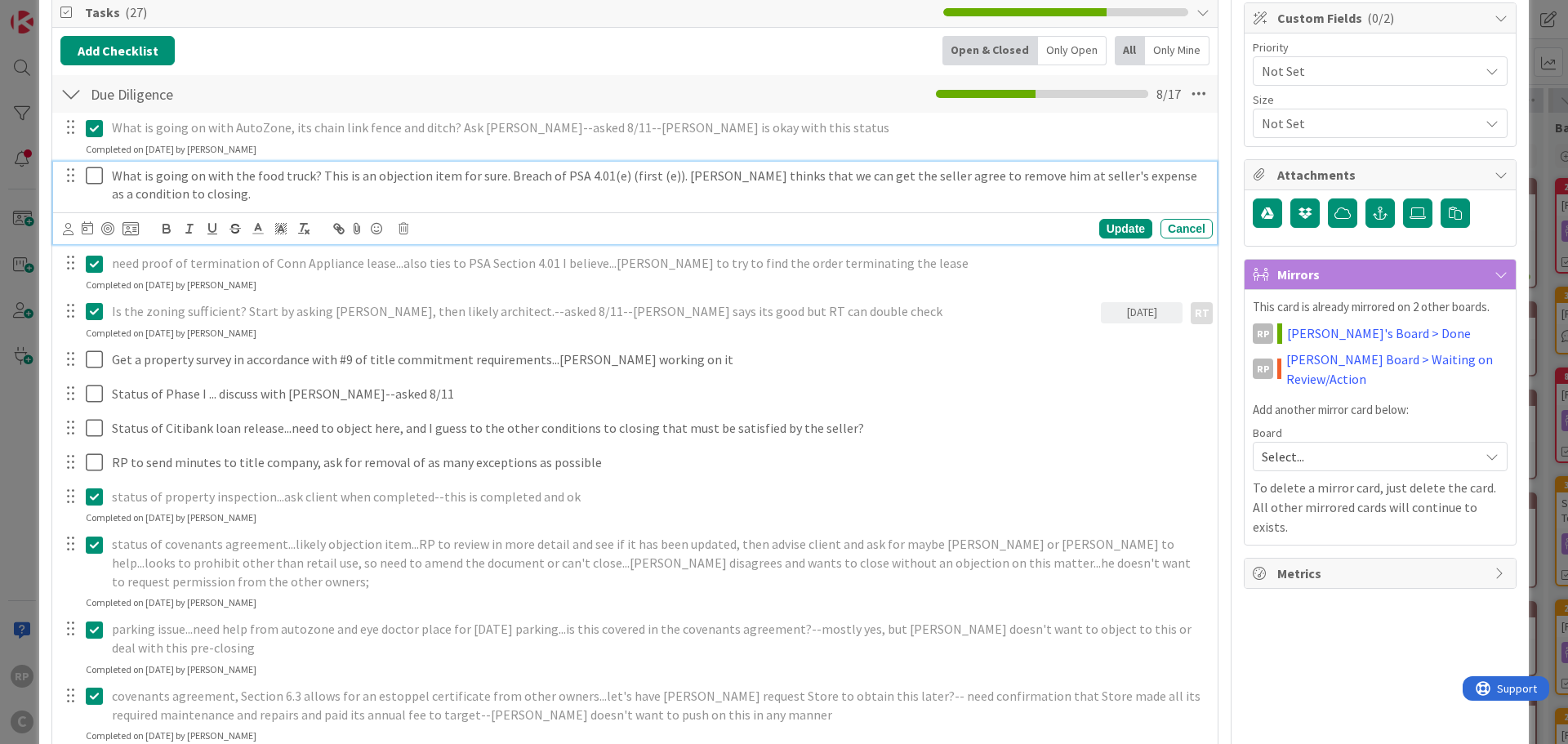
click at [163, 205] on div "What is going on with the food truck? This is an objection item for sure. Breac…" at bounding box center [658, 185] width 1107 height 47
click at [1099, 223] on div "Update" at bounding box center [1125, 228] width 53 height 19
click at [97, 177] on icon at bounding box center [94, 175] width 17 height 19
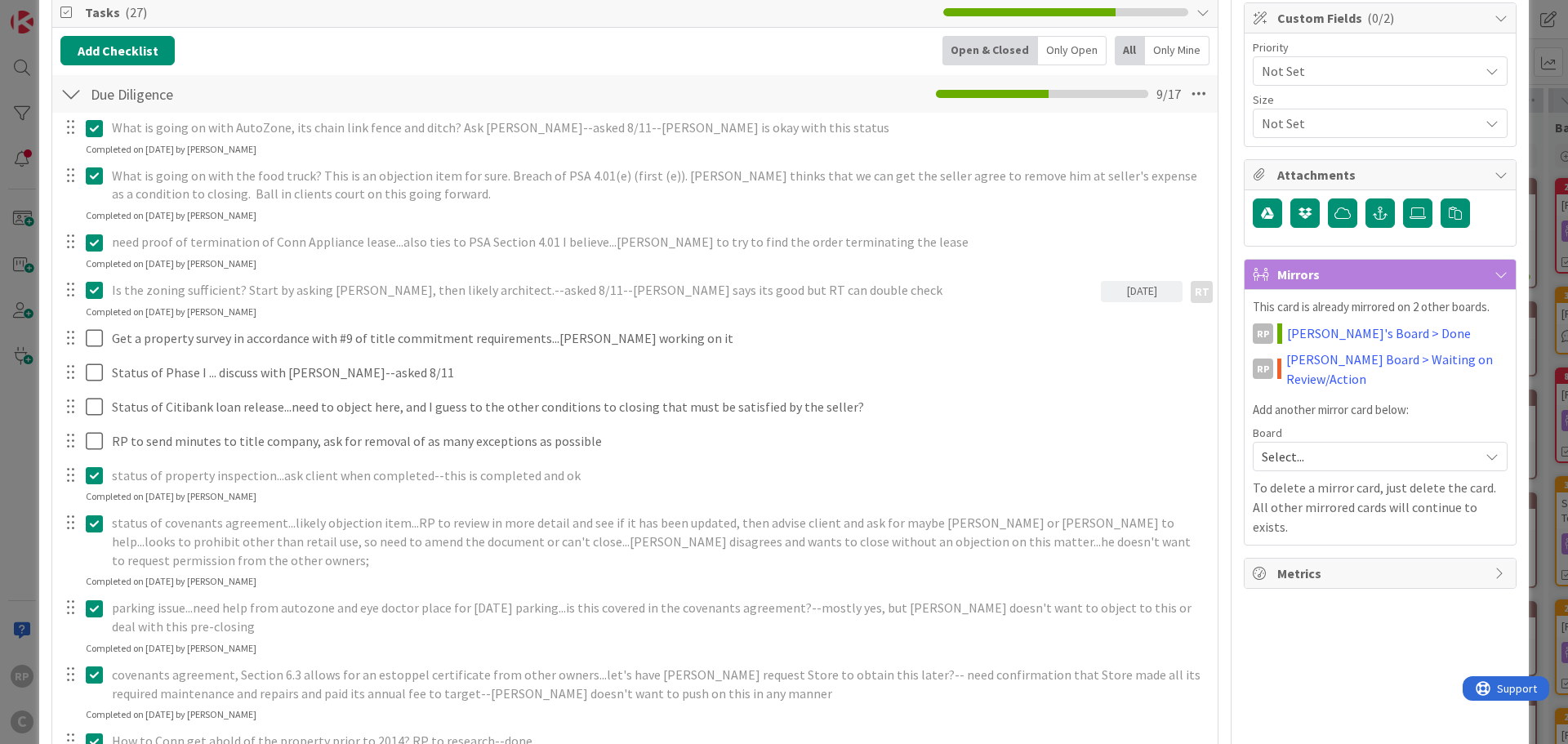
scroll to position [408, 0]
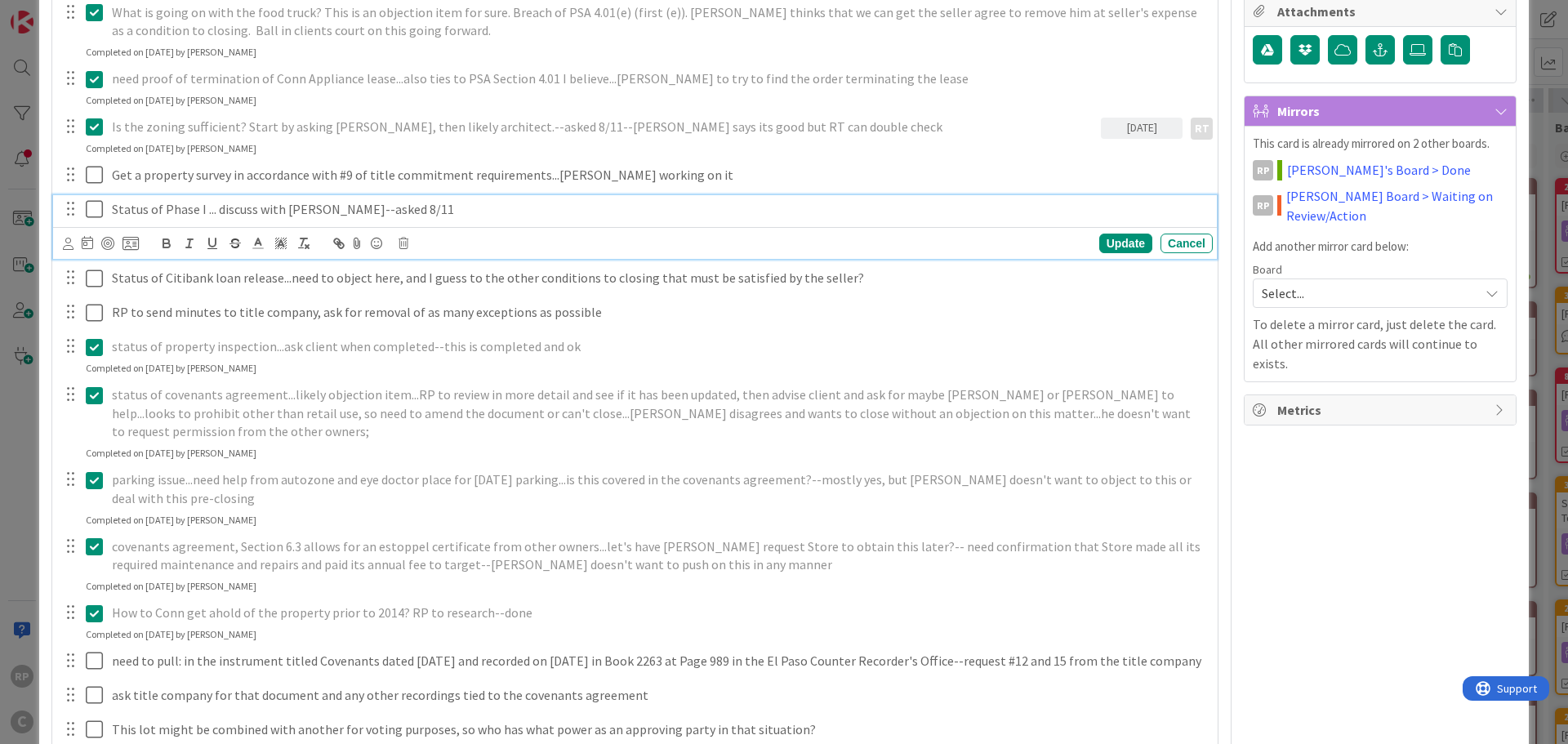
click at [213, 213] on p "Status of Phase I ... discuss with [PERSON_NAME]--asked 8/11" at bounding box center [659, 209] width 1094 height 18
drag, startPoint x: 436, startPoint y: 218, endPoint x: 213, endPoint y: 215, distance: 223.0
click at [213, 215] on p "Status of Phase I ... discuss with [PERSON_NAME]--asked 8/11" at bounding box center [659, 209] width 1094 height 18
click at [69, 245] on icon at bounding box center [68, 244] width 11 height 13
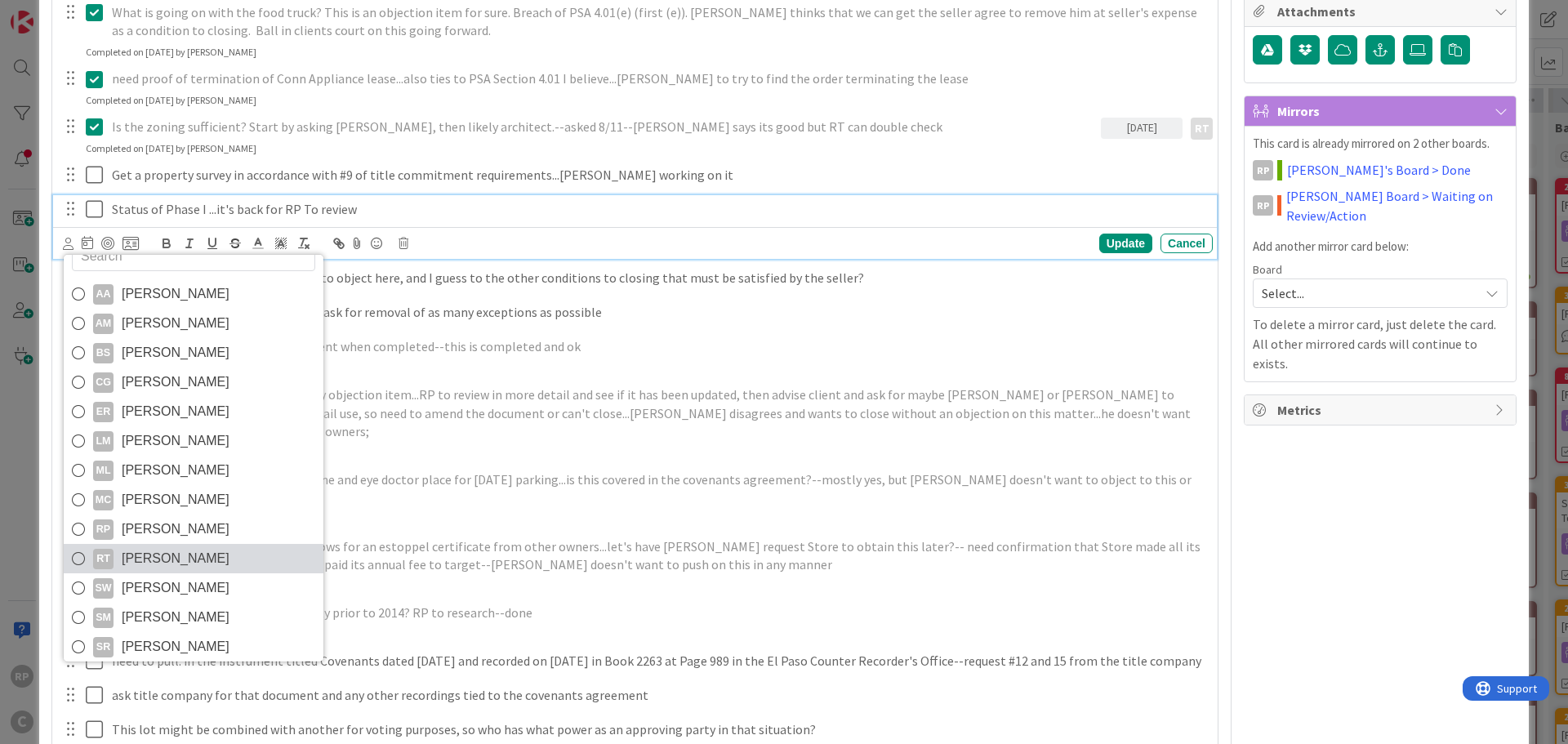
scroll to position [28, 0]
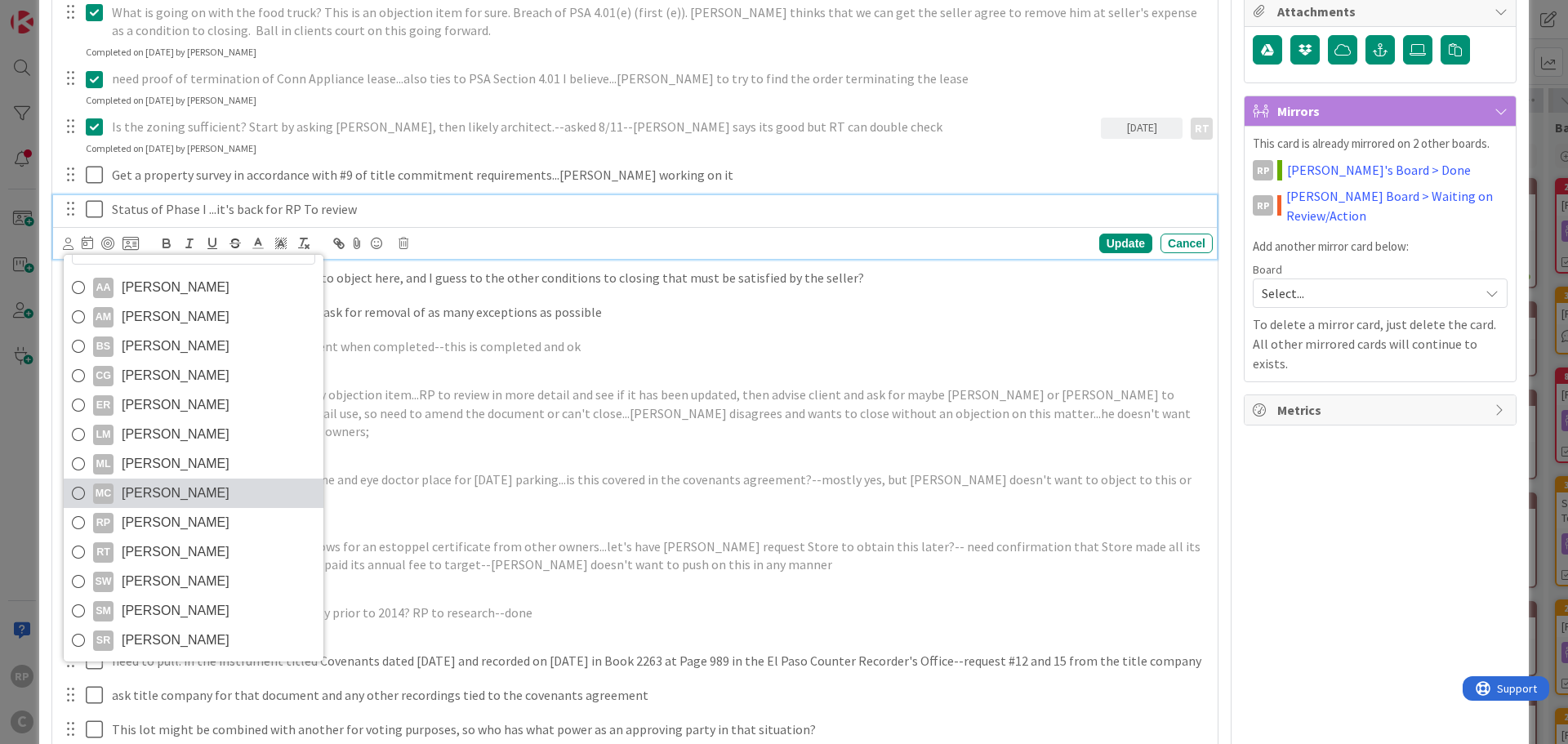
click at [176, 505] on span "[PERSON_NAME]" at bounding box center [175, 493] width 108 height 24
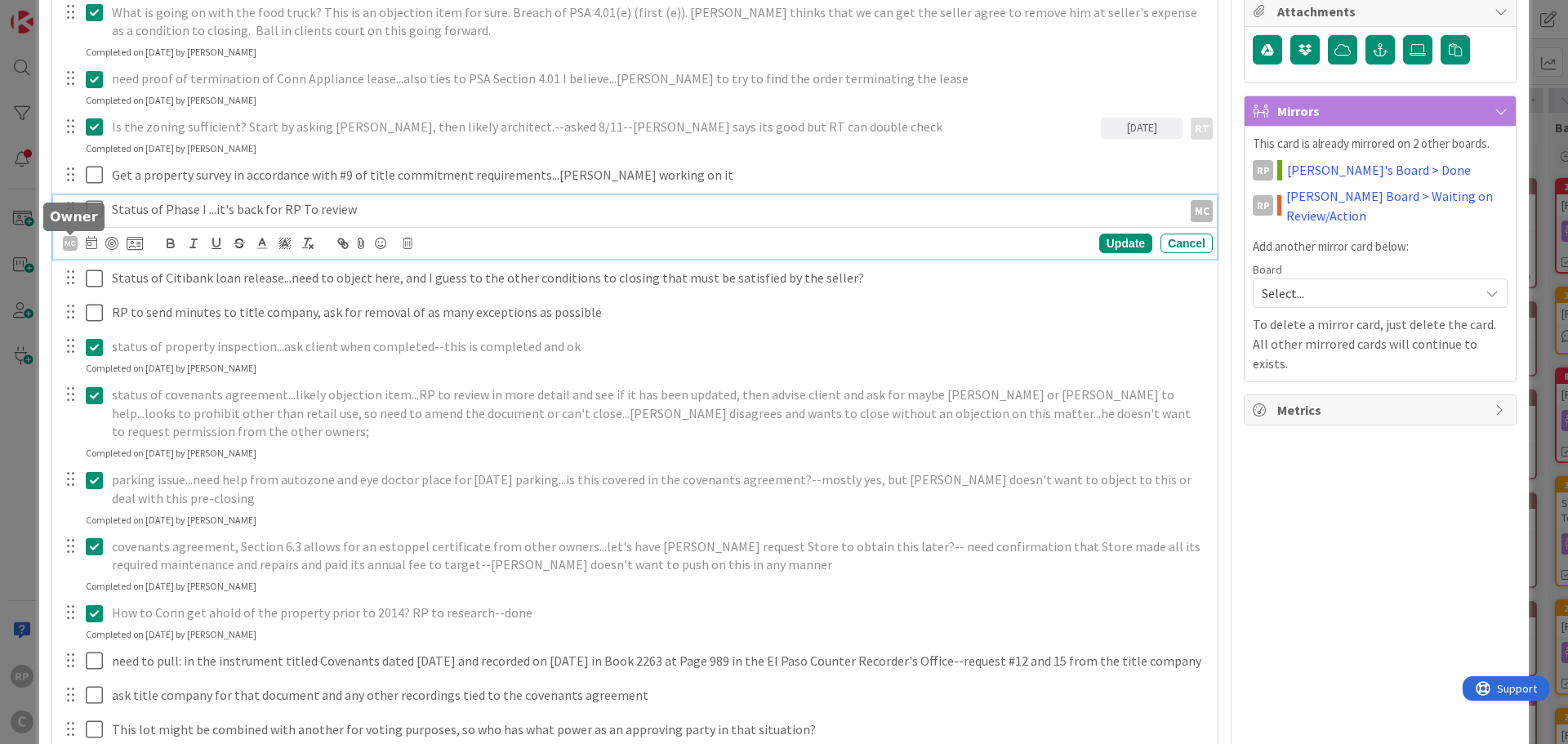
click at [68, 245] on div "MC" at bounding box center [70, 244] width 15 height 15
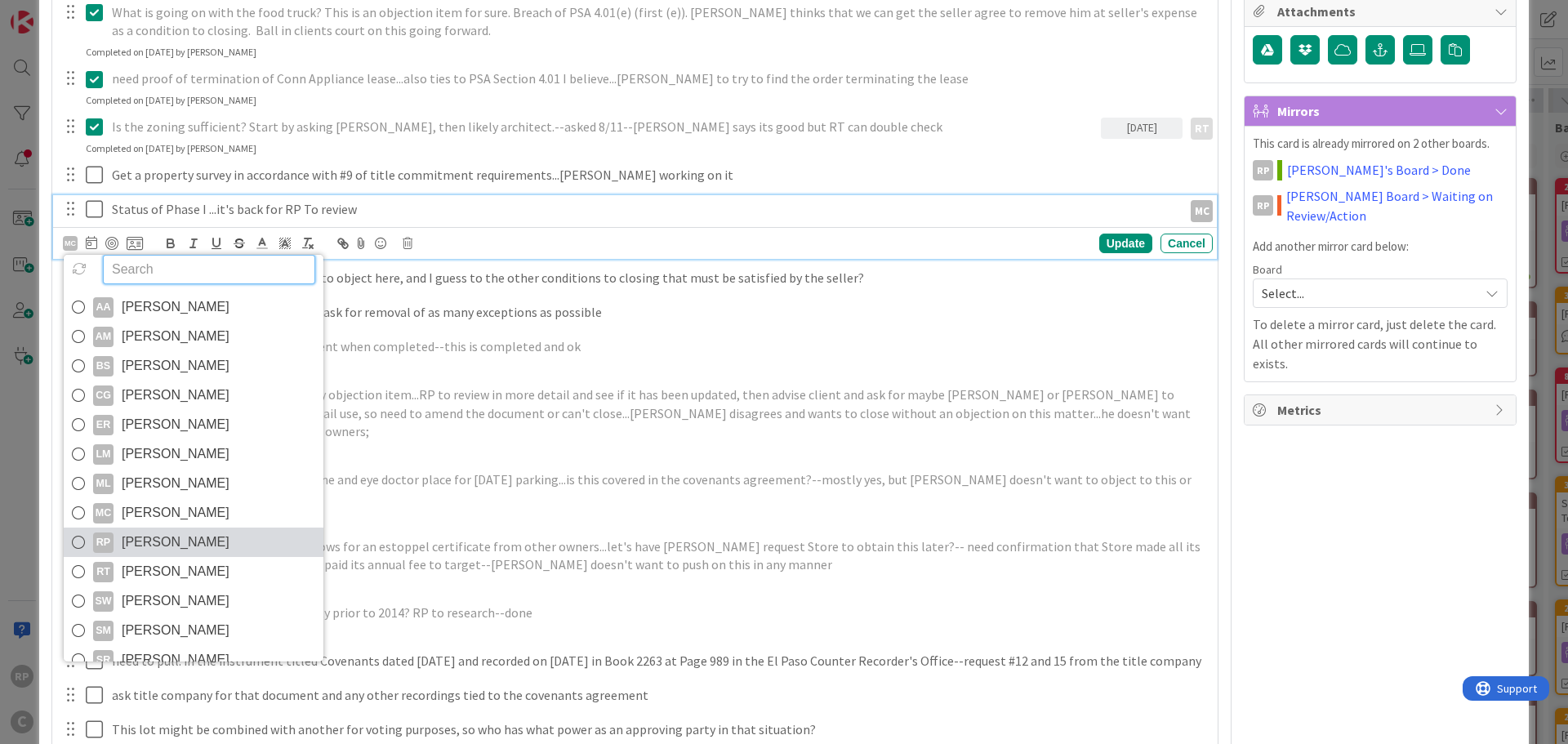
click at [165, 542] on span "[PERSON_NAME]" at bounding box center [175, 541] width 108 height 24
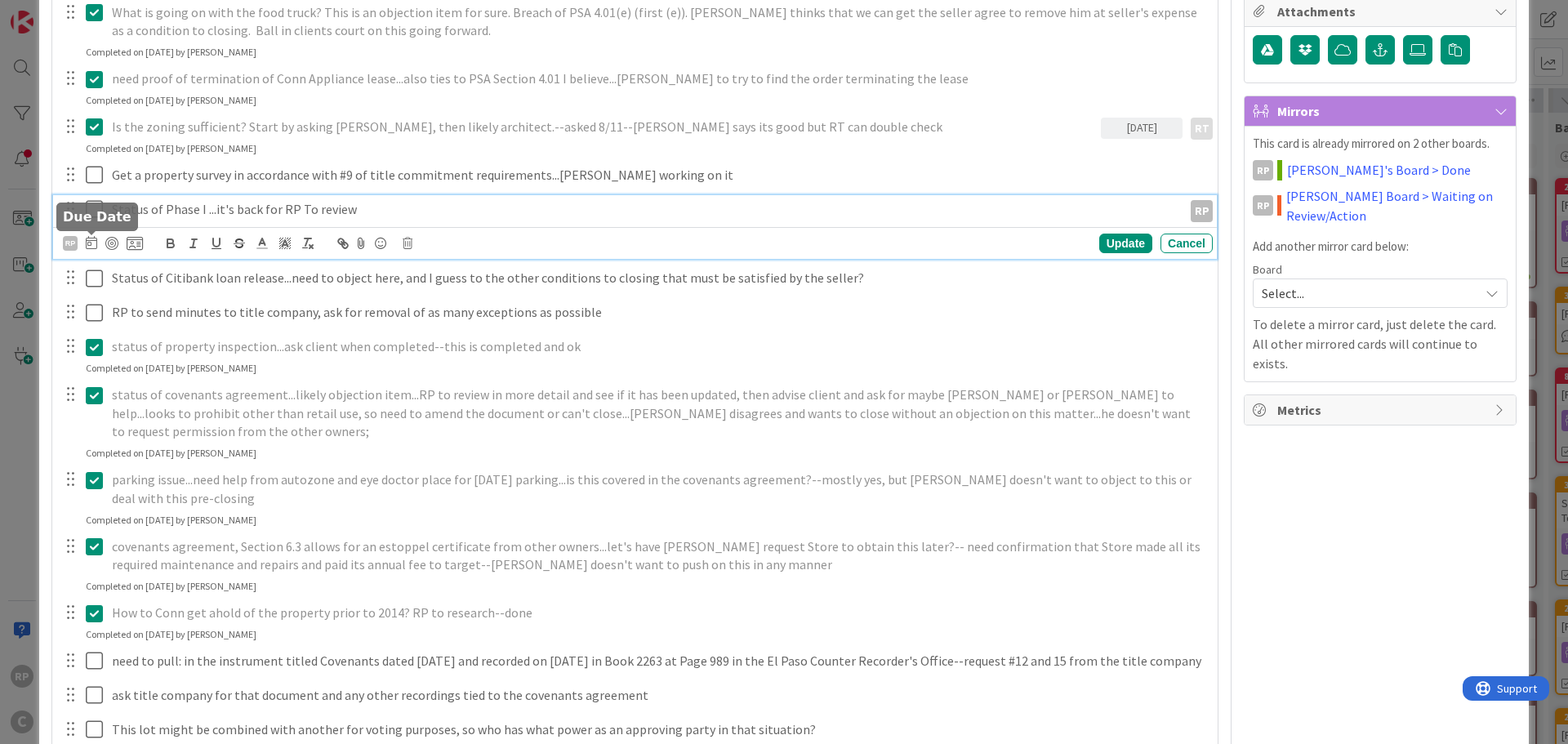
click at [92, 239] on icon at bounding box center [91, 243] width 12 height 13
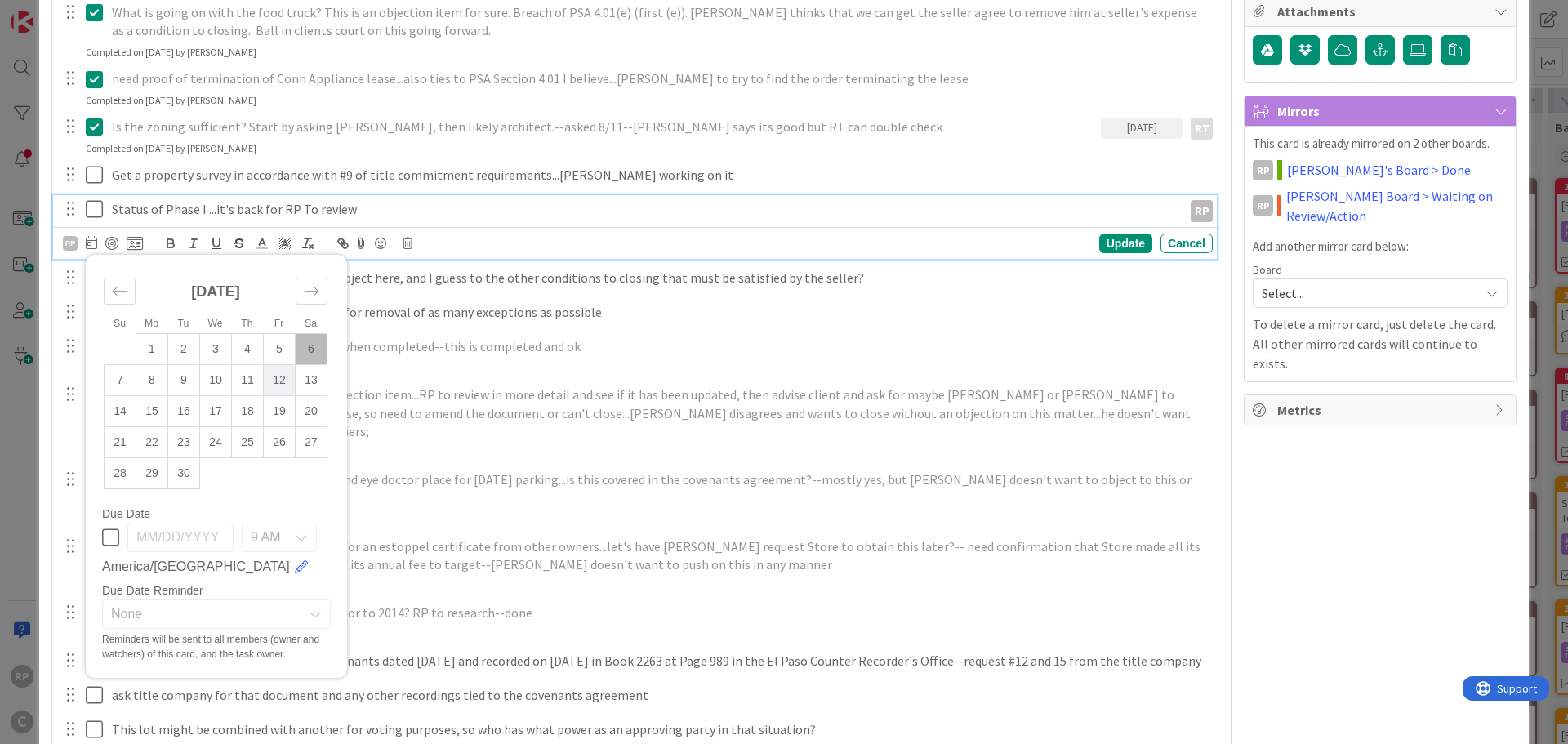
click at [273, 388] on td "12" at bounding box center [279, 380] width 32 height 31
type input "[DATE]"
click at [1118, 235] on div "Update" at bounding box center [1125, 243] width 53 height 19
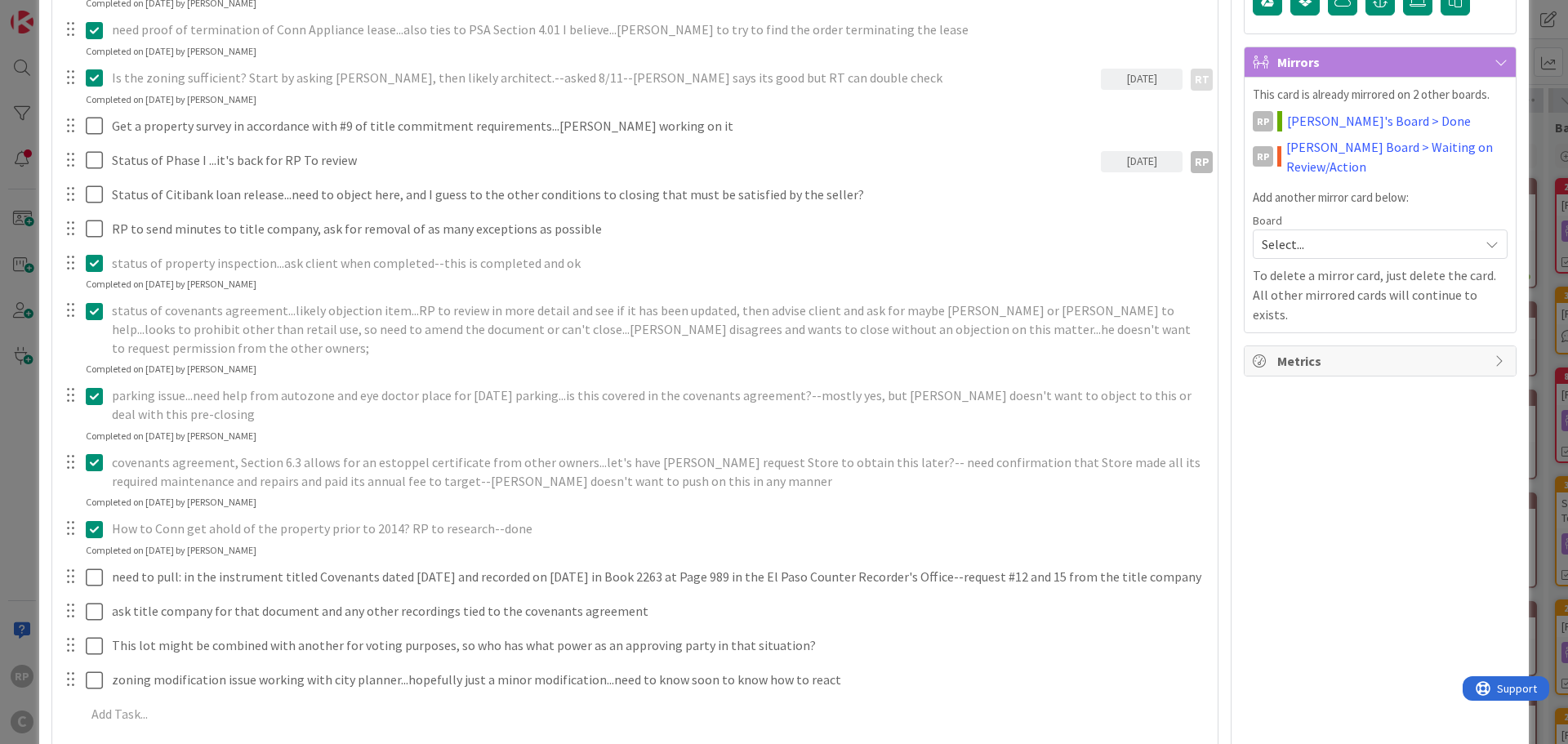
scroll to position [490, 0]
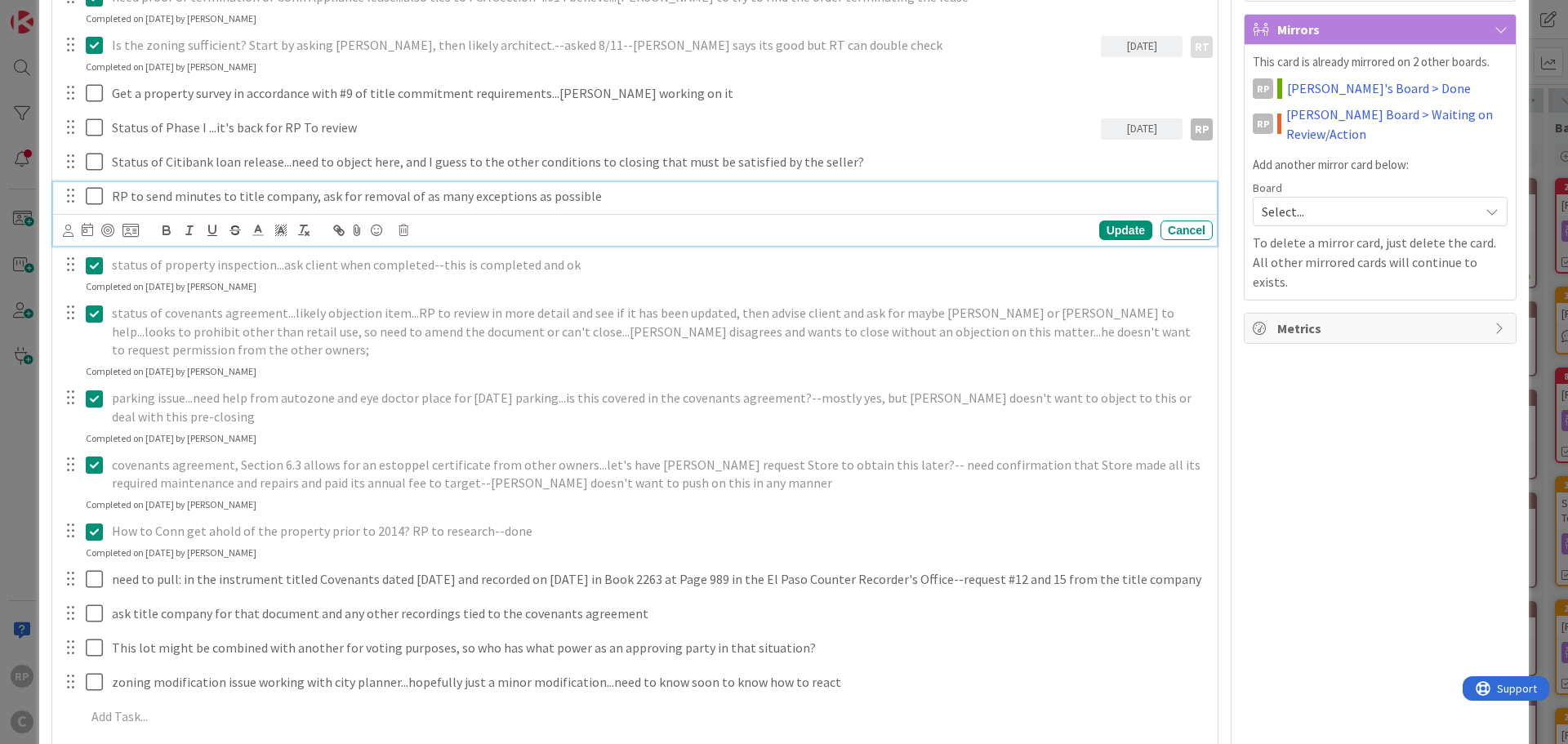
click at [200, 198] on p "RP to send minutes to title company, ask for removal of as many exceptions as p…" at bounding box center [659, 197] width 1094 height 18
click at [70, 232] on icon at bounding box center [68, 230] width 11 height 13
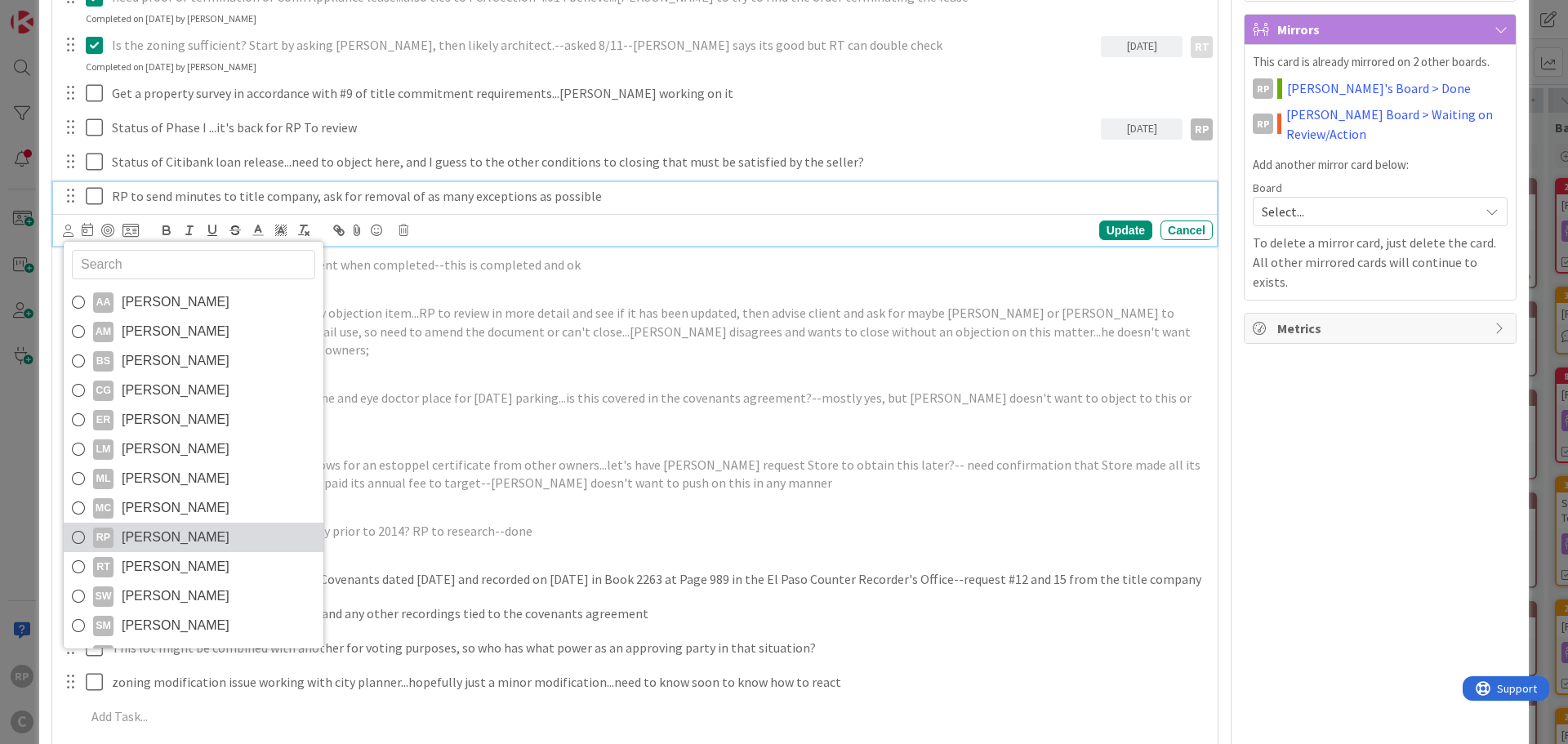
click at [177, 540] on span "[PERSON_NAME]" at bounding box center [175, 537] width 108 height 24
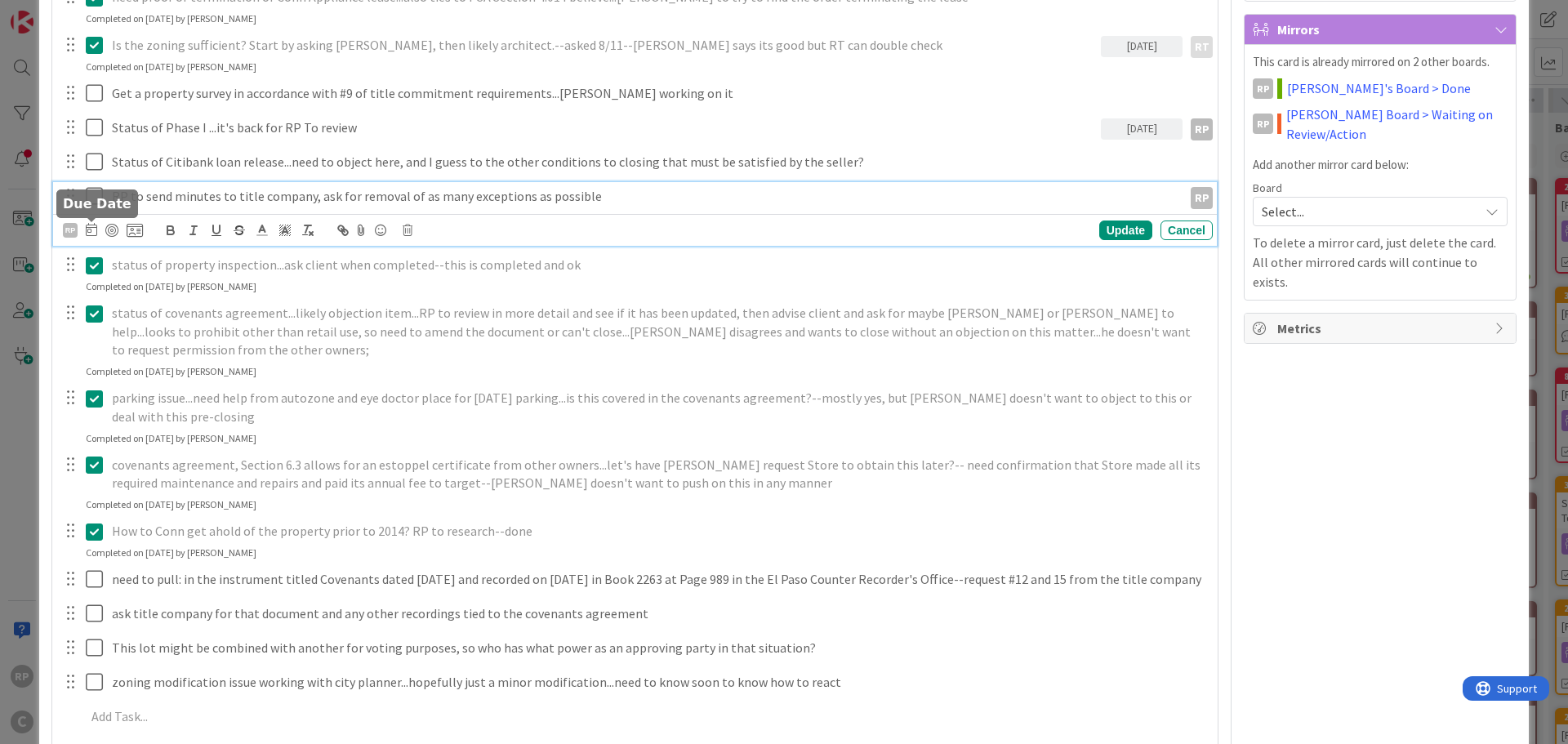
click at [95, 225] on icon at bounding box center [91, 229] width 12 height 13
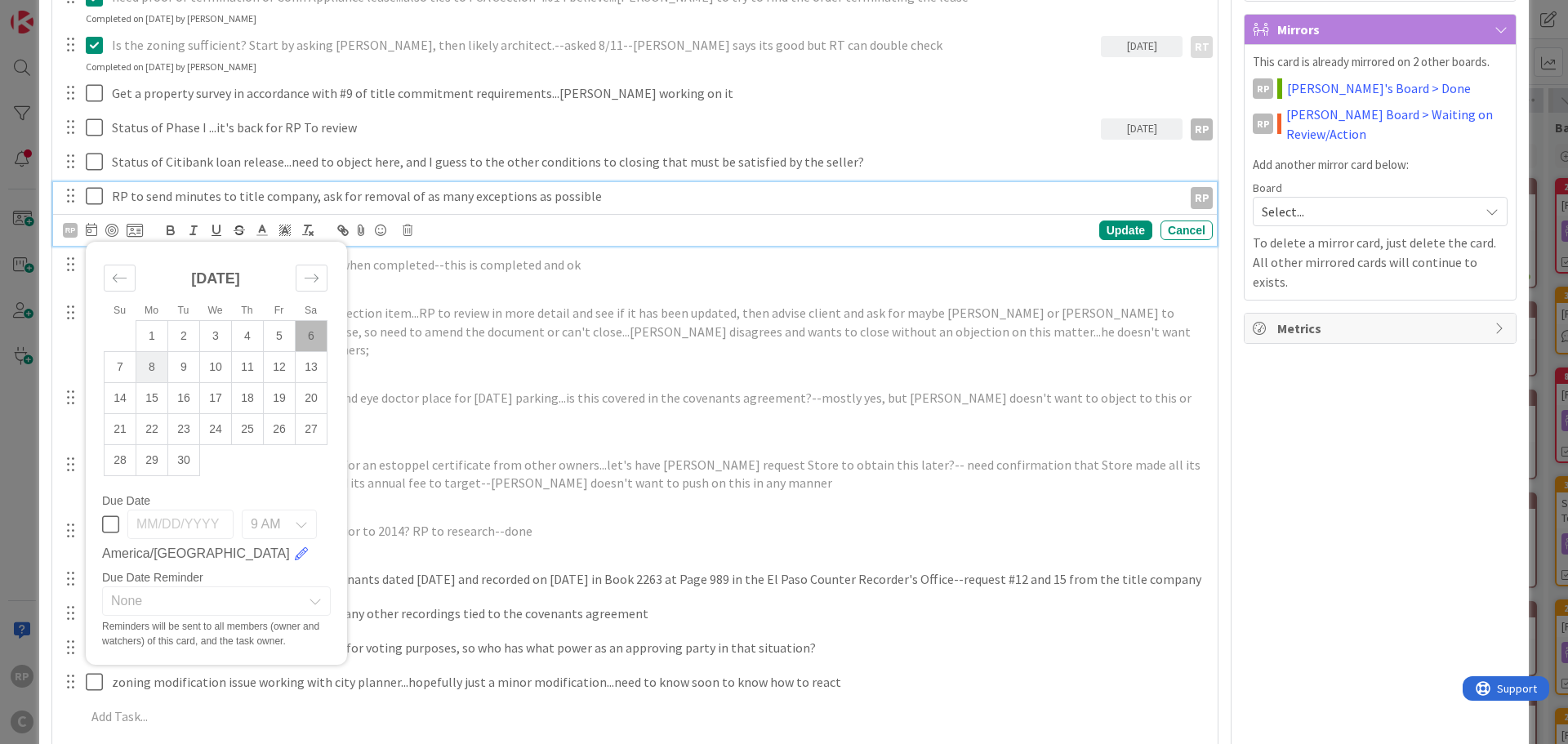
click at [163, 368] on td "8" at bounding box center [152, 367] width 32 height 31
type input "[DATE]"
click at [1108, 228] on div "Update" at bounding box center [1125, 230] width 53 height 19
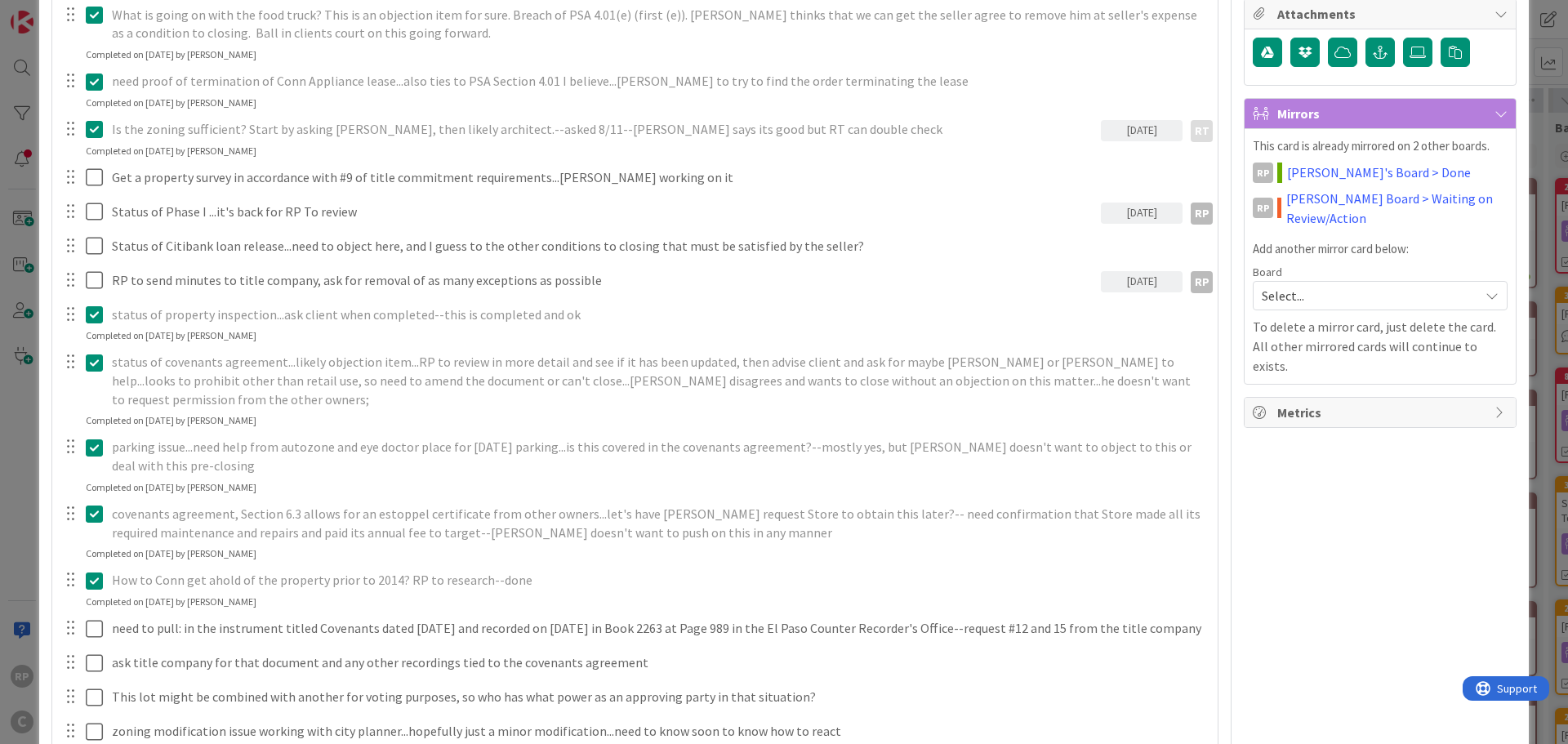
scroll to position [0, 0]
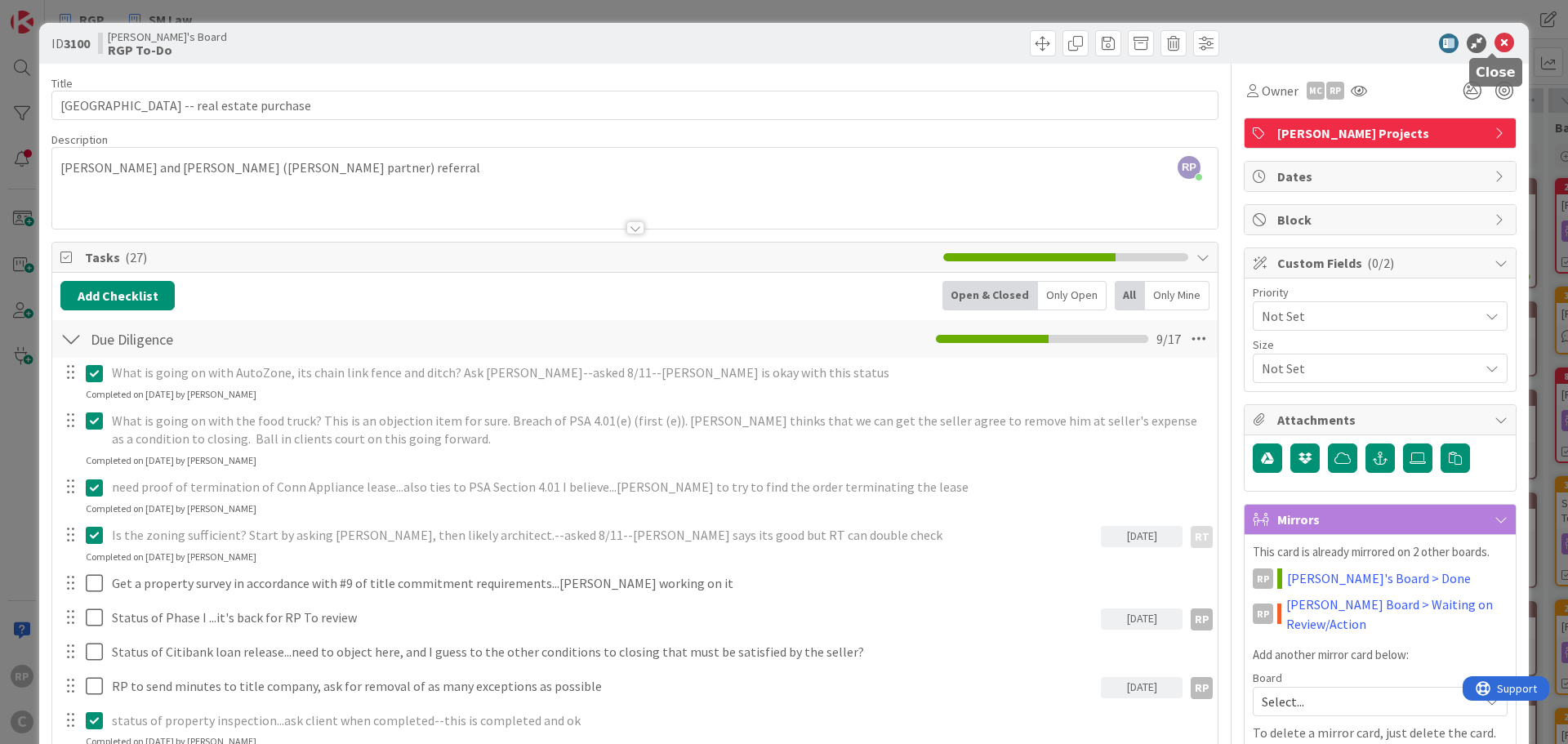
click at [1494, 45] on icon at bounding box center [1504, 43] width 19 height 19
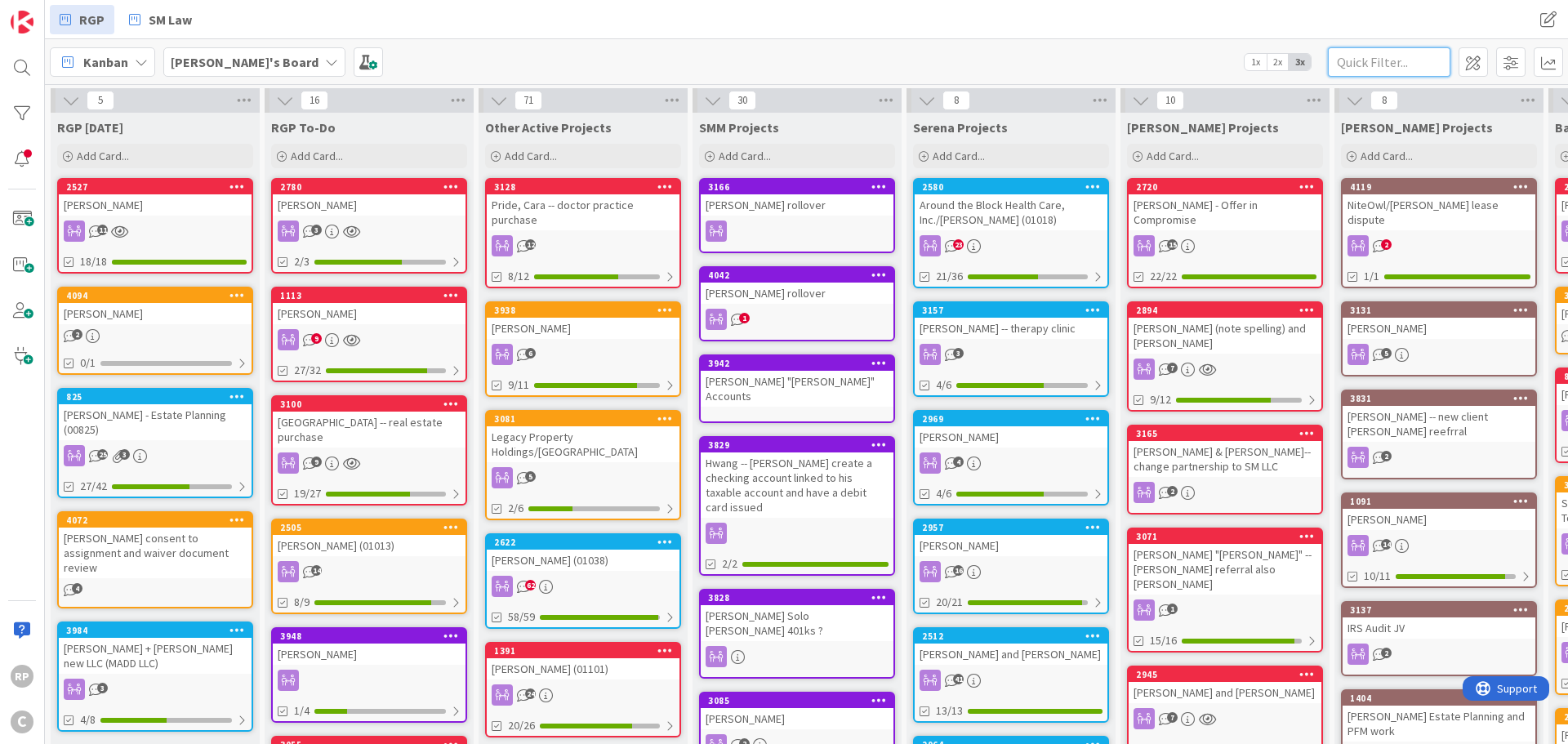
click at [1382, 54] on input "text" at bounding box center [1389, 62] width 122 height 29
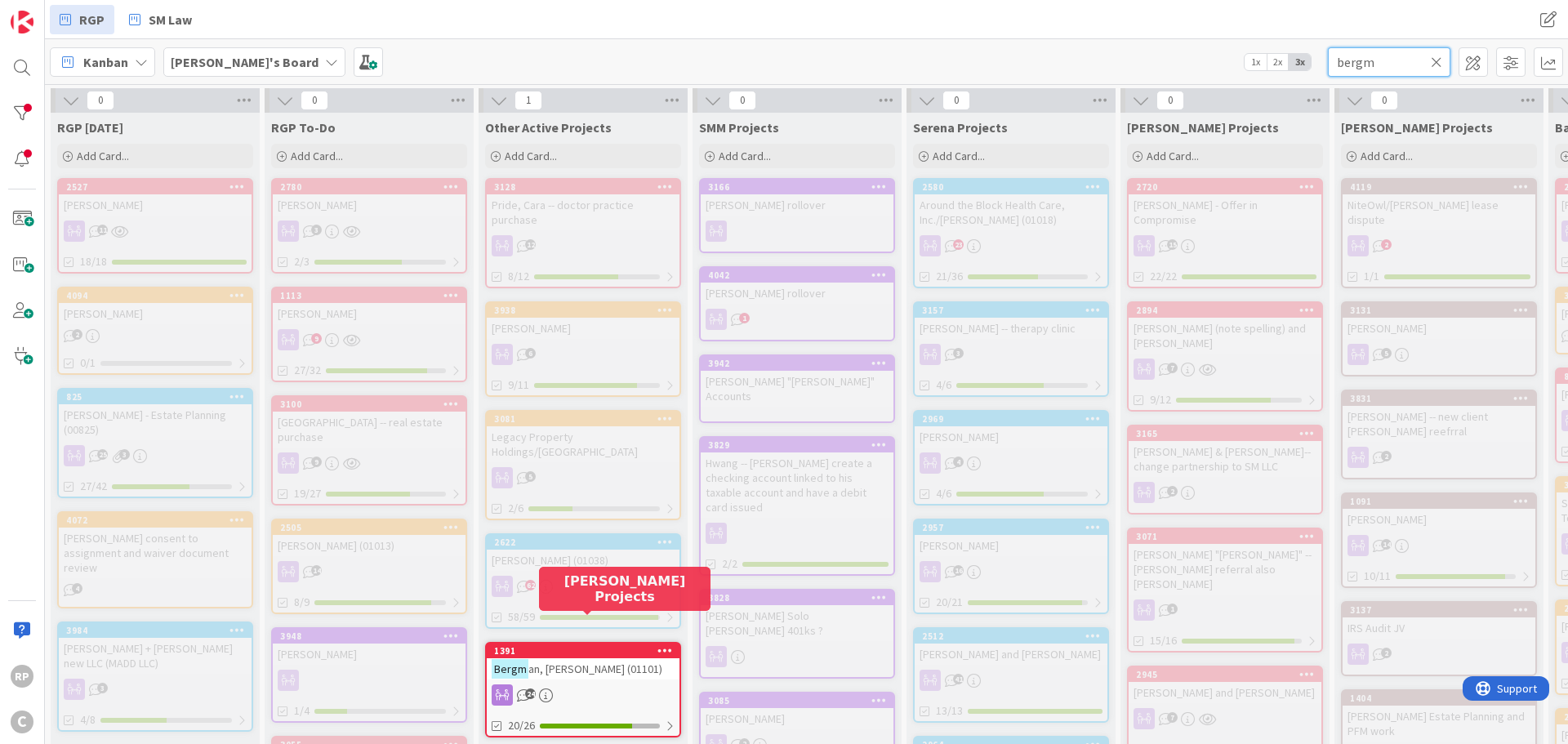
type input "bergm"
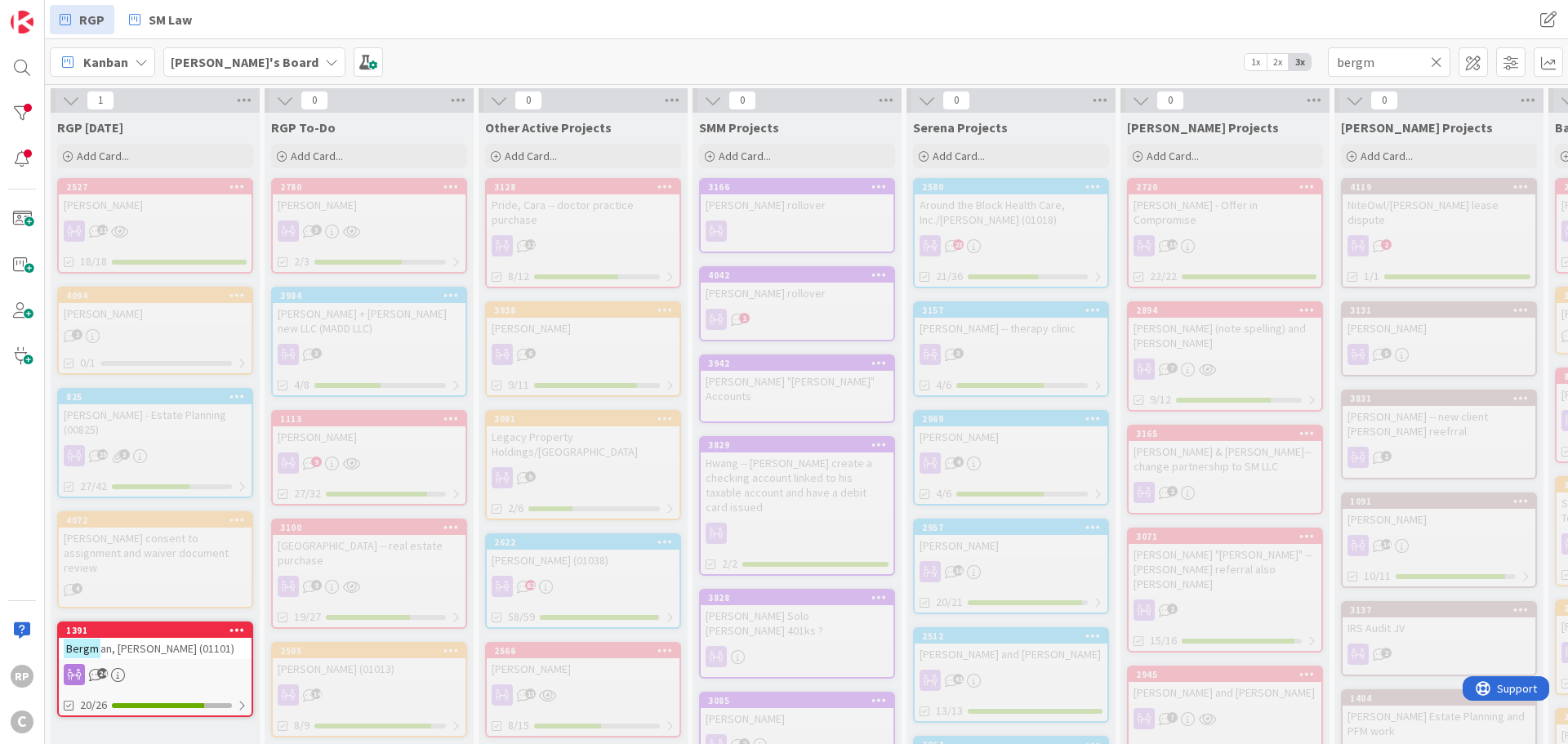
click at [1439, 62] on icon at bounding box center [1437, 62] width 12 height 15
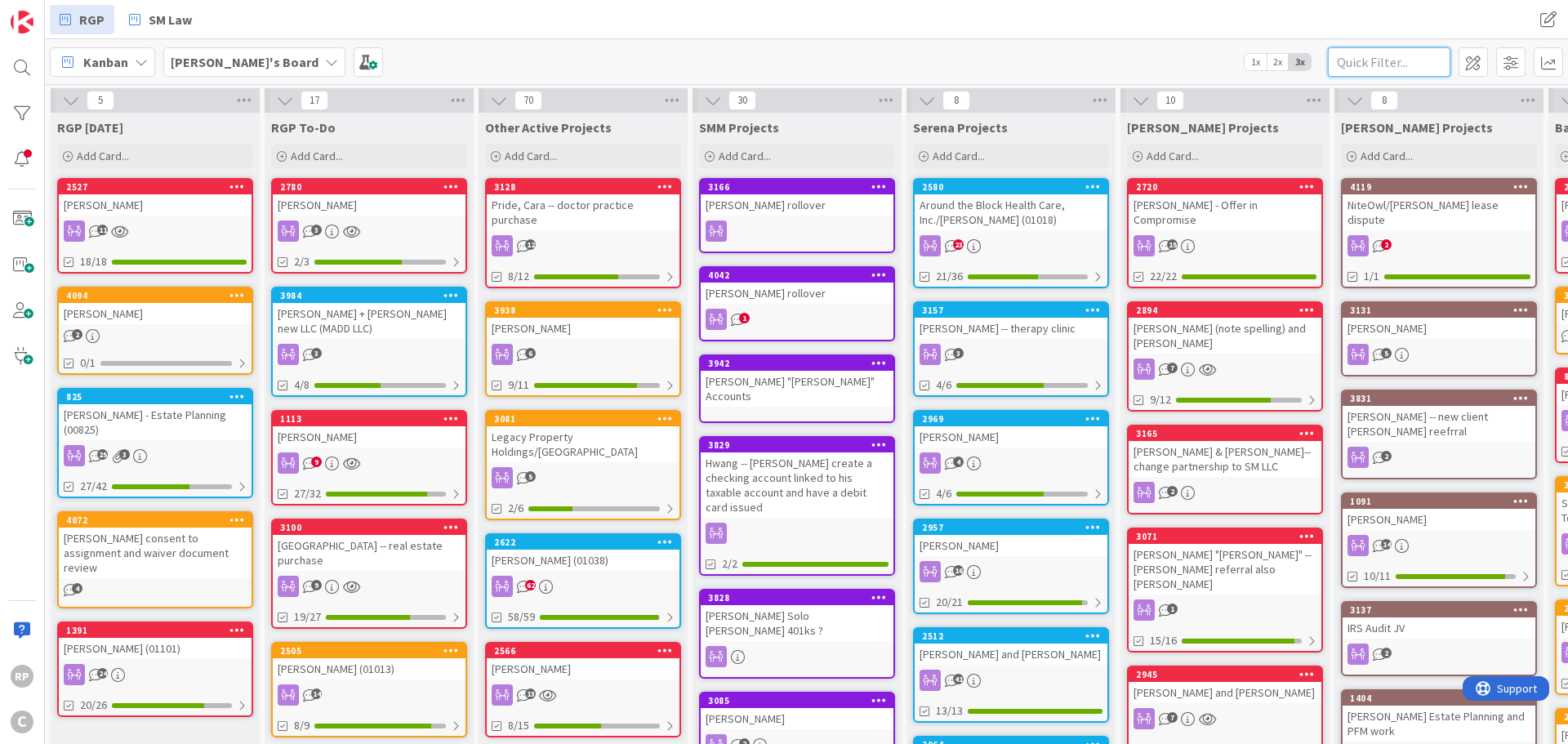
click at [1358, 58] on input "text" at bounding box center [1389, 62] width 122 height 29
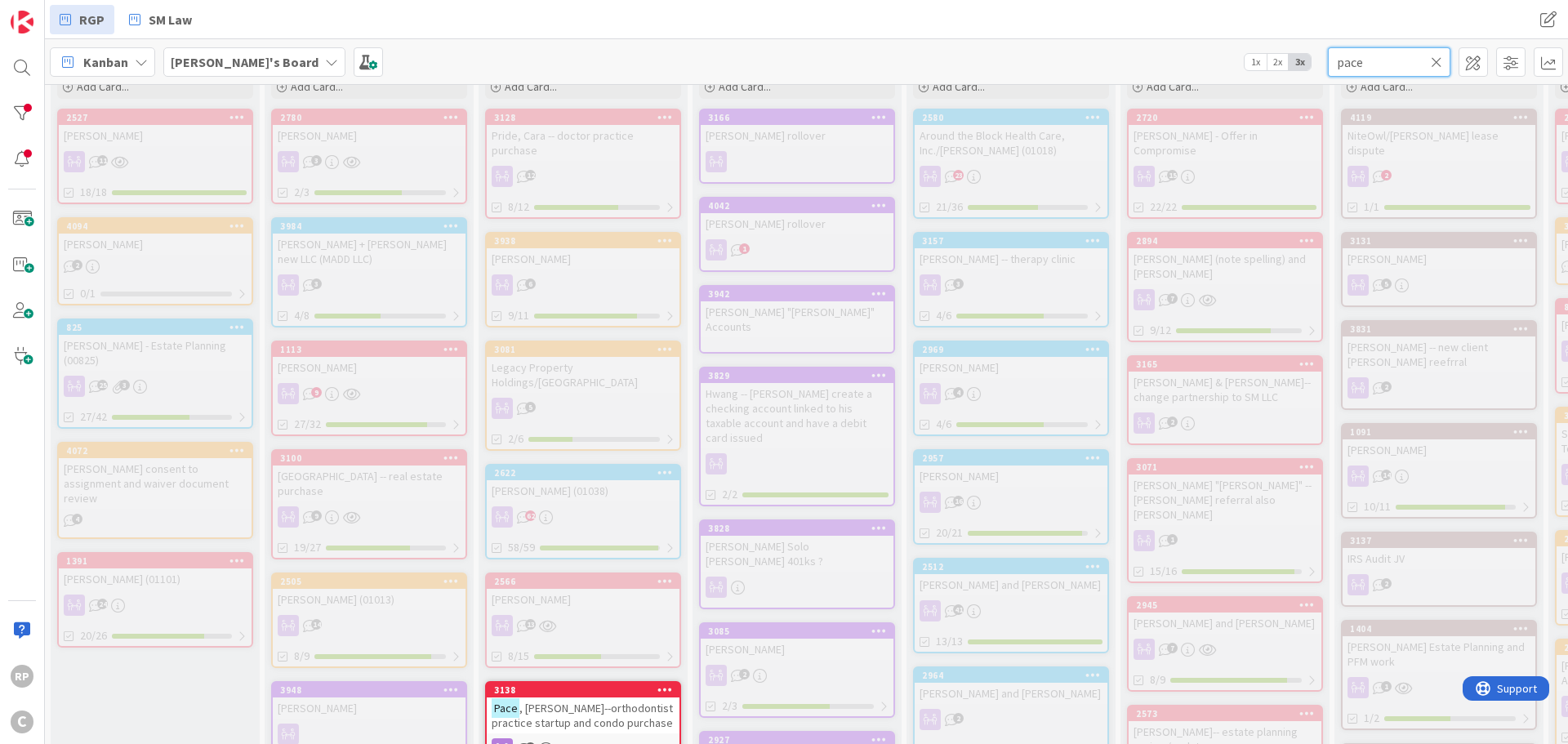
scroll to position [163, 0]
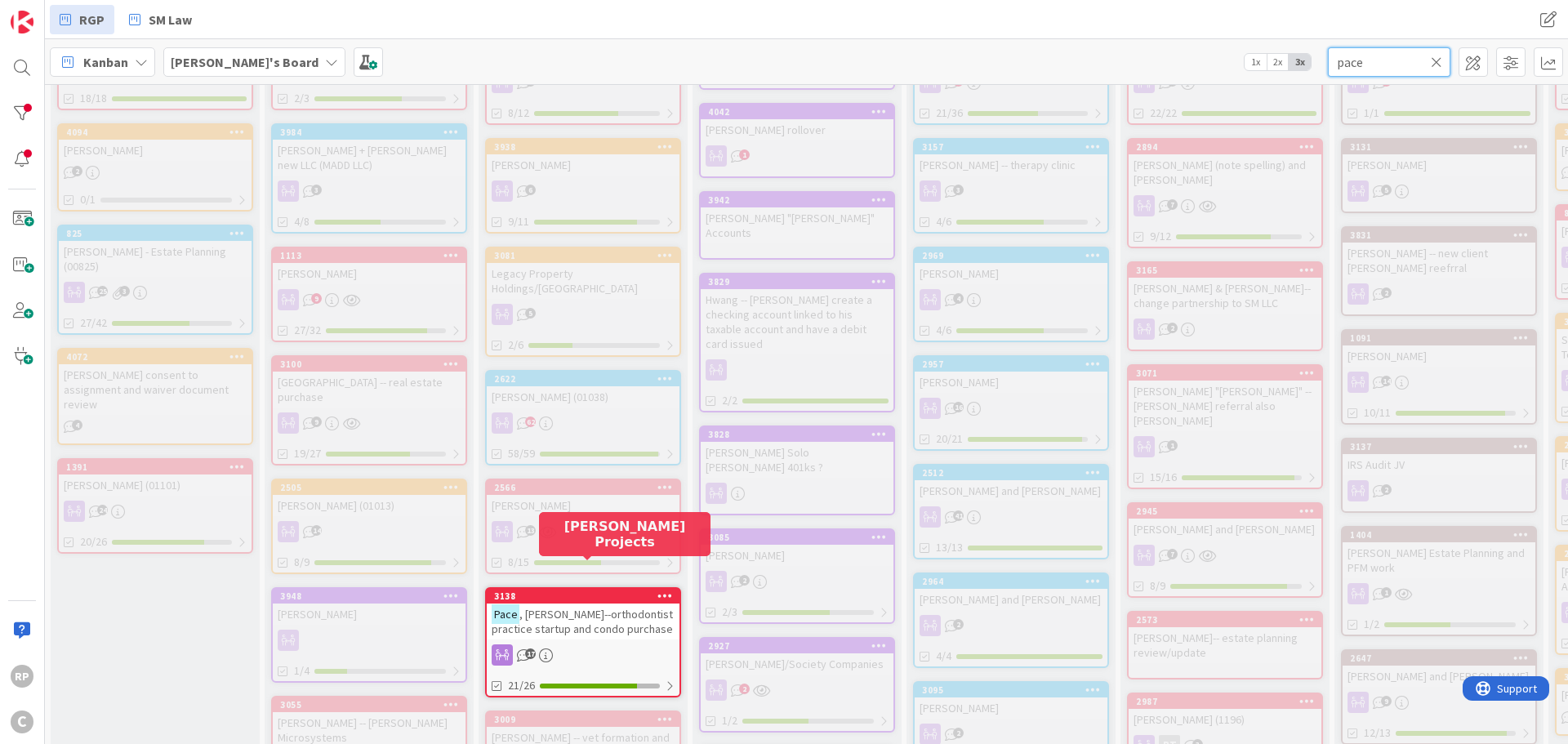
type input "pace"
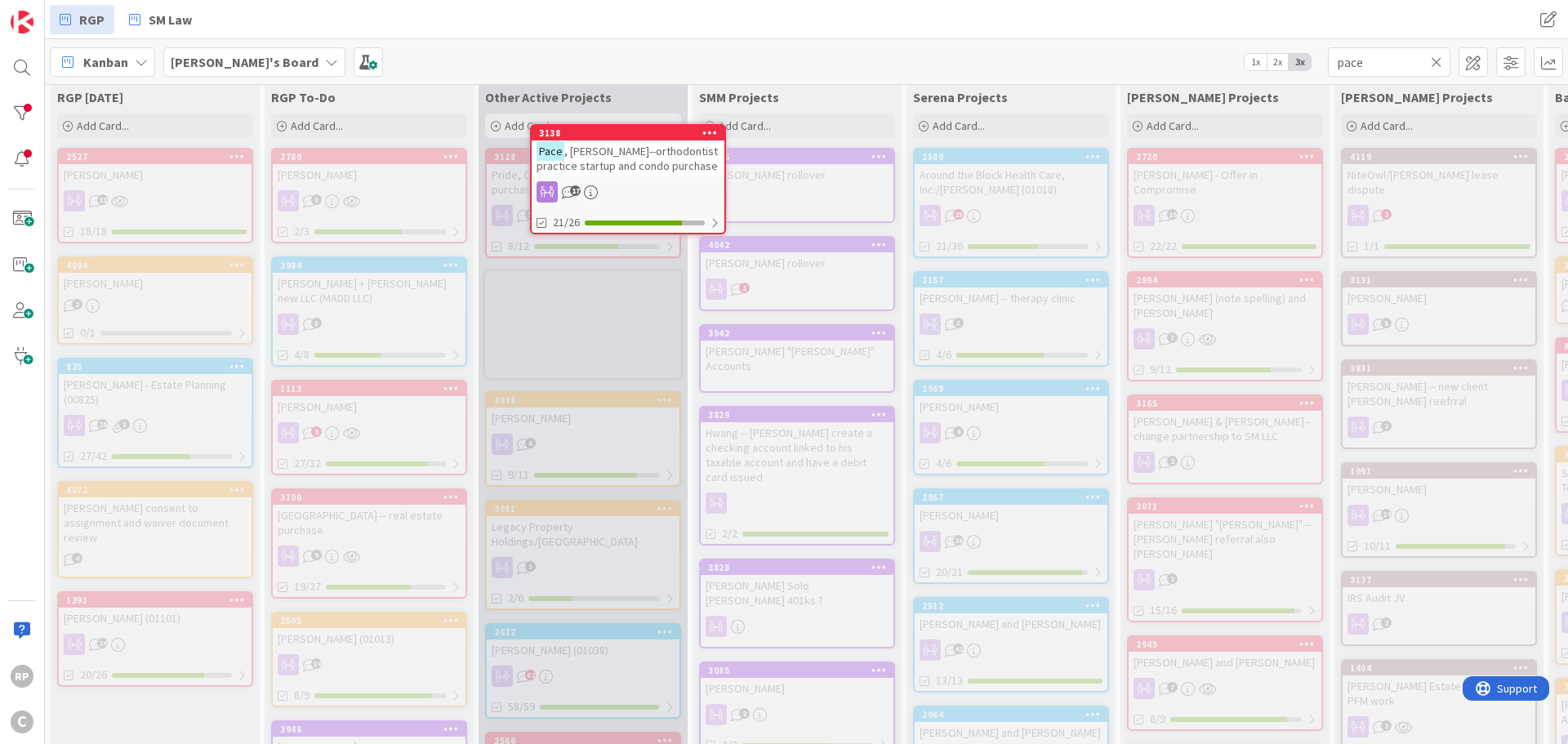
scroll to position [0, 0]
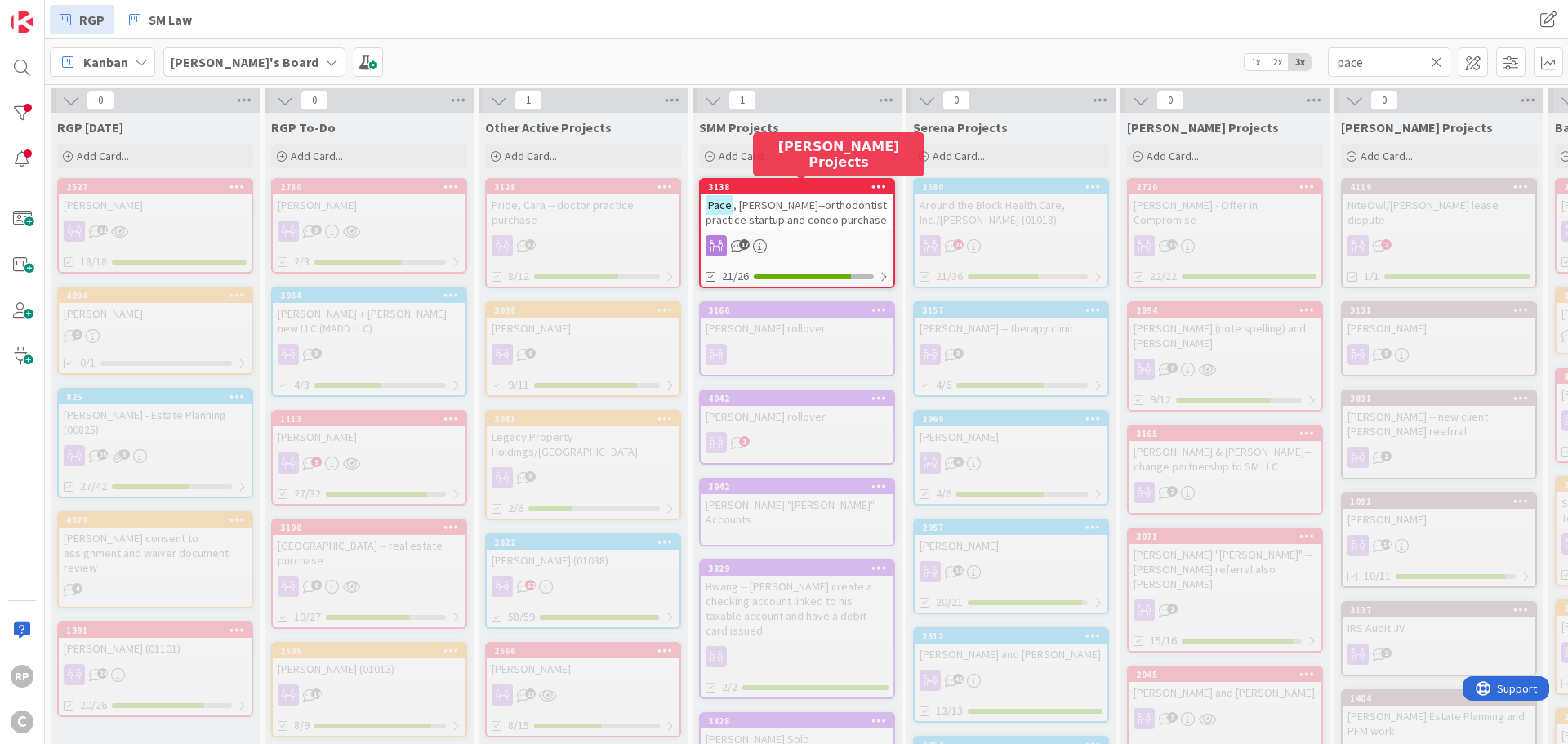
click at [773, 188] on div "3138" at bounding box center [801, 187] width 186 height 12
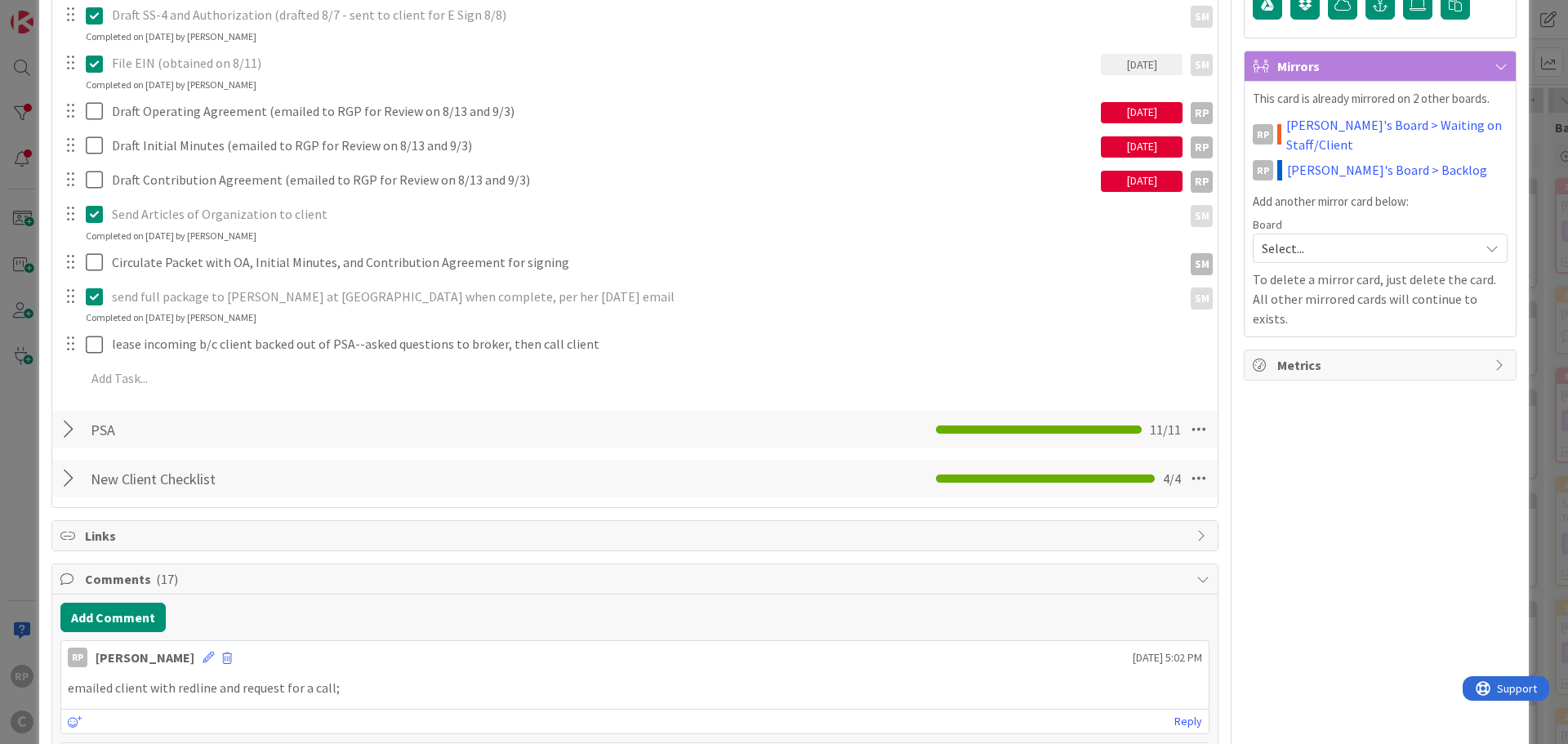
scroll to position [490, 0]
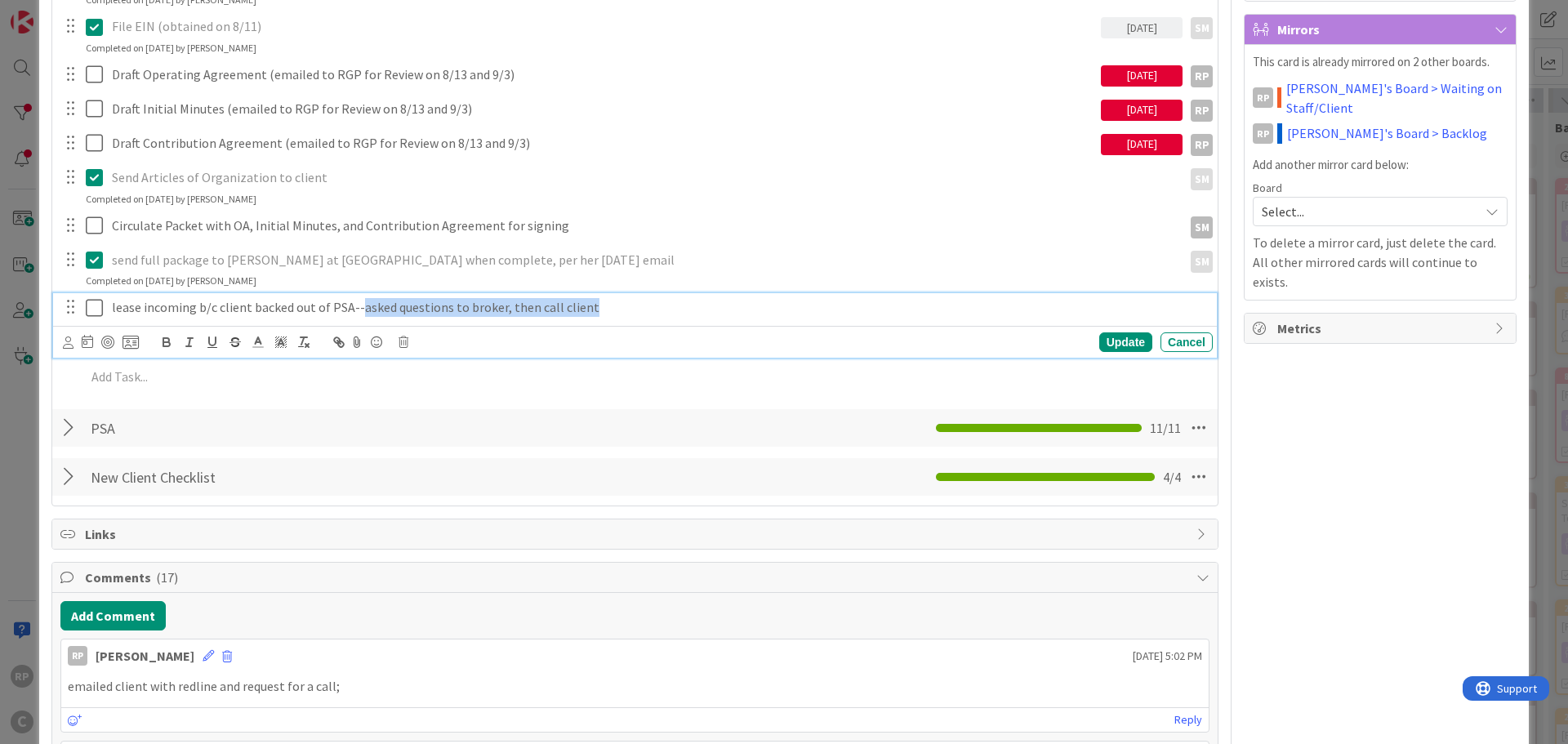
drag, startPoint x: 624, startPoint y: 309, endPoint x: 355, endPoint y: 316, distance: 269.1
click at [355, 316] on p "lease incoming b/c client backed out of PSA--asked questions to broker, then ca…" at bounding box center [659, 307] width 1094 height 18
click at [122, 608] on button "Add Comment" at bounding box center [113, 615] width 105 height 29
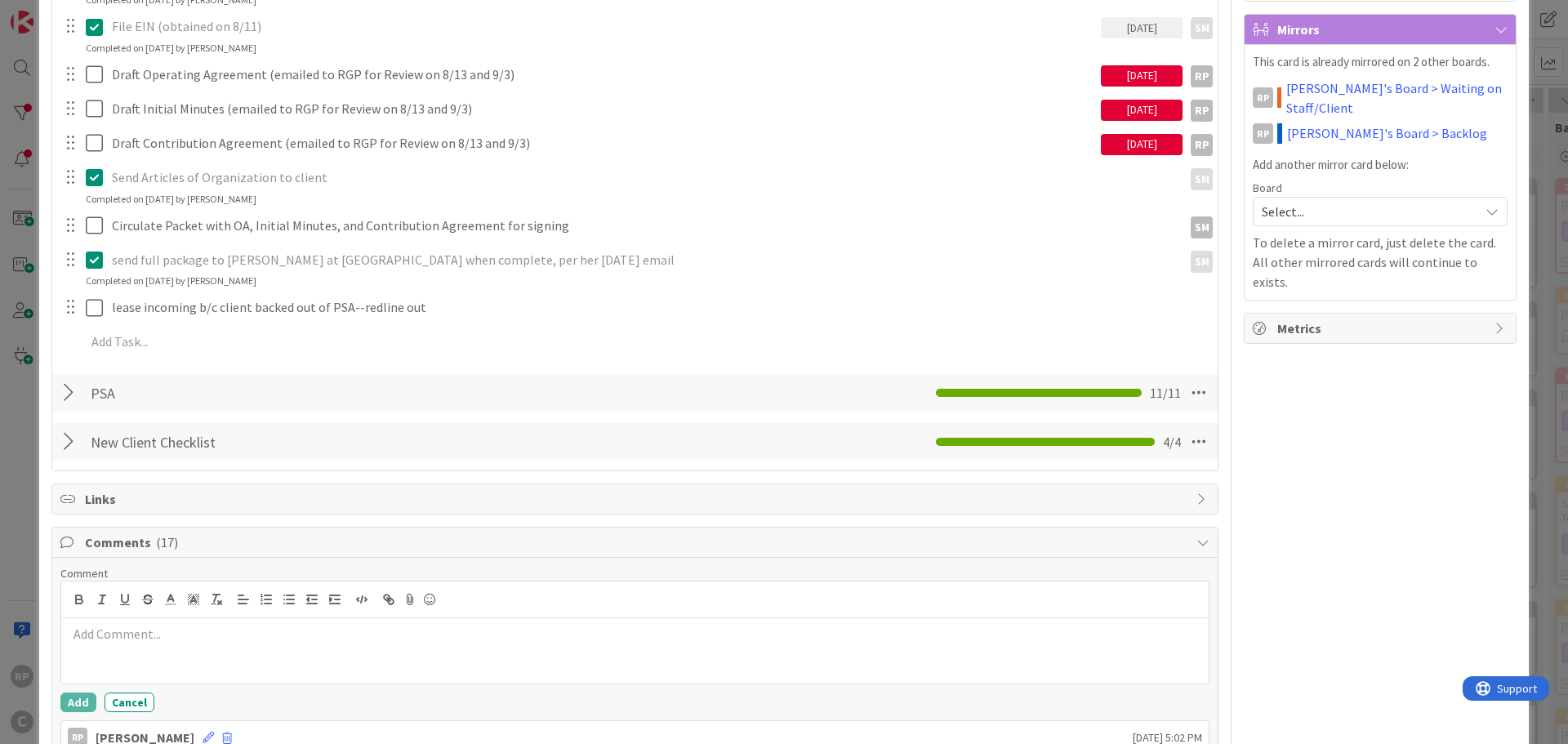
click at [151, 666] on div at bounding box center [634, 651] width 1147 height 65
click at [86, 701] on button "Add" at bounding box center [78, 702] width 36 height 19
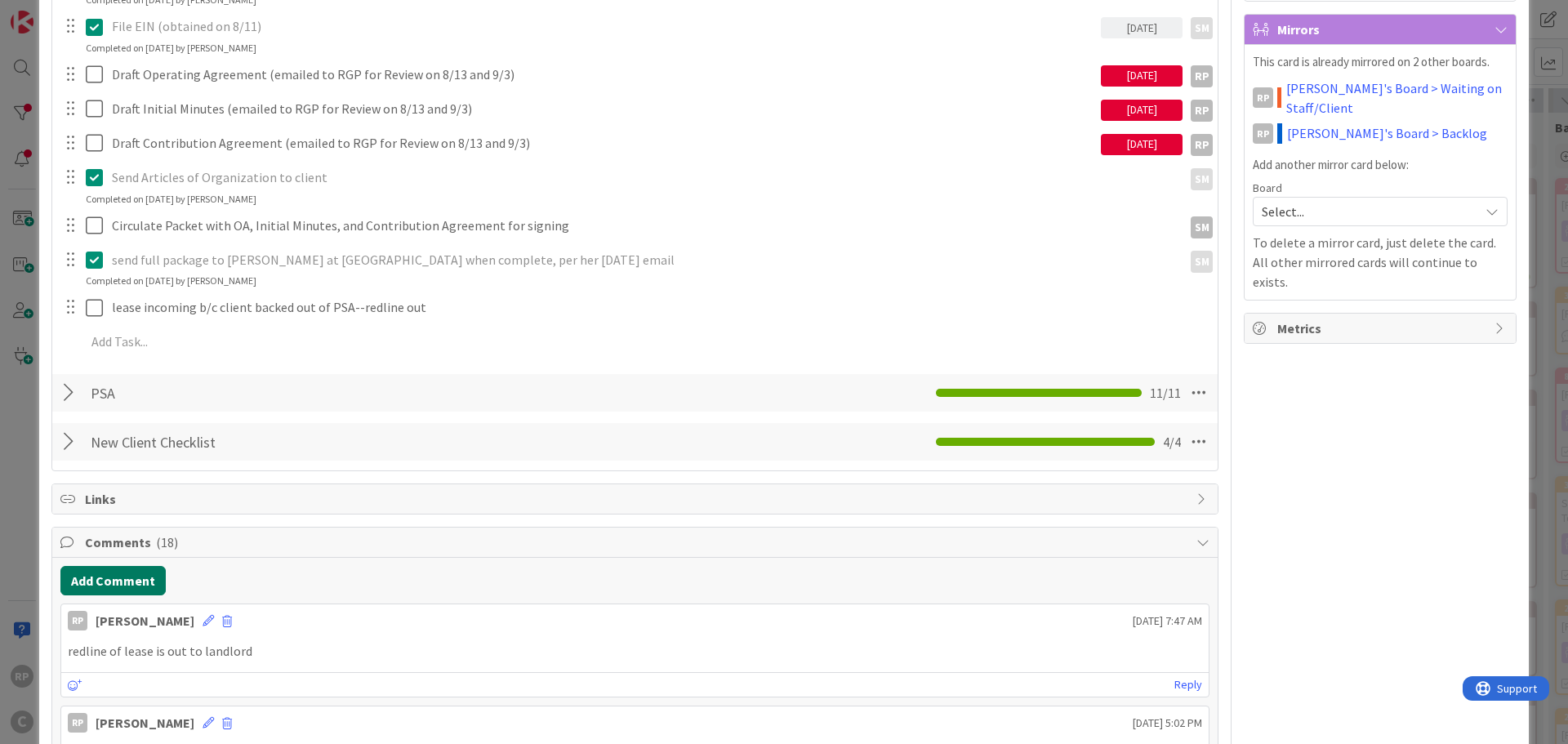
click at [100, 585] on button "Add Comment" at bounding box center [113, 580] width 105 height 29
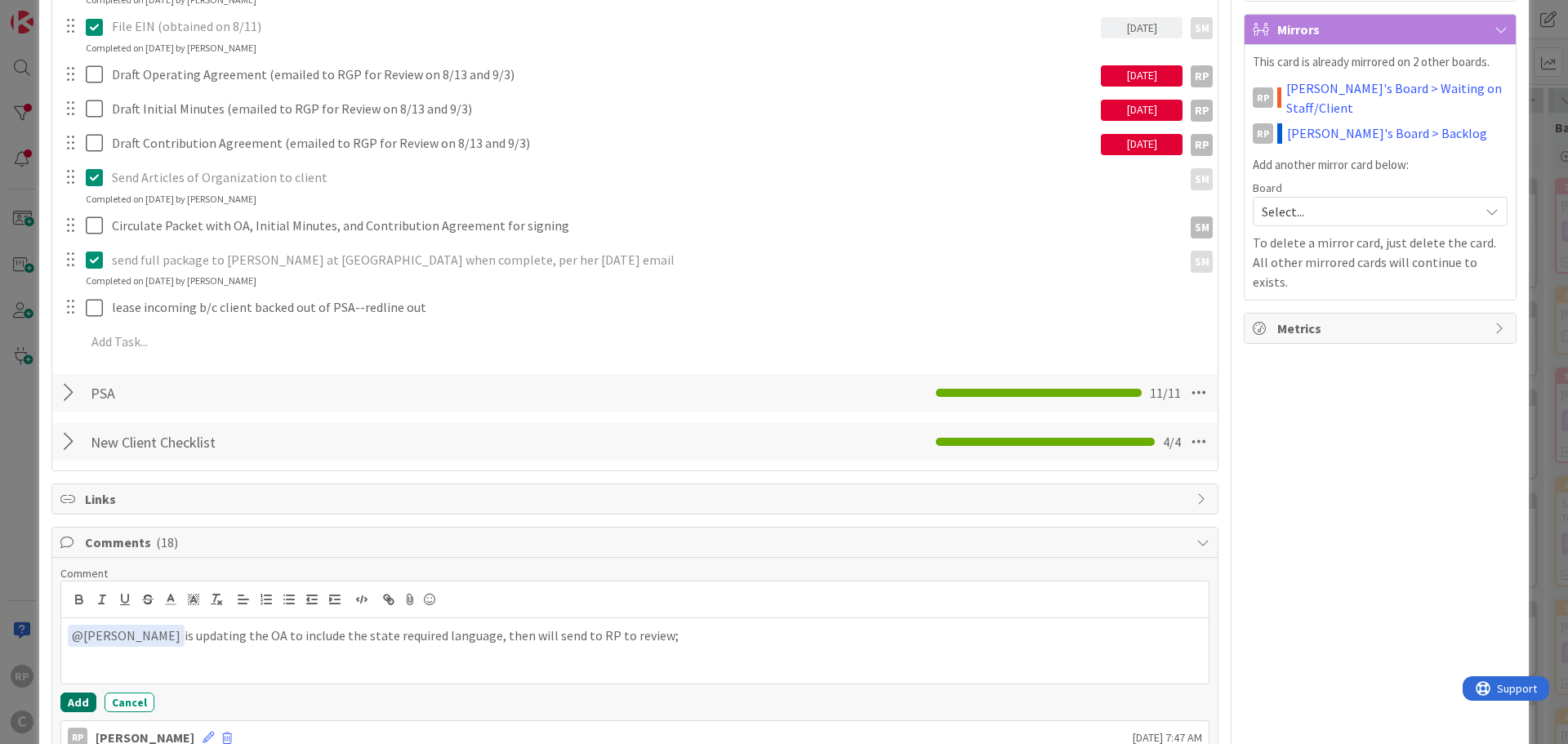
click at [78, 697] on button "Add" at bounding box center [78, 702] width 36 height 19
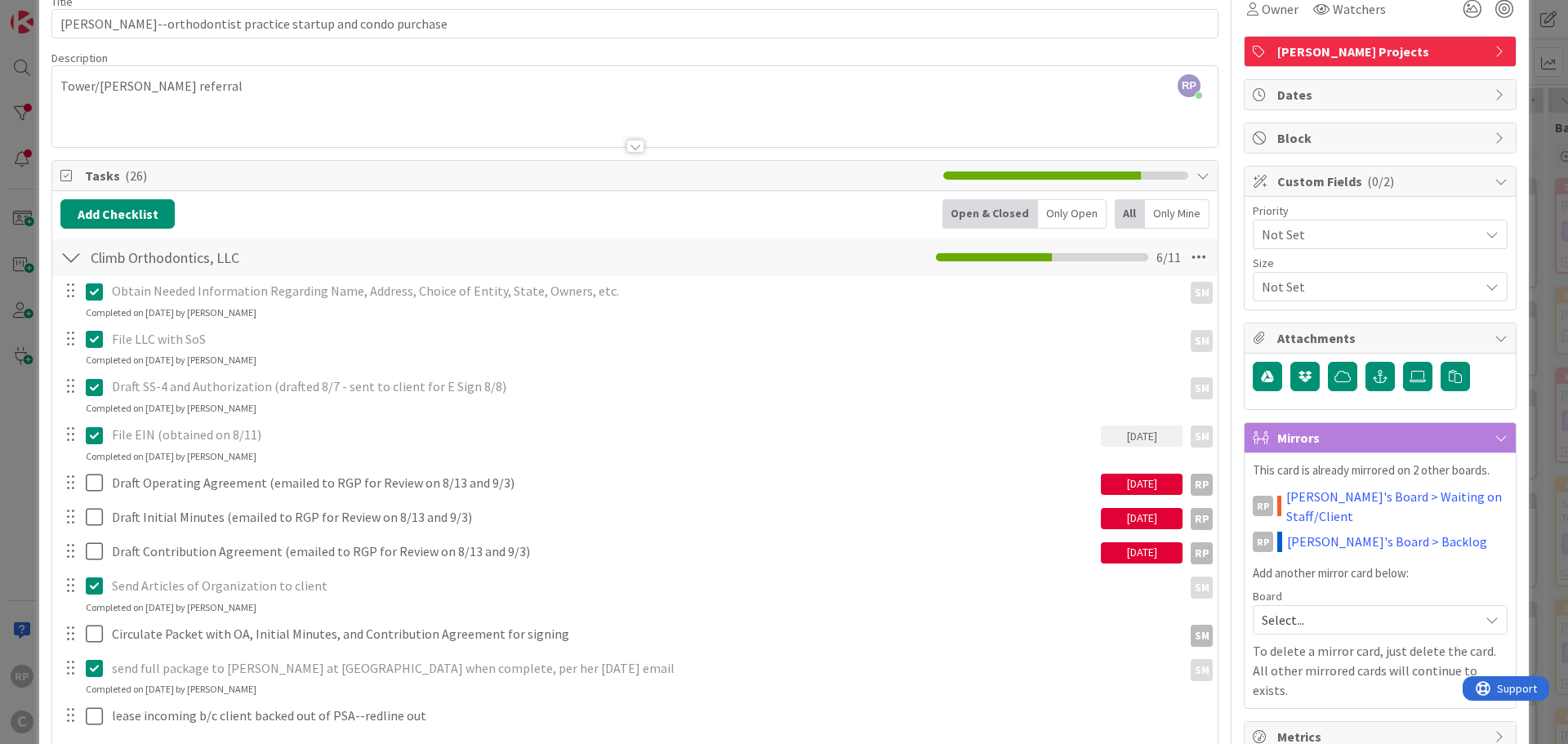
scroll to position [0, 0]
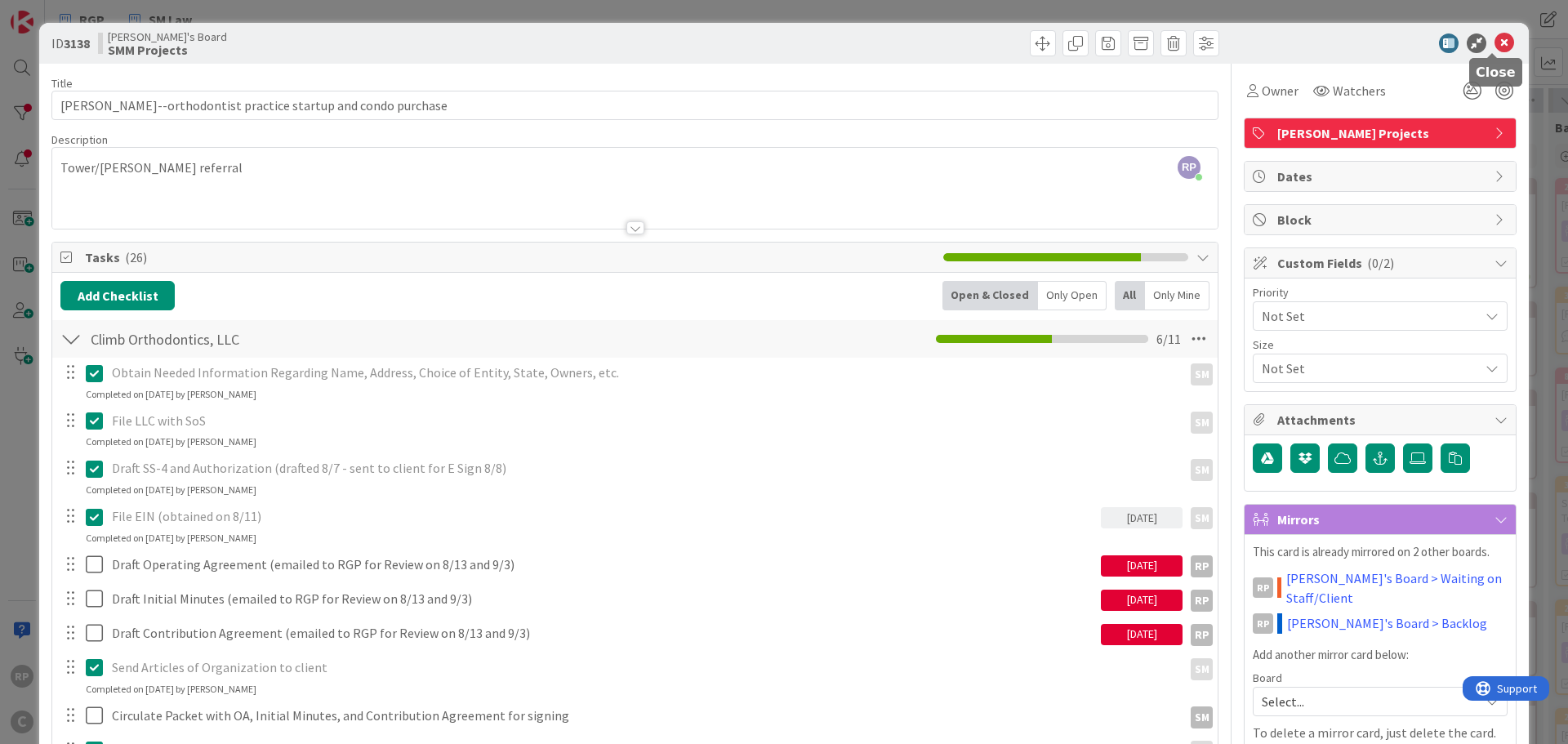
click at [1494, 44] on icon at bounding box center [1504, 43] width 19 height 19
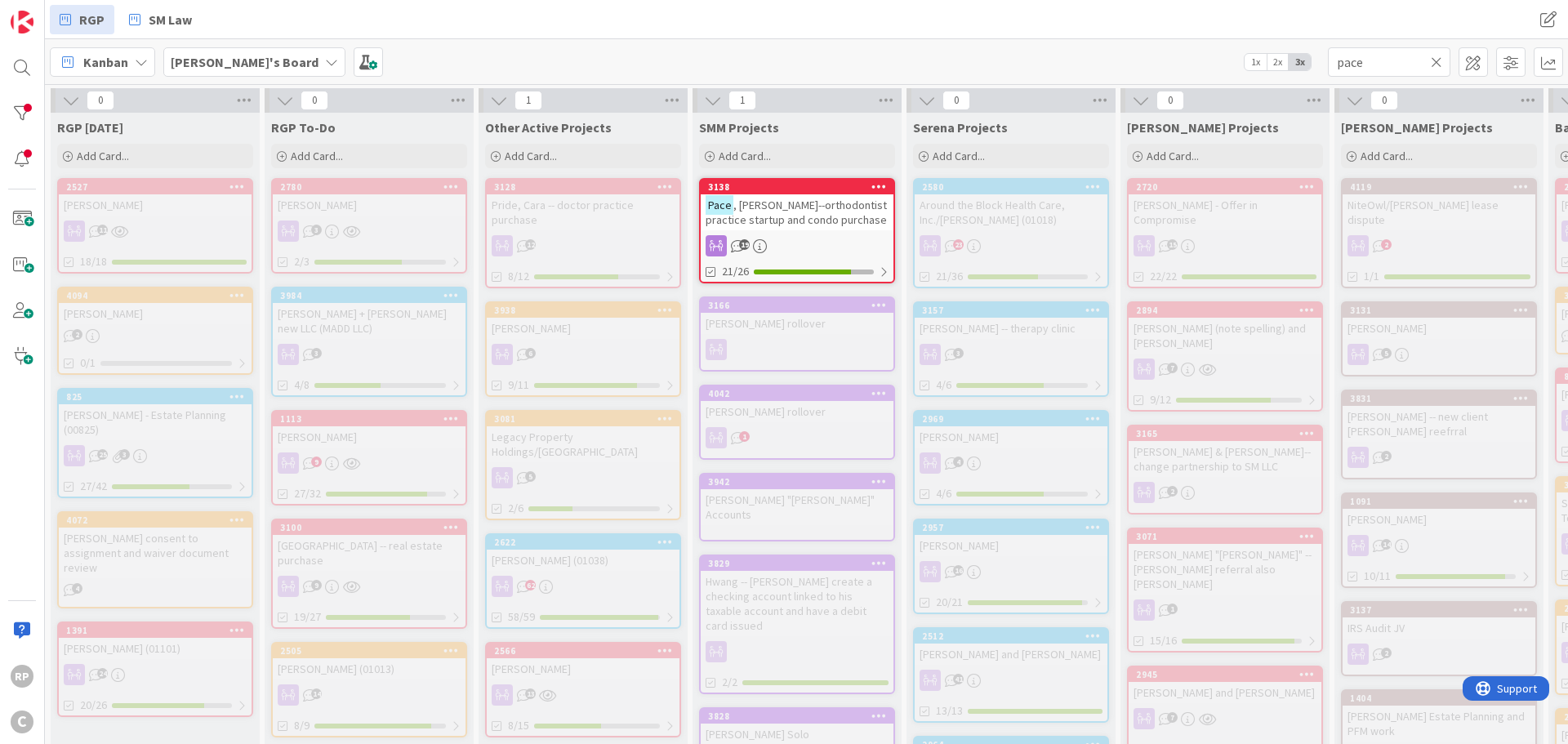
click at [1438, 56] on icon at bounding box center [1437, 62] width 12 height 15
